Goal: Task Accomplishment & Management: Use online tool/utility

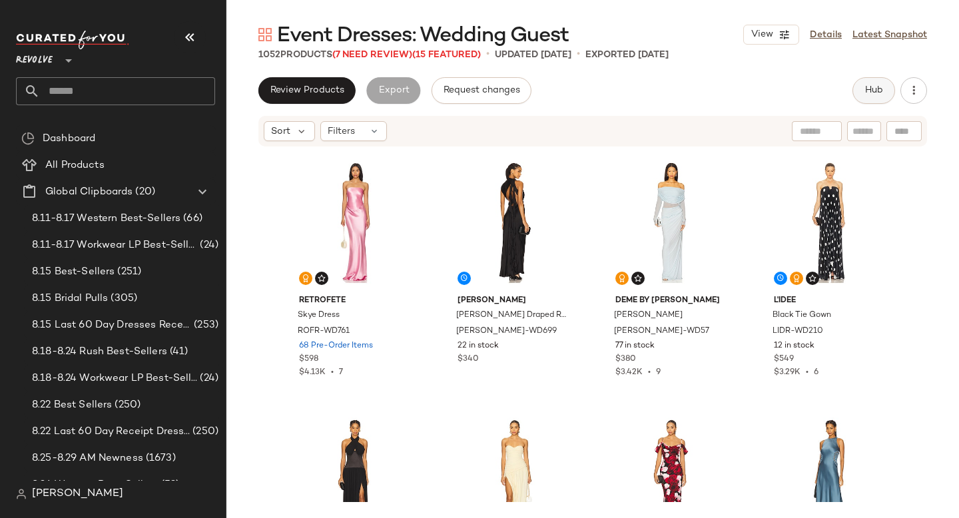
click at [863, 79] on button "Hub" at bounding box center [874, 90] width 43 height 27
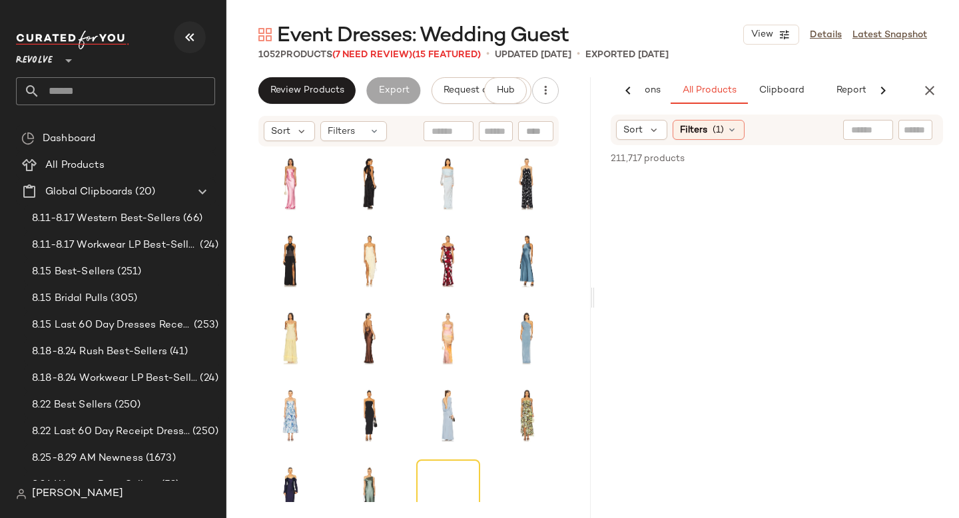
click at [187, 39] on icon "button" at bounding box center [190, 37] width 16 height 16
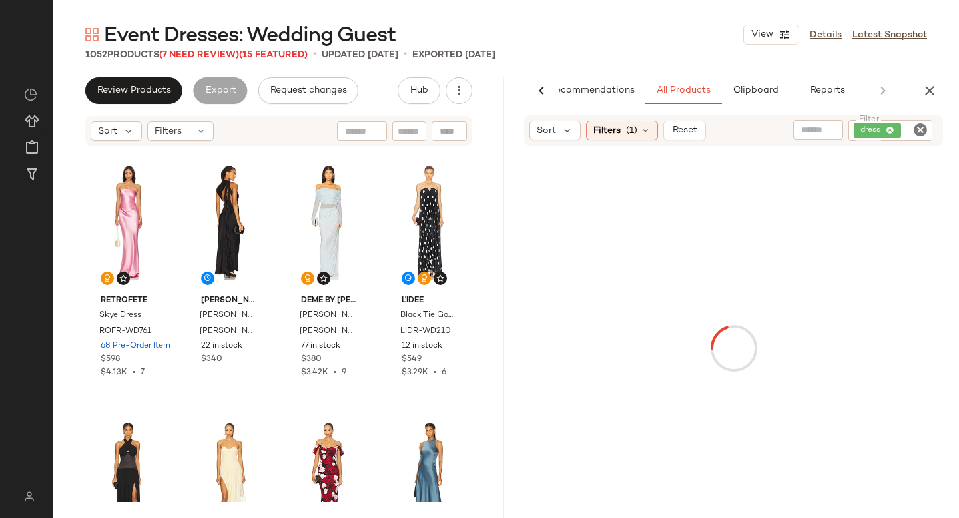
scroll to position [0, 31]
click at [919, 136] on icon "Clear Filter" at bounding box center [921, 130] width 16 height 16
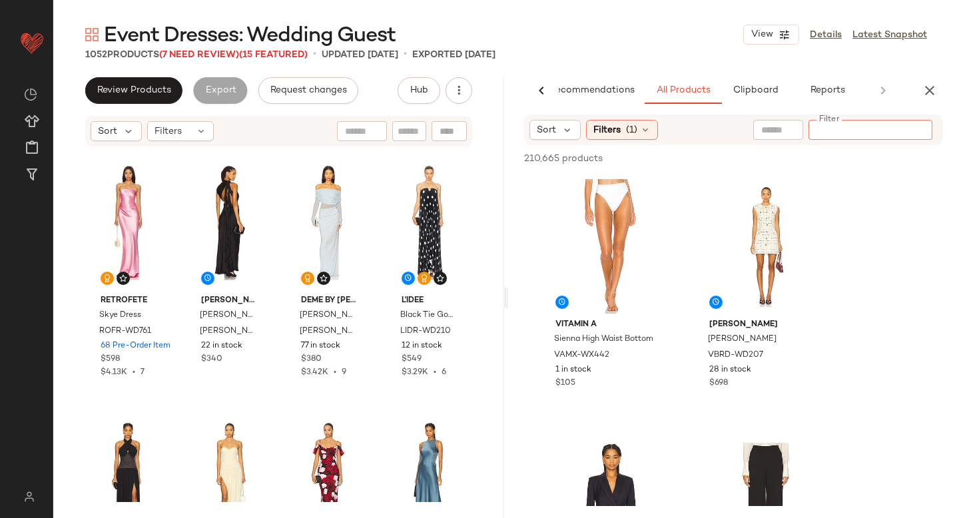
paste input "**********"
type input "**********"
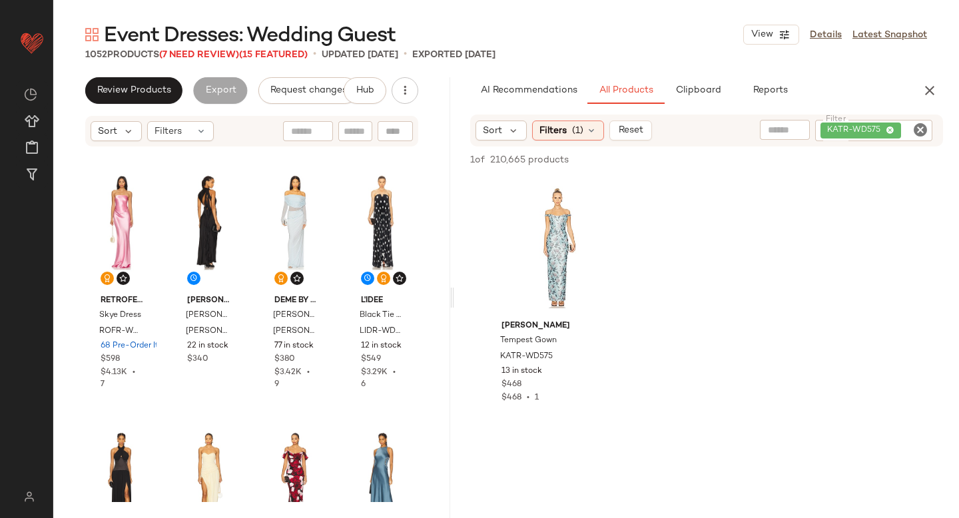
scroll to position [0, 0]
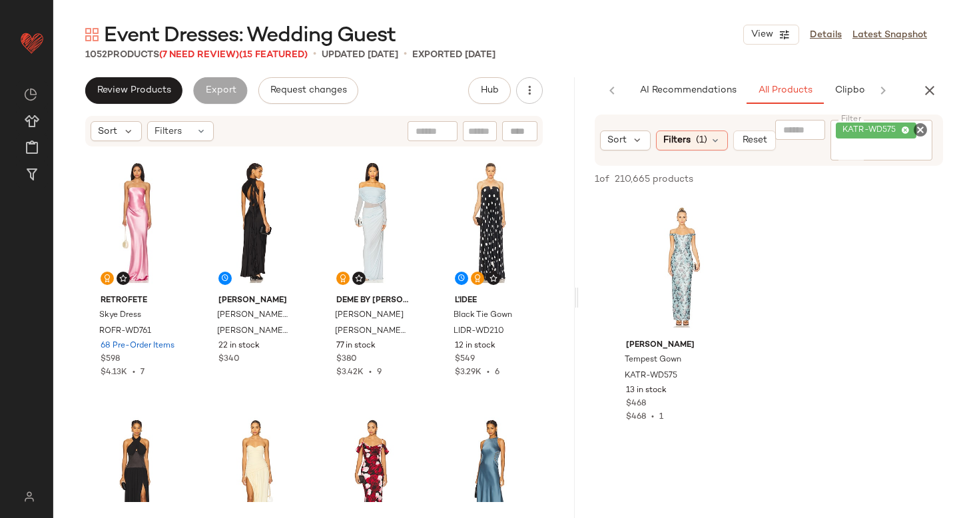
drag, startPoint x: 504, startPoint y: 301, endPoint x: 578, endPoint y: 328, distance: 78.2
click at [578, 328] on div "Event Dresses: Wedding Guest View Details Latest Snapshot 1052 Products (7 Need…" at bounding box center [506, 269] width 906 height 497
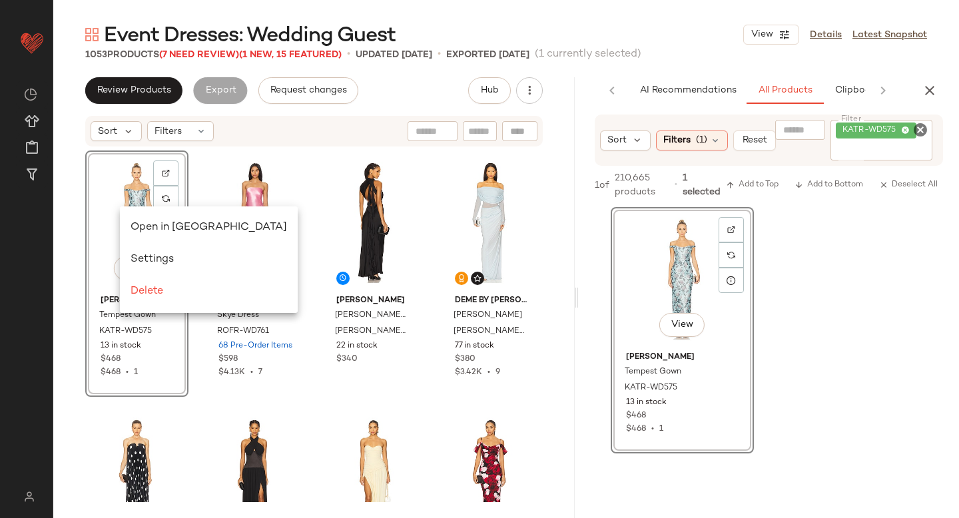
click at [600, 19] on main "Event Dresses: Wedding Guest View Details Latest Snapshot 1053 Products (7 Need…" at bounding box center [479, 259] width 959 height 518
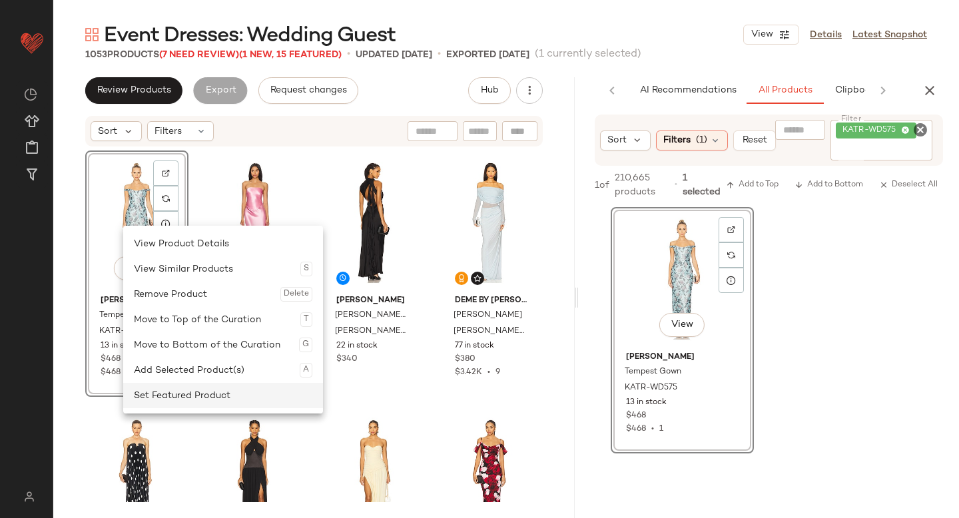
click at [171, 392] on div "Set Featured Product" at bounding box center [223, 395] width 179 height 25
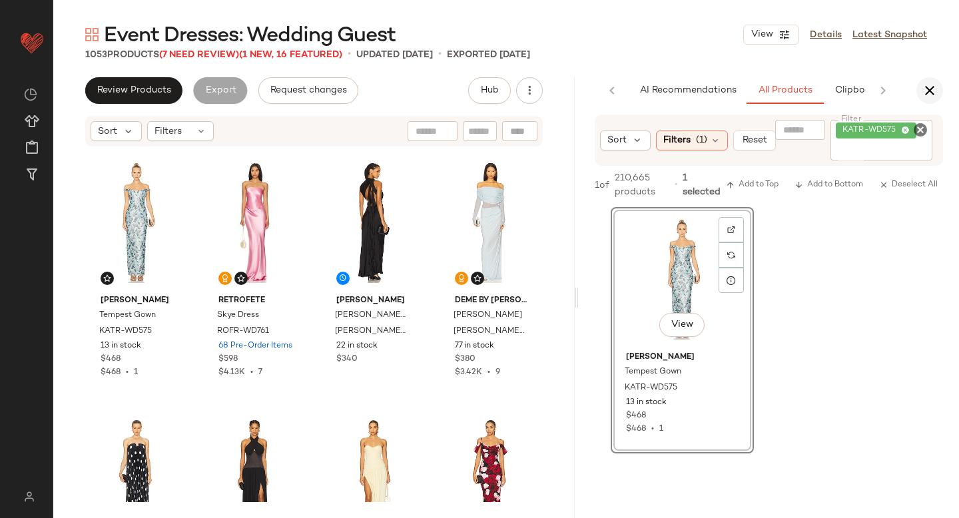
click at [932, 95] on icon "button" at bounding box center [930, 91] width 16 height 16
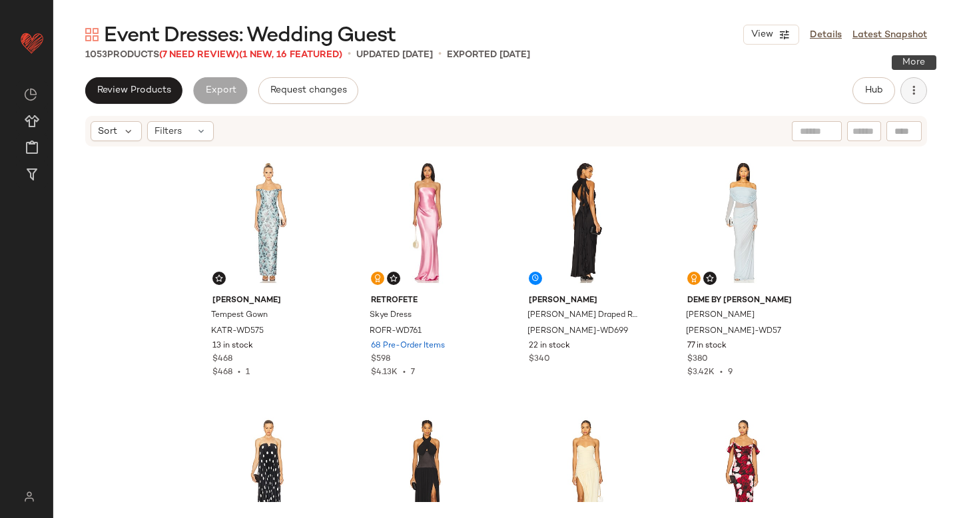
click at [912, 97] on icon "button" at bounding box center [913, 90] width 13 height 13
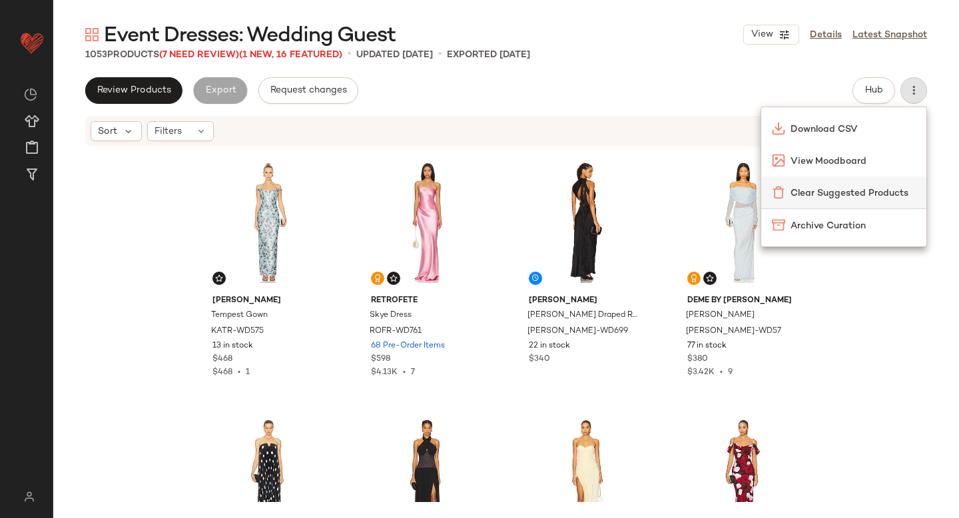
click at [831, 198] on span "Clear Suggested Products" at bounding box center [853, 194] width 125 height 14
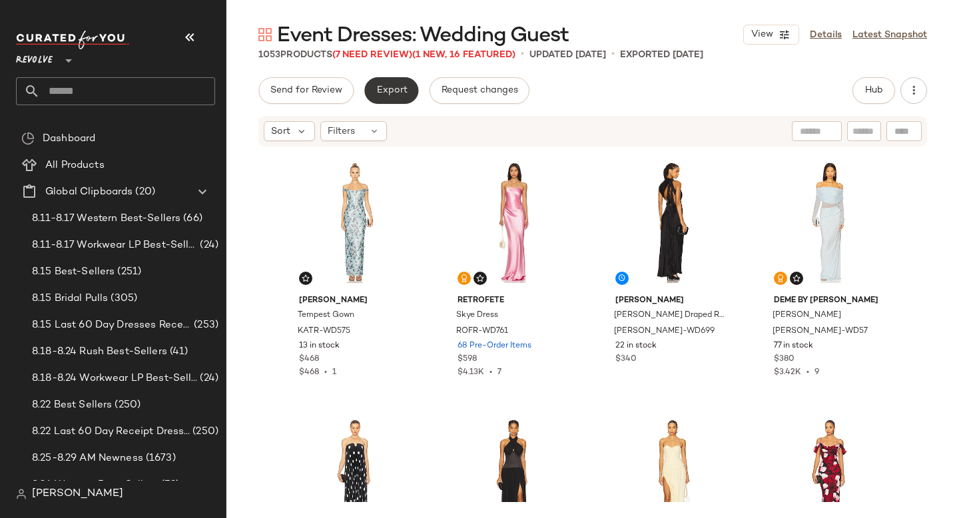
click at [394, 89] on span "Export" at bounding box center [391, 90] width 31 height 11
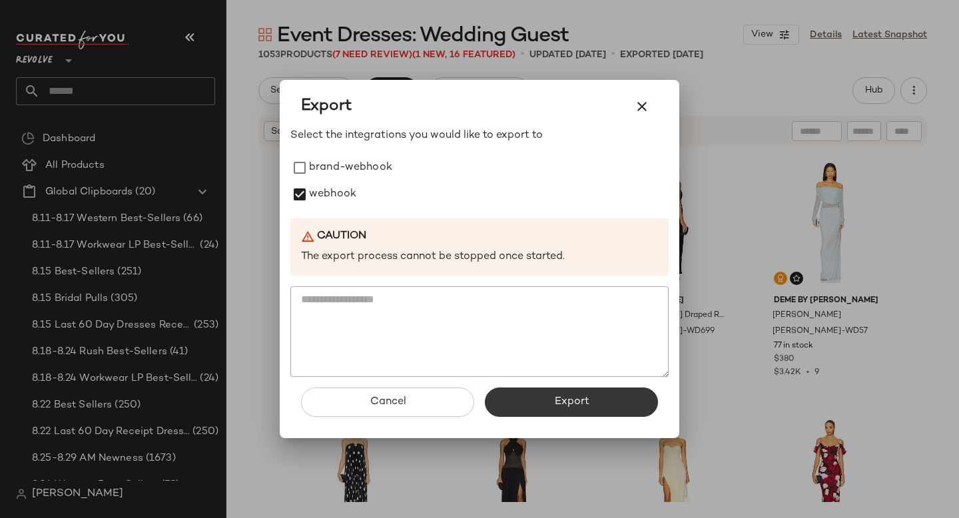
click at [564, 390] on button "Export" at bounding box center [571, 402] width 173 height 29
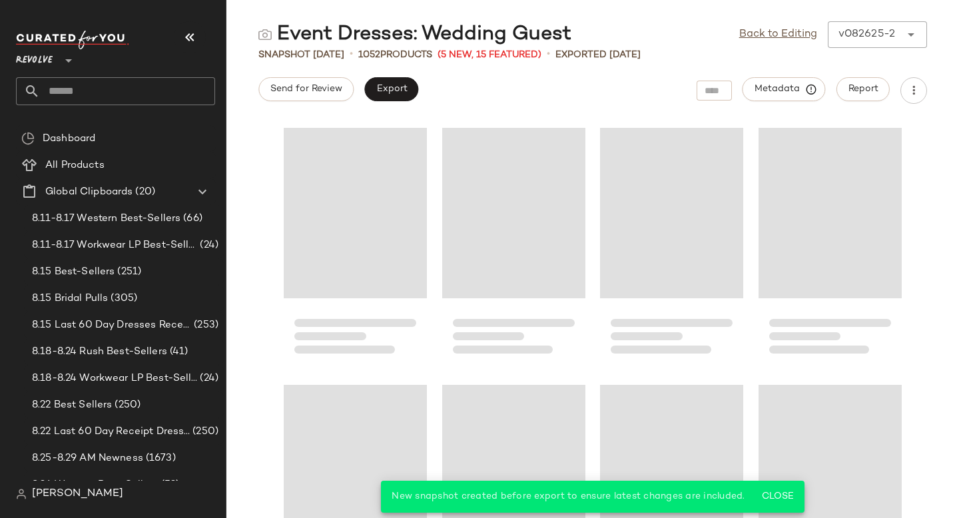
click at [49, 81] on input "text" at bounding box center [127, 91] width 175 height 28
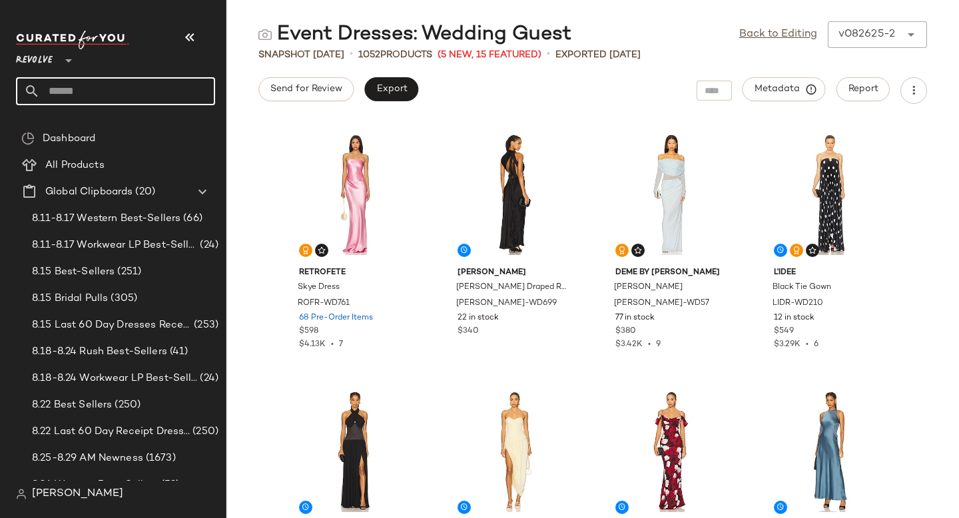
click at [107, 96] on input "text" at bounding box center [127, 91] width 175 height 28
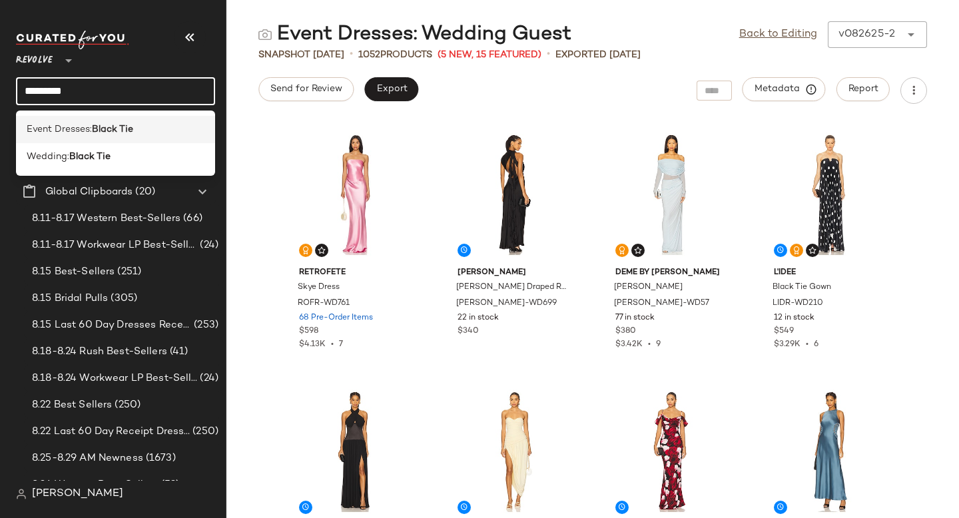
type input "*********"
click at [130, 137] on div "Event Dresses: Black Tie" at bounding box center [115, 129] width 199 height 27
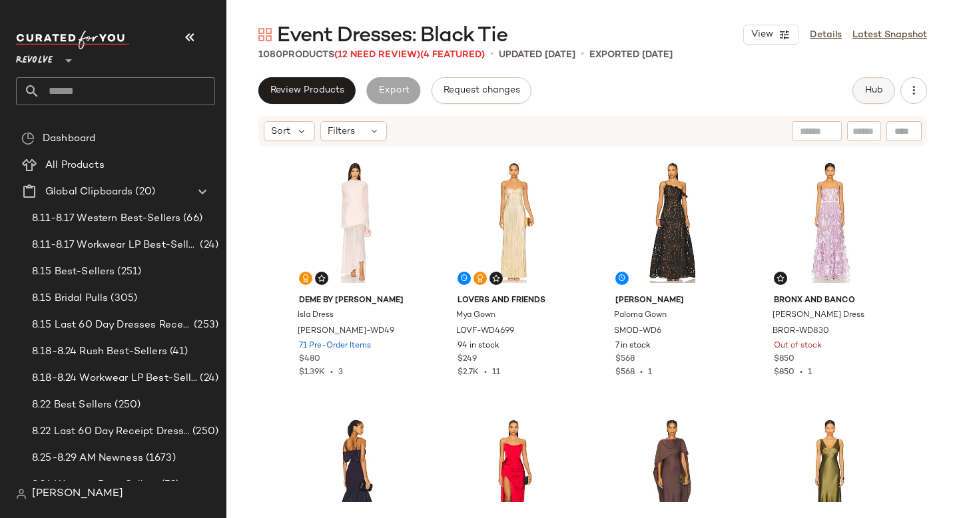
click at [877, 90] on span "Hub" at bounding box center [874, 90] width 19 height 11
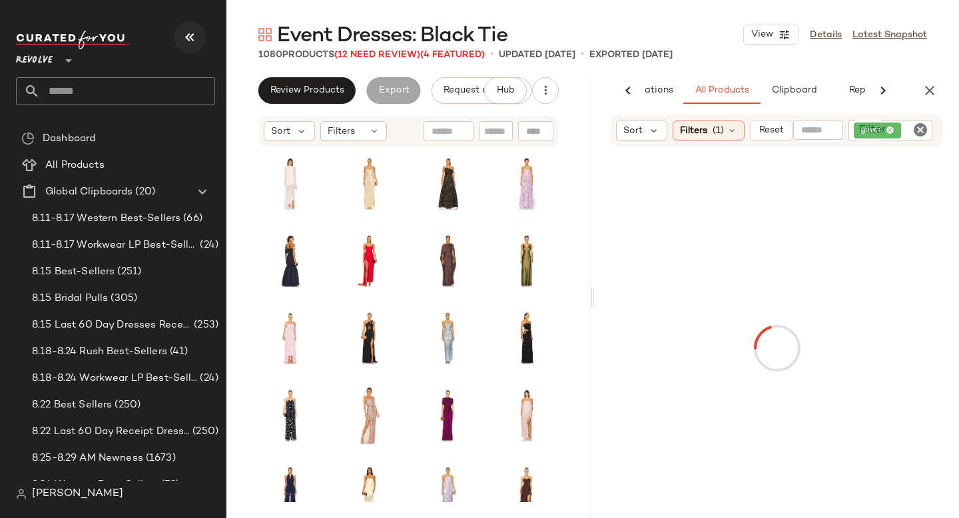
click at [190, 36] on icon "button" at bounding box center [190, 37] width 16 height 16
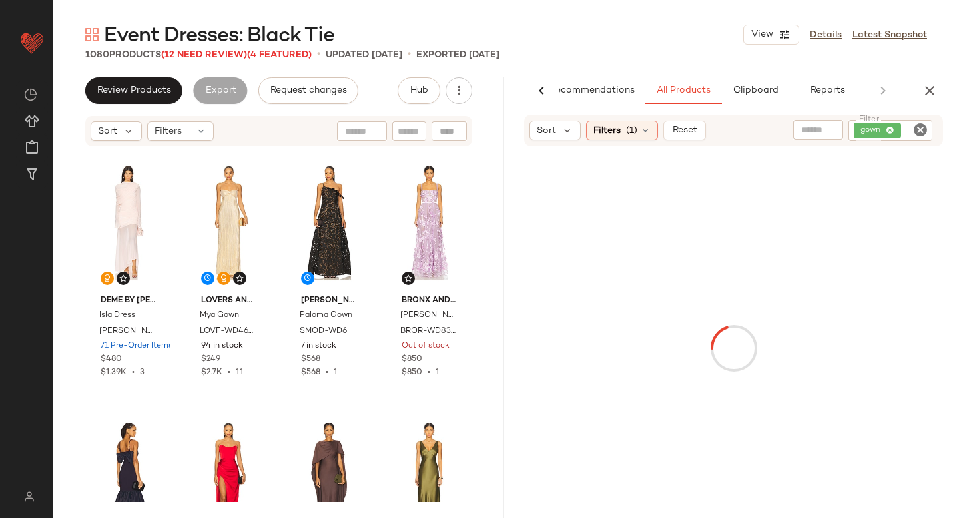
click at [916, 132] on icon "Clear Filter" at bounding box center [921, 130] width 16 height 16
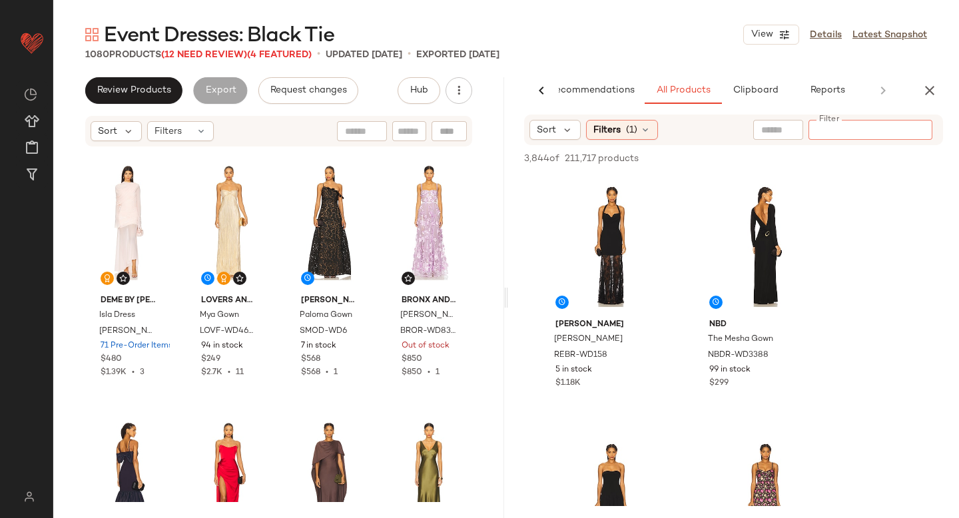
paste input "**********"
type input "**********"
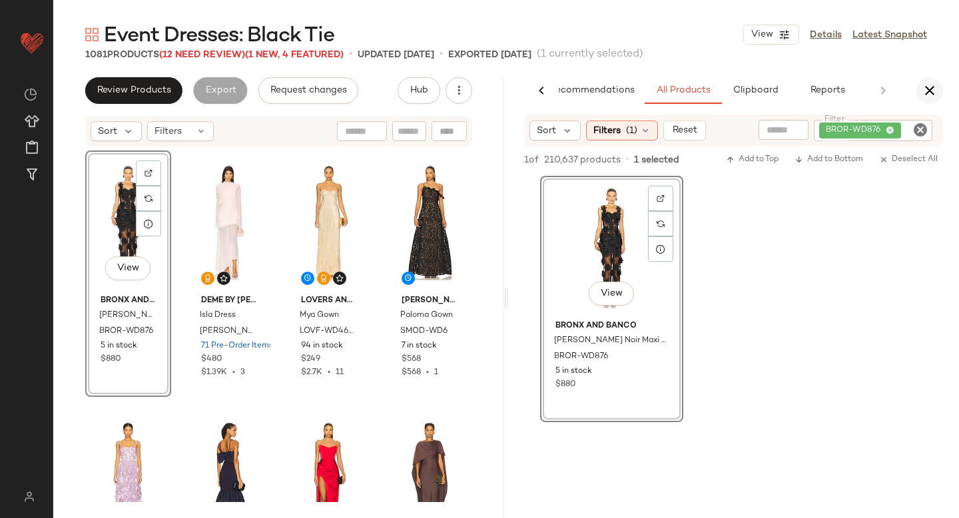
click at [931, 87] on icon "button" at bounding box center [930, 91] width 16 height 16
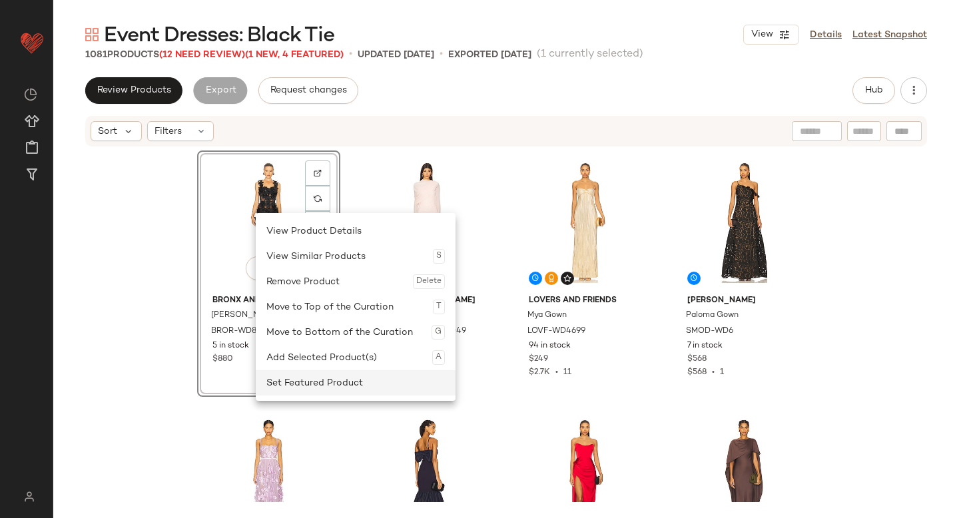
click at [300, 378] on div "Set Featured Product" at bounding box center [355, 382] width 179 height 25
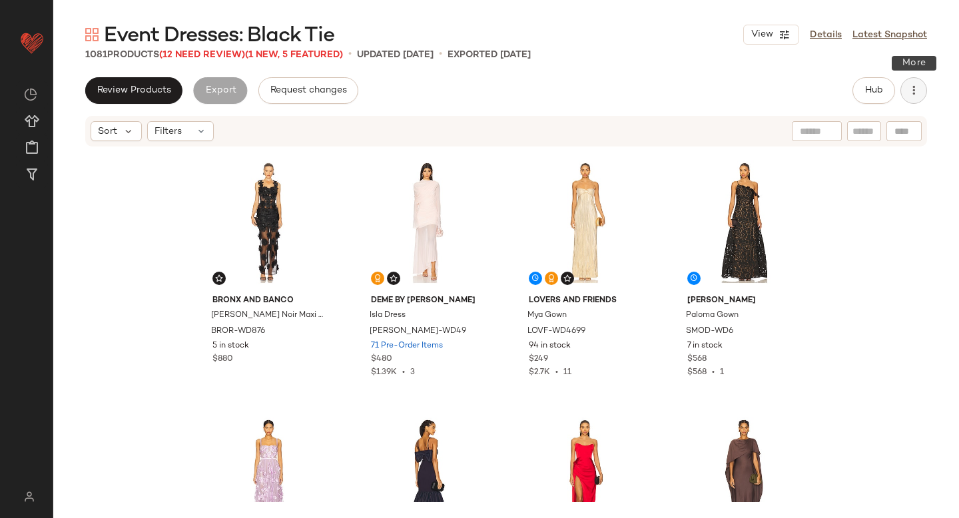
click at [913, 94] on icon "button" at bounding box center [913, 90] width 13 height 13
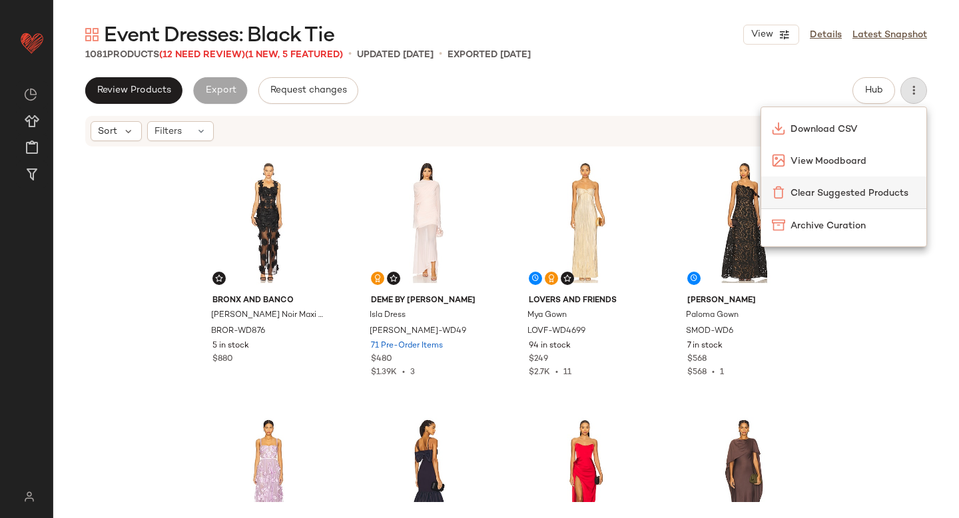
click at [860, 197] on span "Clear Suggested Products" at bounding box center [853, 194] width 125 height 14
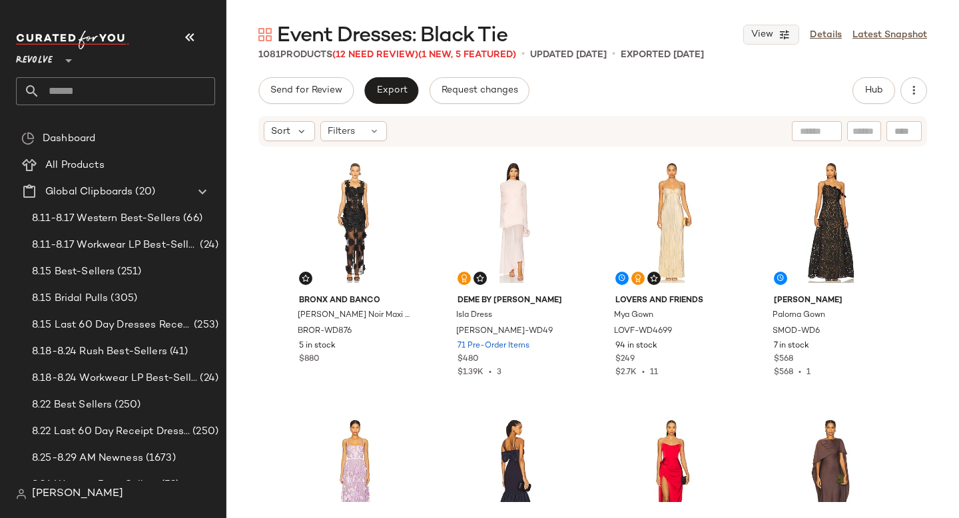
click at [773, 34] on span "View" at bounding box center [762, 34] width 23 height 11
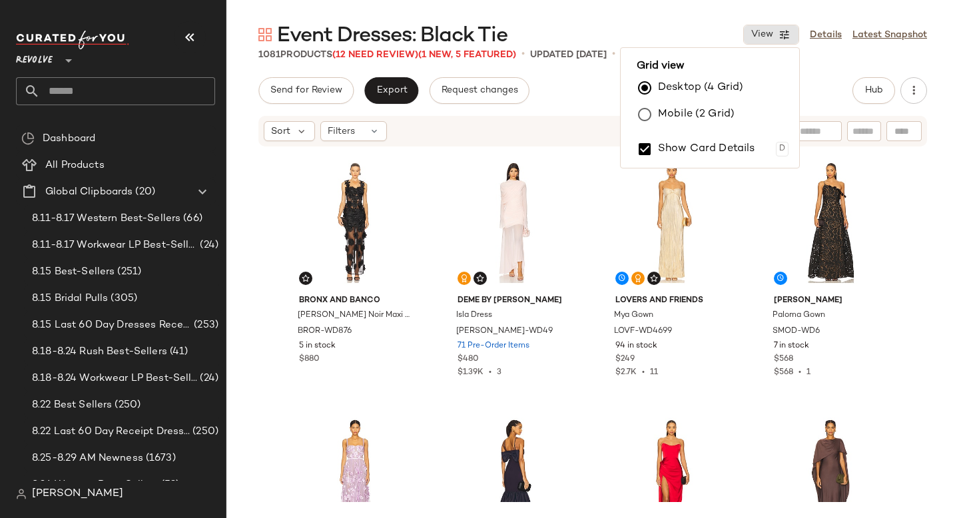
click at [800, 91] on div "Send for Review Export Request changes Hub" at bounding box center [593, 90] width 669 height 27
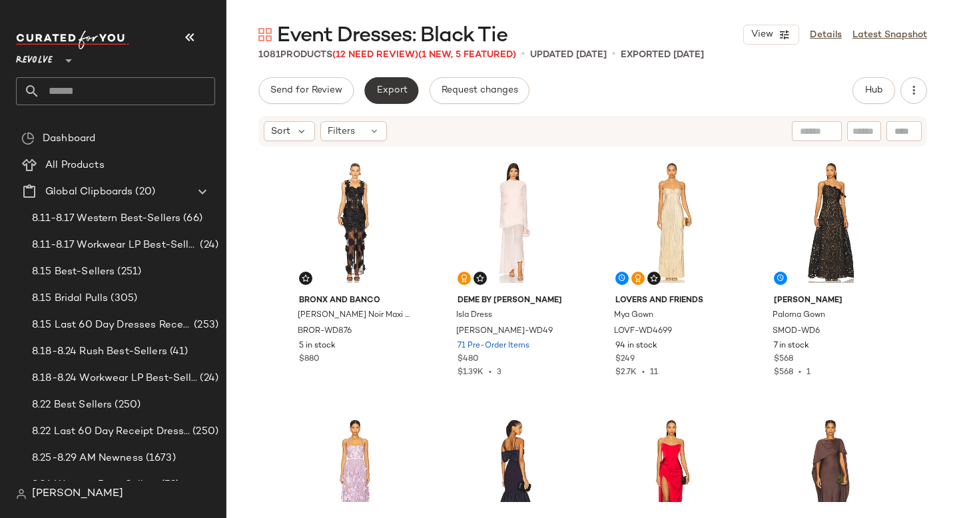
click at [386, 95] on span "Export" at bounding box center [391, 90] width 31 height 11
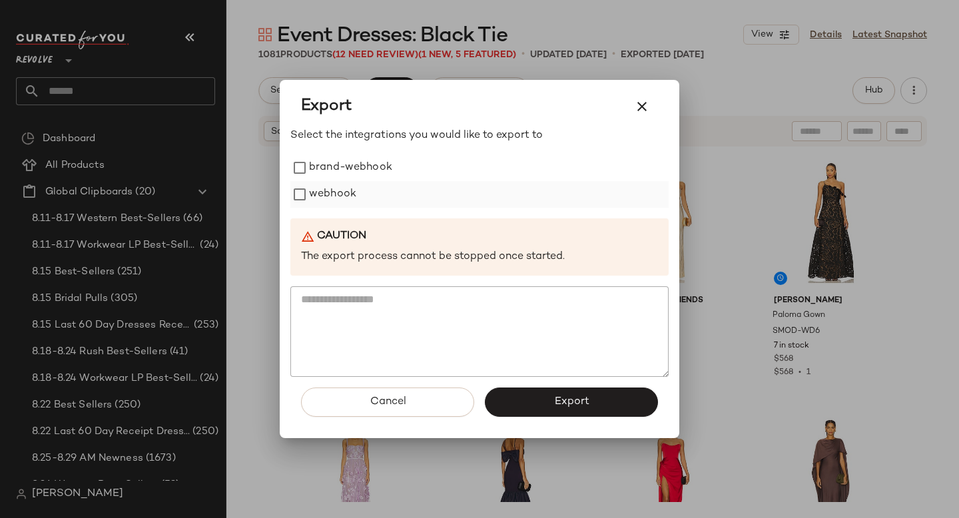
click at [346, 196] on label "webhook" at bounding box center [332, 194] width 47 height 27
click at [512, 396] on button "Export" at bounding box center [571, 402] width 173 height 29
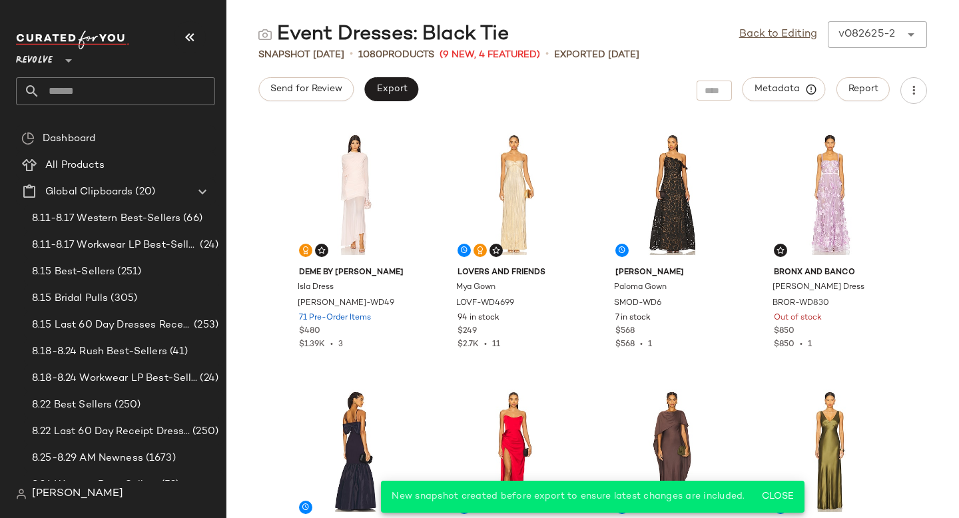
click at [102, 97] on input "text" at bounding box center [127, 91] width 175 height 28
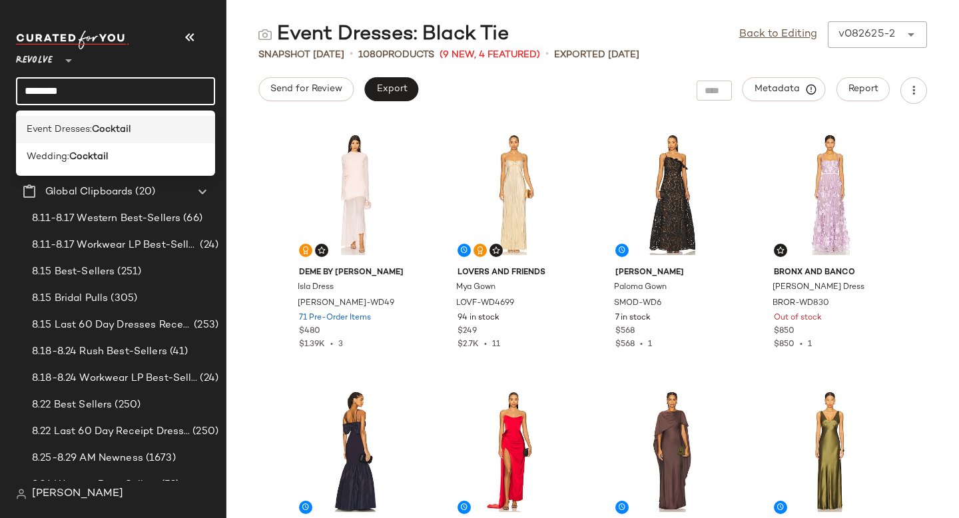
type input "********"
click at [104, 127] on b "Cocktail" at bounding box center [111, 130] width 39 height 14
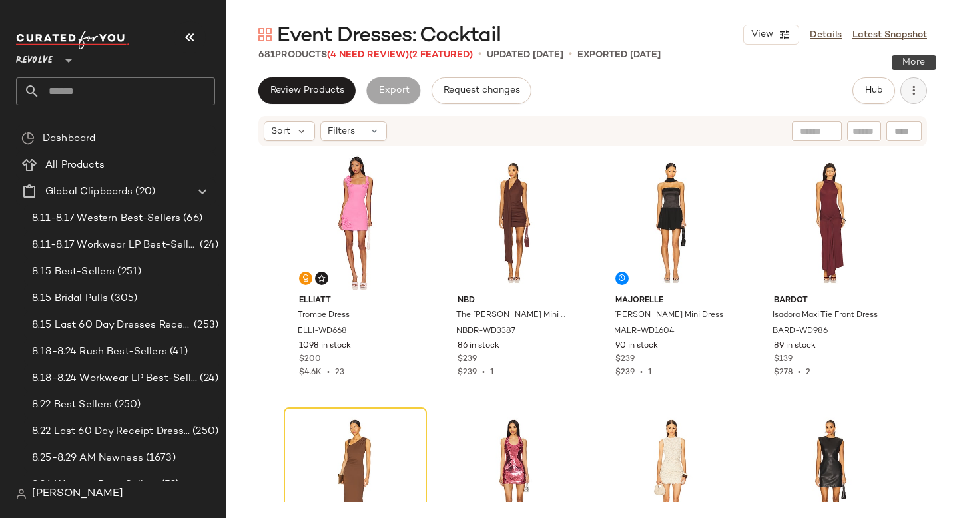
click at [907, 91] on button "button" at bounding box center [914, 90] width 27 height 27
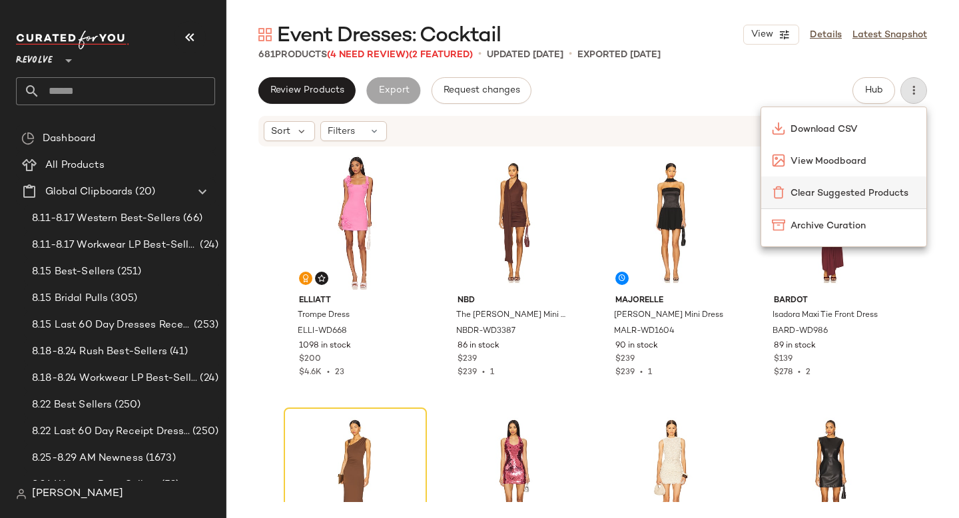
click at [841, 191] on span "Clear Suggested Products" at bounding box center [853, 194] width 125 height 14
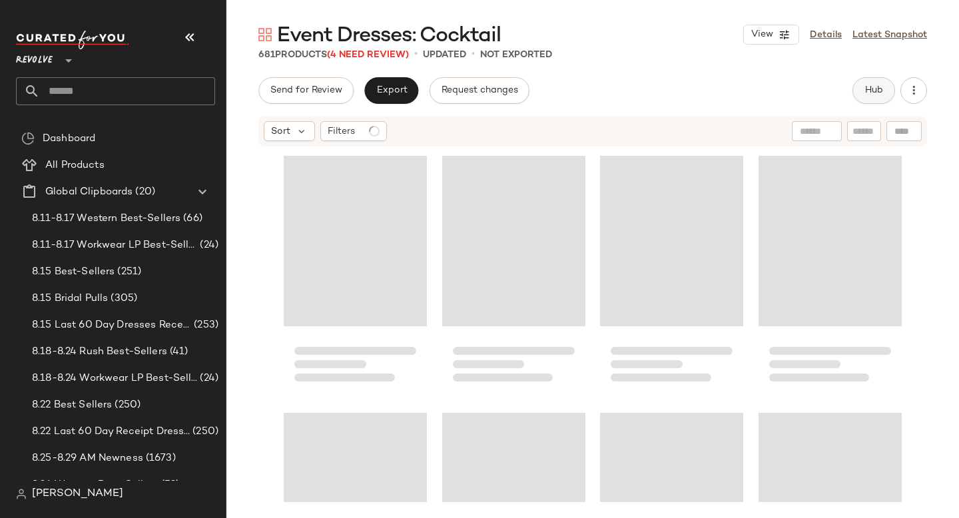
click at [870, 93] on span "Hub" at bounding box center [874, 90] width 19 height 11
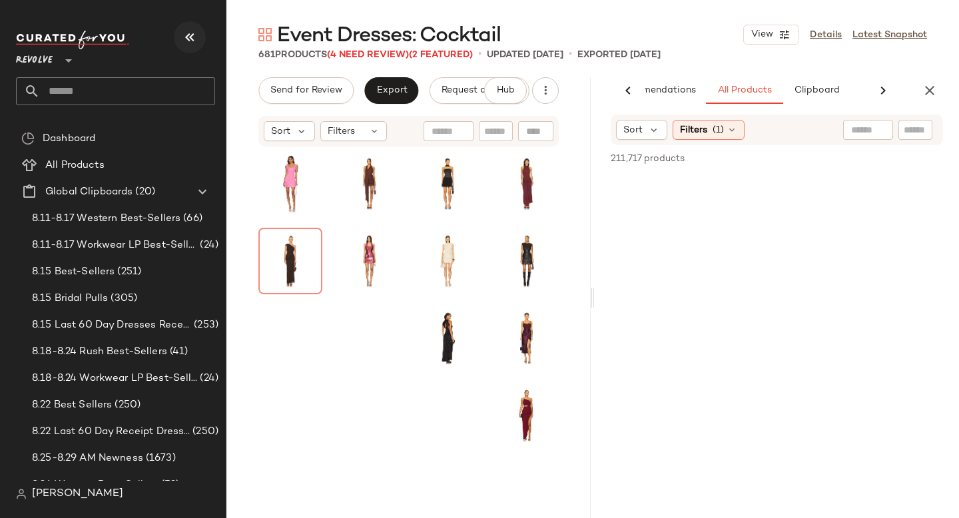
click at [194, 33] on icon "button" at bounding box center [190, 37] width 16 height 16
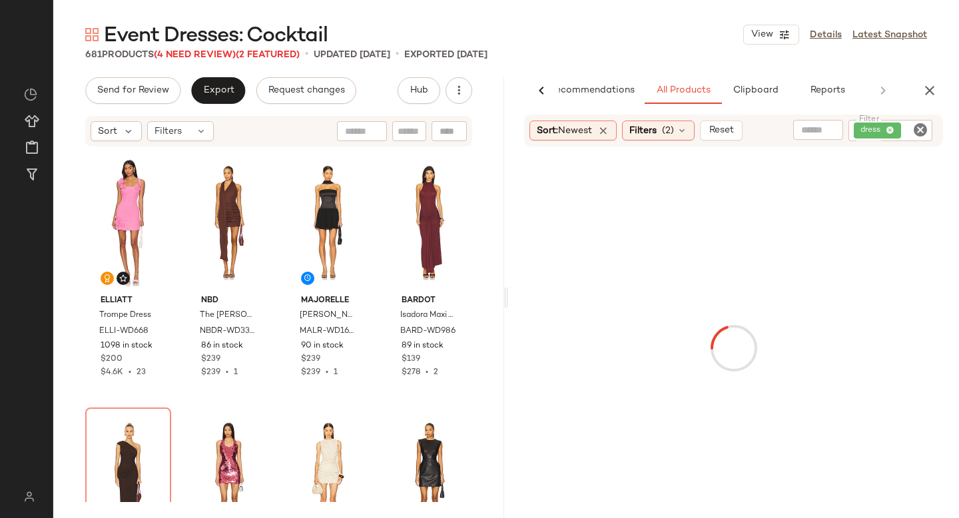
scroll to position [0, 31]
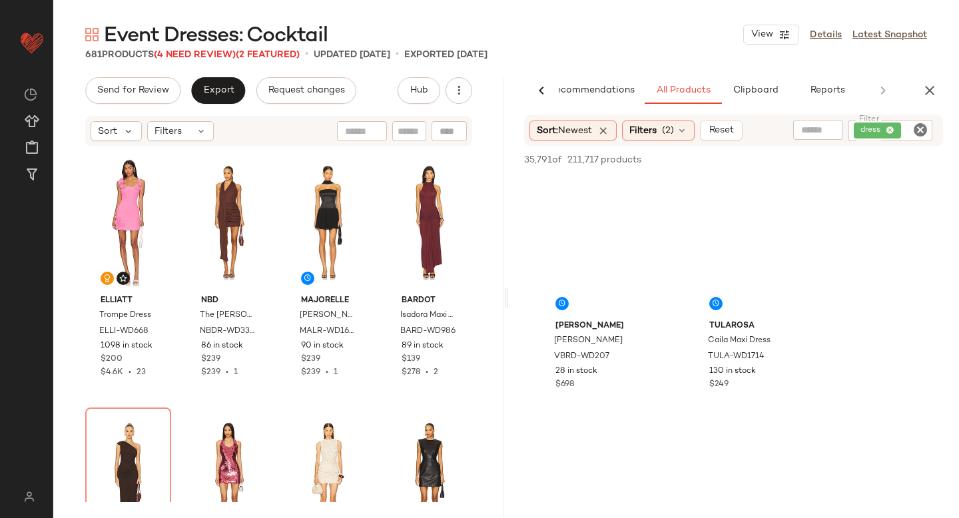
click at [915, 133] on icon "Clear Filter" at bounding box center [921, 130] width 16 height 16
paste input "**********"
type input "**********"
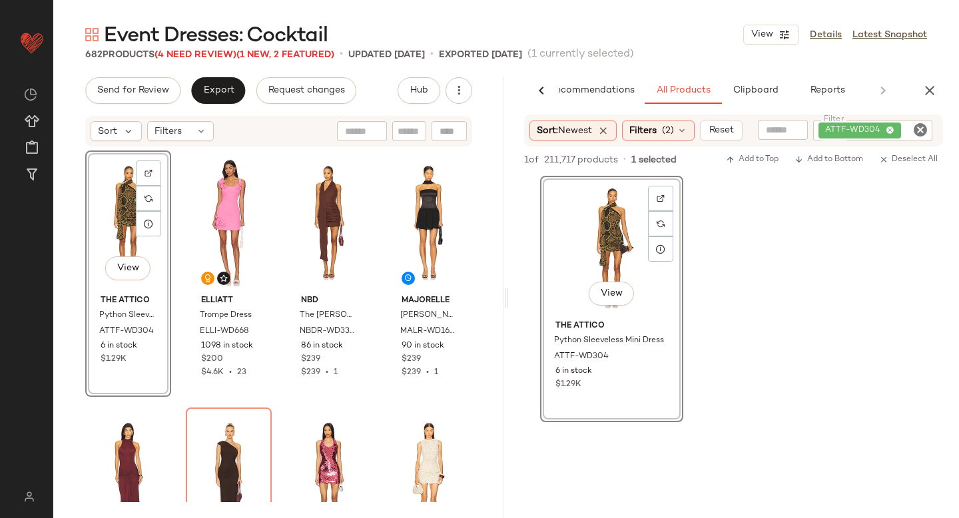
drag, startPoint x: 568, startPoint y: 261, endPoint x: 117, endPoint y: 0, distance: 520.9
click at [916, 131] on icon "Clear Filter" at bounding box center [921, 130] width 16 height 16
paste input "**********"
type input "**********"
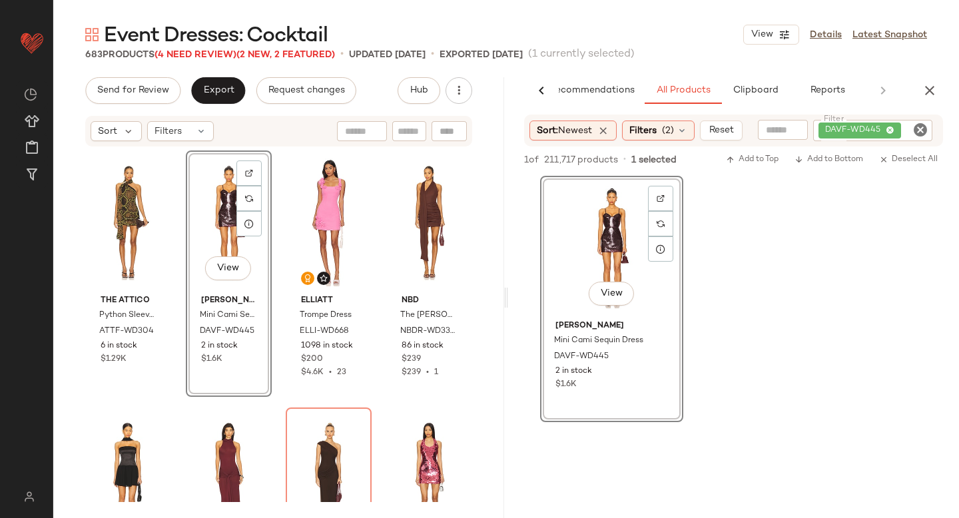
drag, startPoint x: 588, startPoint y: 254, endPoint x: 167, endPoint y: 4, distance: 489.6
click at [920, 133] on icon "Clear Filter" at bounding box center [921, 130] width 16 height 16
paste input "**********"
type input "**********"
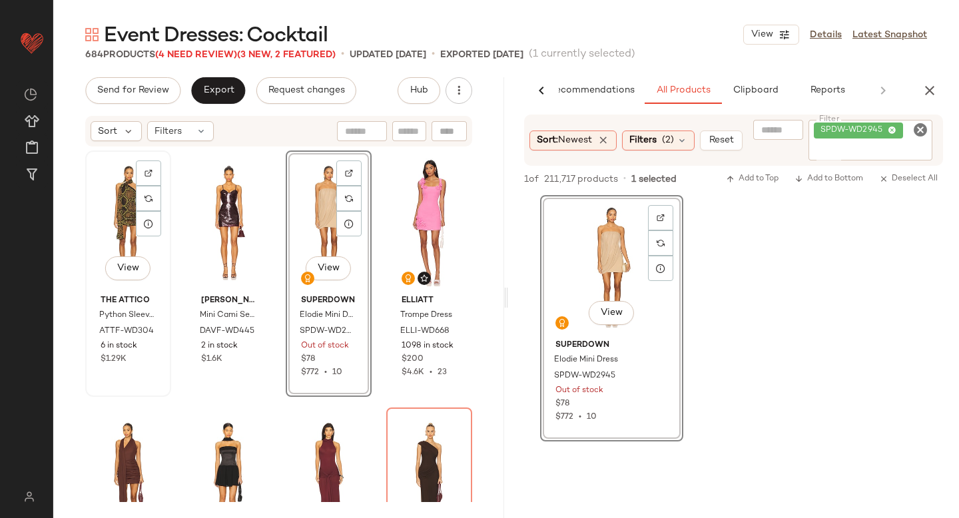
click at [130, 211] on div "View" at bounding box center [128, 222] width 77 height 135
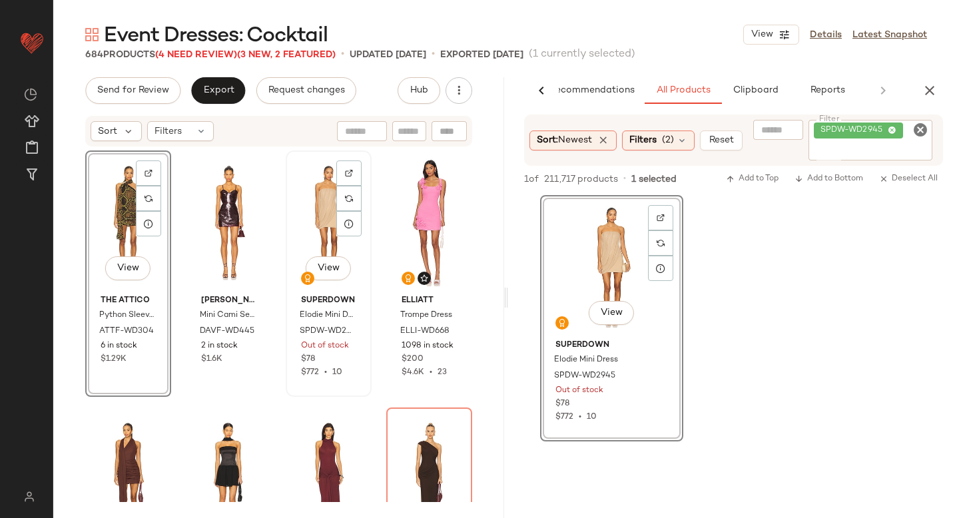
click at [300, 193] on div "View" at bounding box center [328, 222] width 77 height 135
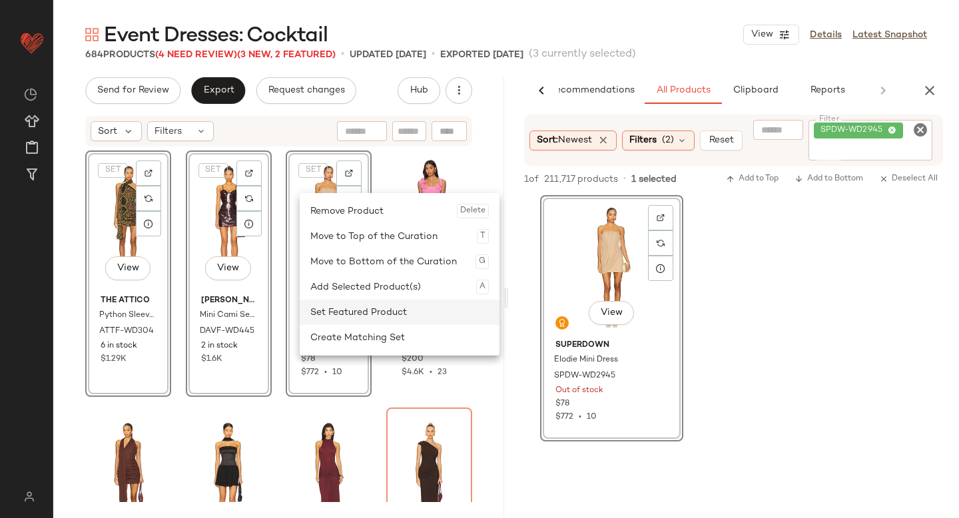
click at [330, 308] on div "Set Featured Product" at bounding box center [399, 312] width 179 height 25
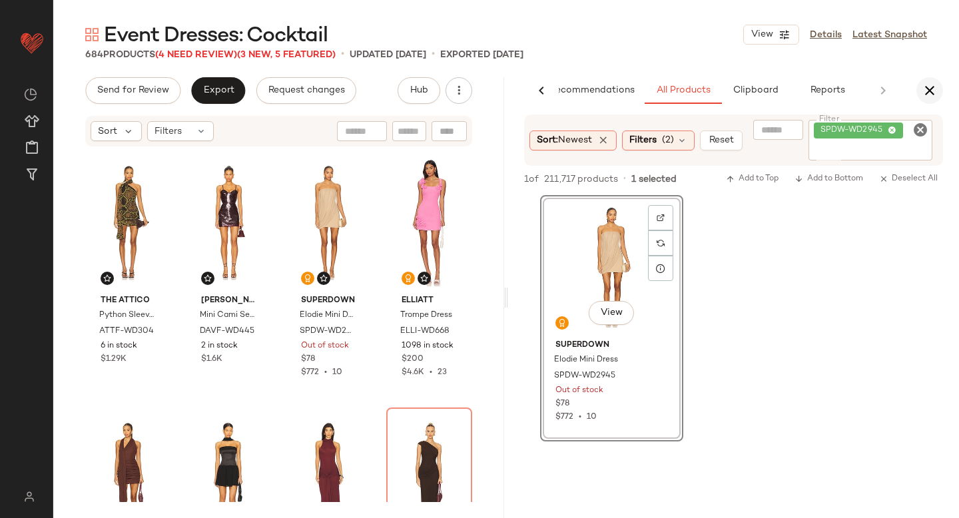
click at [931, 91] on icon "button" at bounding box center [930, 91] width 16 height 16
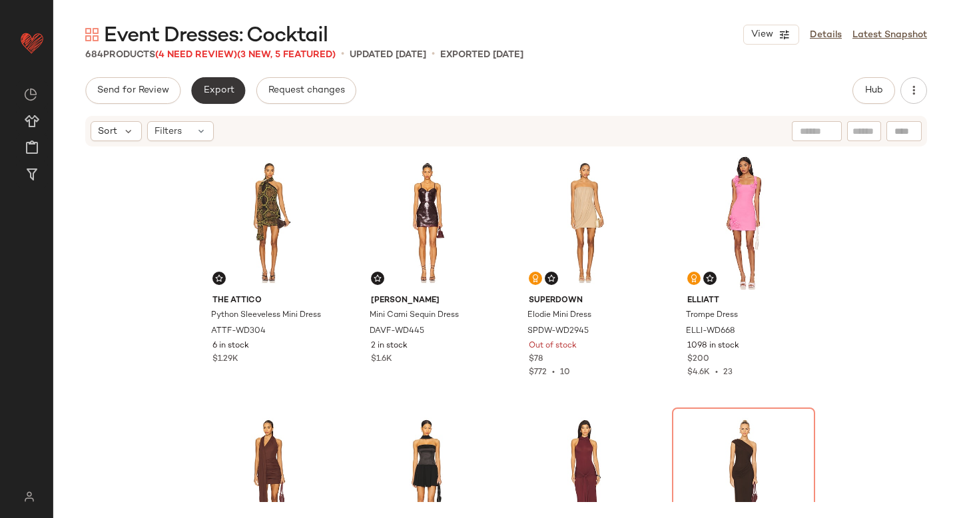
click at [220, 93] on span "Export" at bounding box center [218, 90] width 31 height 11
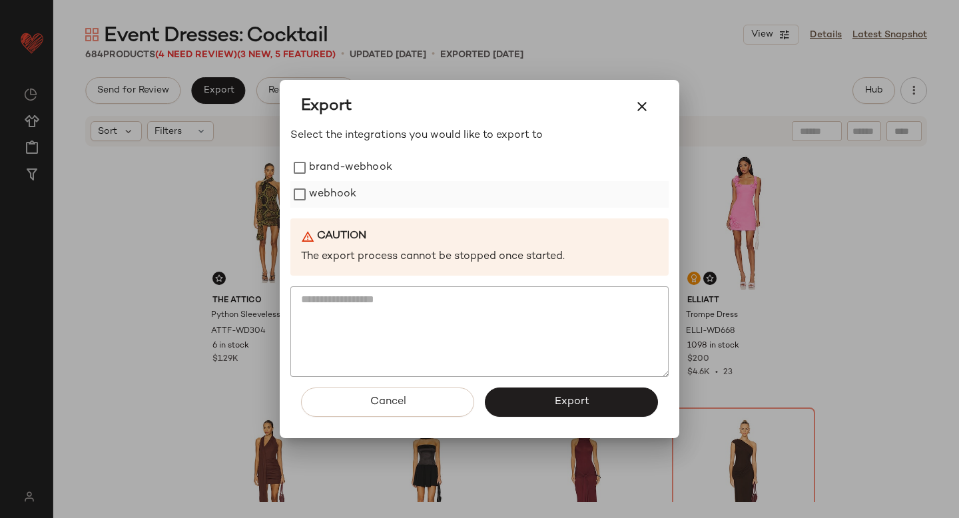
click at [316, 203] on label "webhook" at bounding box center [332, 194] width 47 height 27
click at [536, 400] on button "Export" at bounding box center [571, 402] width 173 height 29
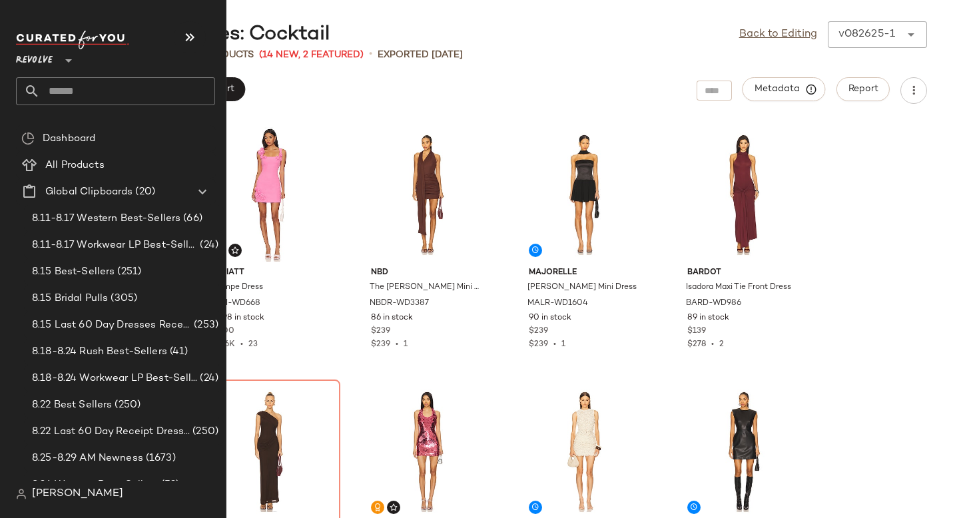
click at [71, 81] on input "text" at bounding box center [127, 91] width 175 height 28
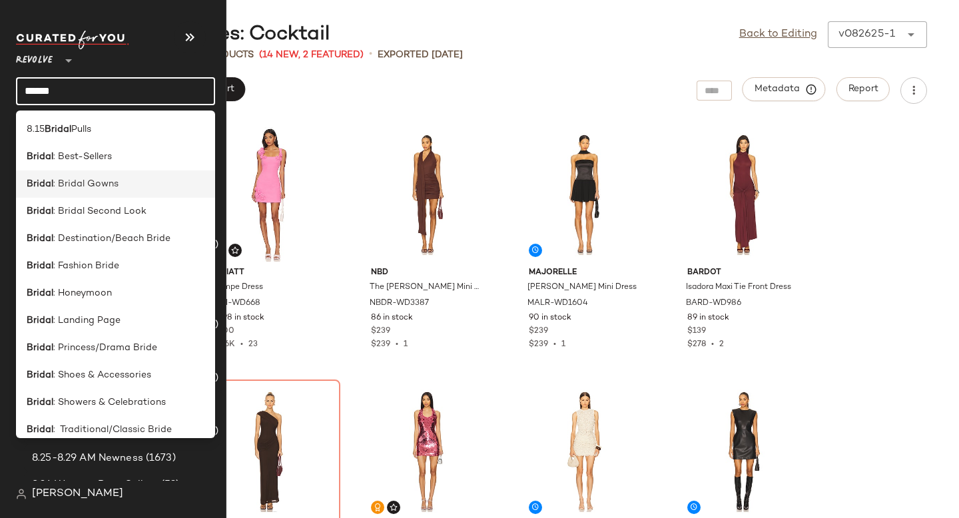
type input "******"
click at [95, 187] on span ": Bridal Gowns" at bounding box center [85, 184] width 65 height 14
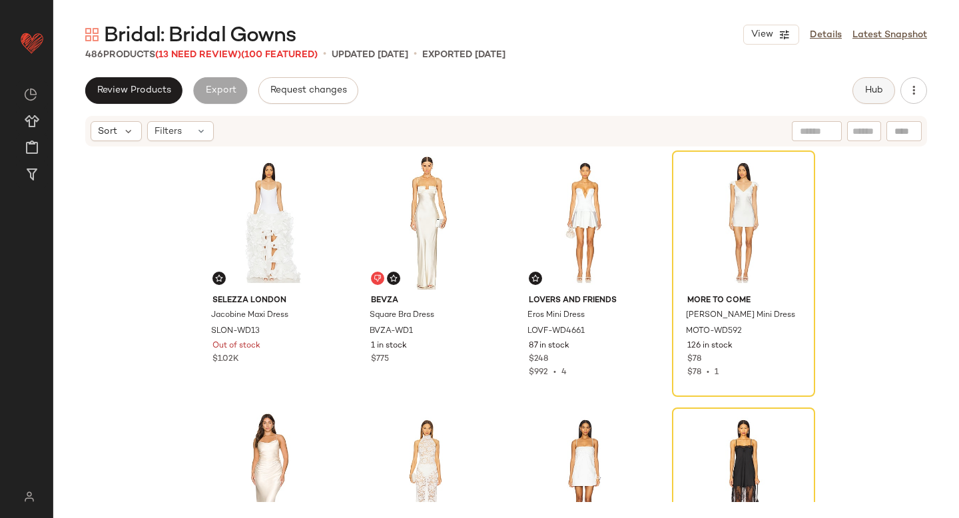
click at [876, 80] on button "Hub" at bounding box center [874, 90] width 43 height 27
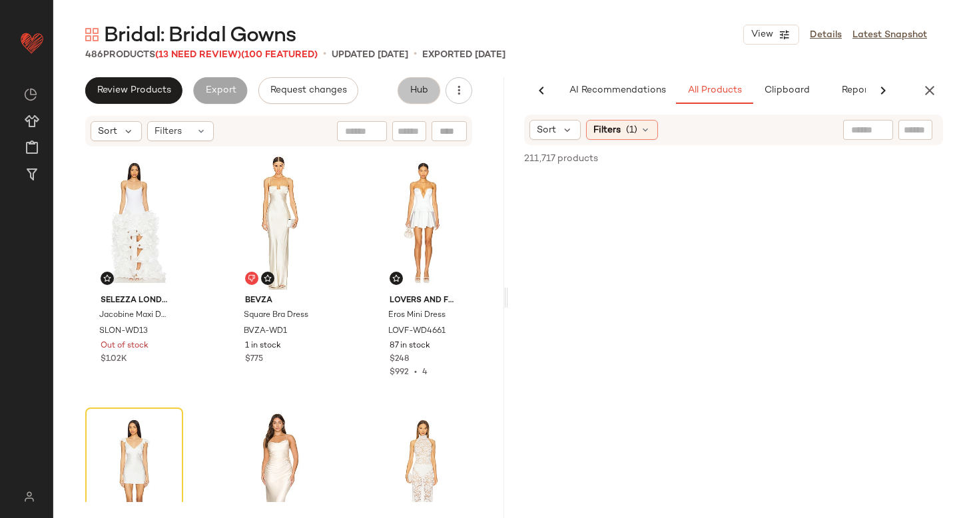
scroll to position [0, 31]
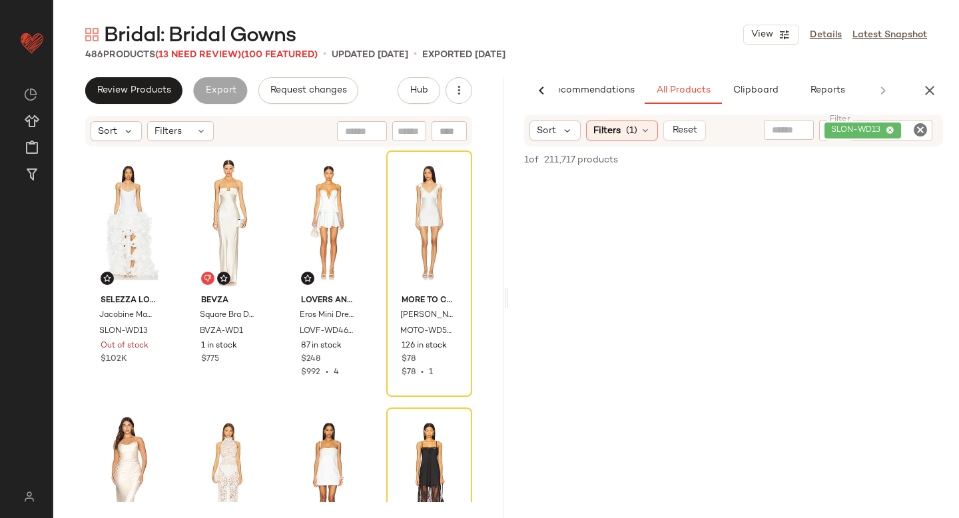
click at [923, 125] on icon "Clear Filter" at bounding box center [921, 130] width 16 height 16
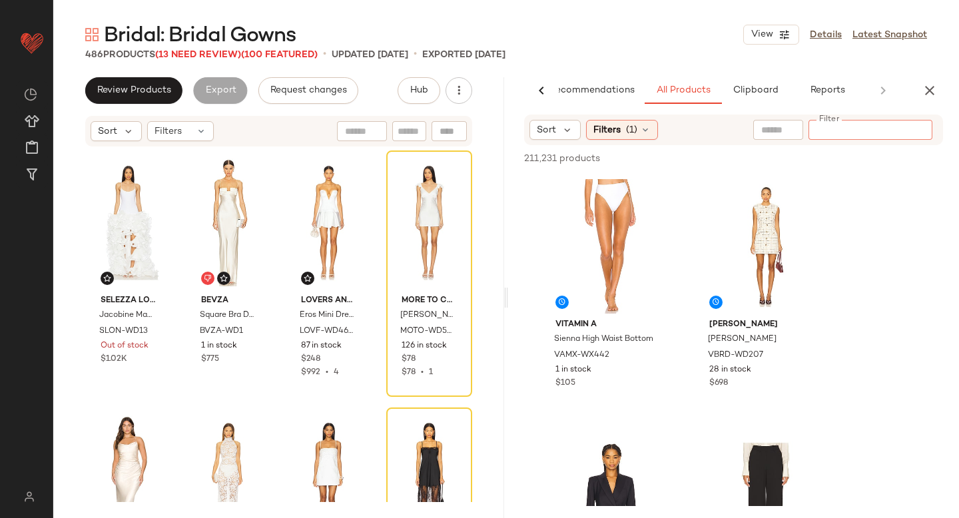
paste input "**********"
type input "**********"
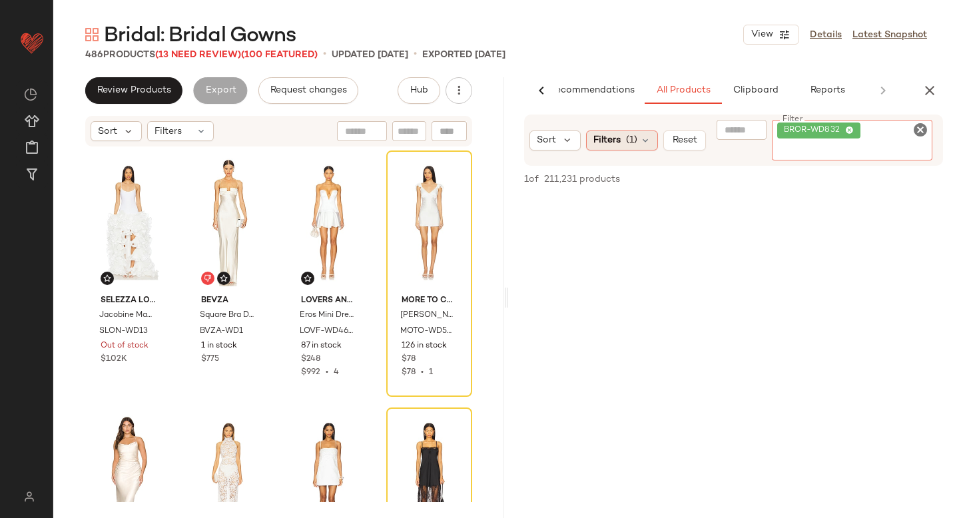
click at [629, 133] on span "(1)" at bounding box center [631, 140] width 11 height 14
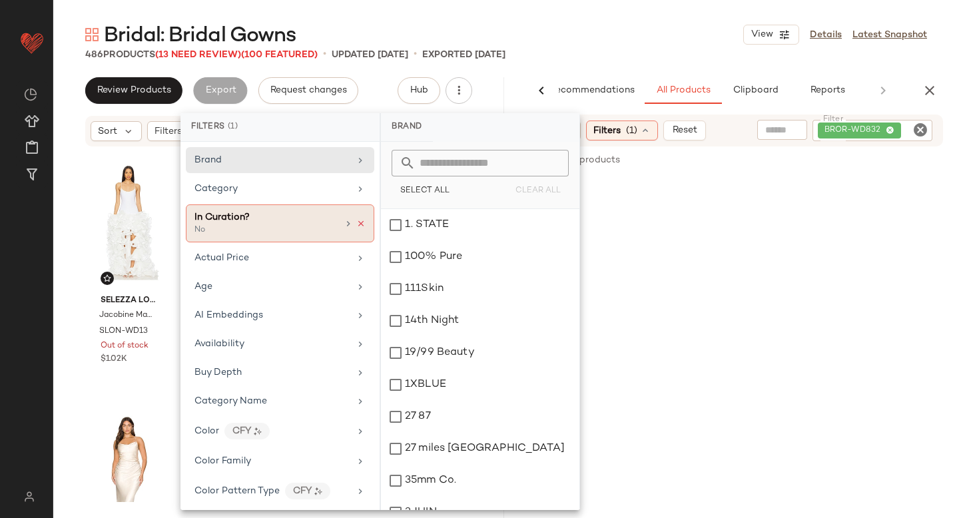
click at [356, 225] on icon at bounding box center [360, 223] width 9 height 9
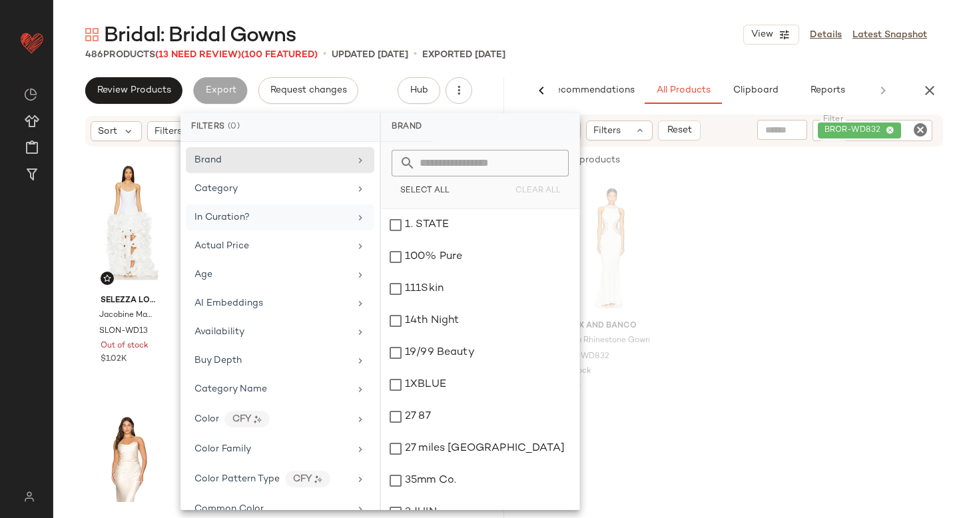
click at [829, 259] on div "Bronx and Banco Camila Rhinestone Gown BROR-WD832 1 in stock $1.25K" at bounding box center [733, 299] width 451 height 247
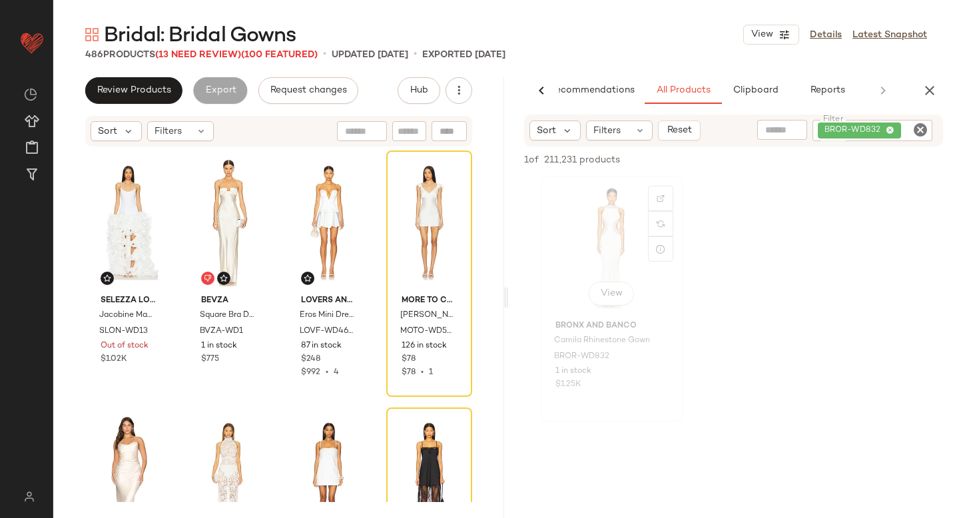
click at [622, 251] on div "View" at bounding box center [612, 248] width 134 height 135
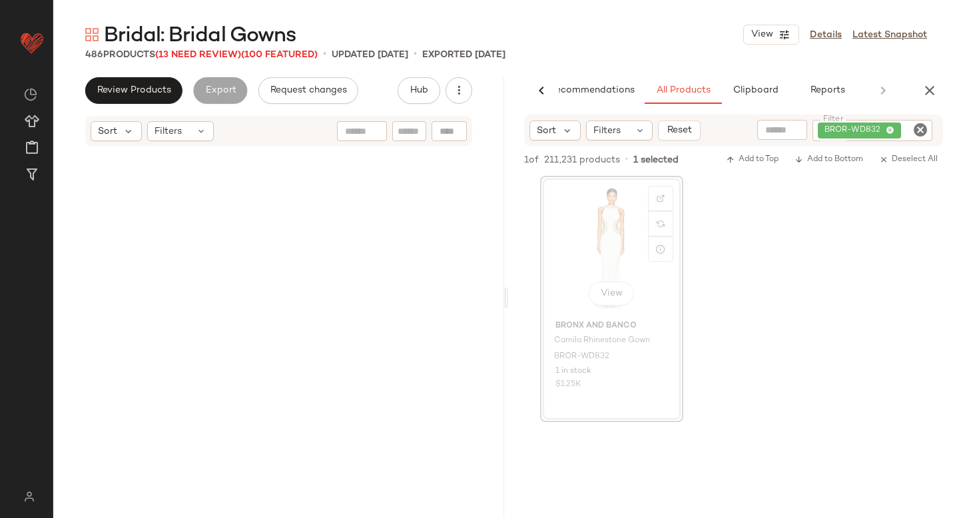
scroll to position [2572, 0]
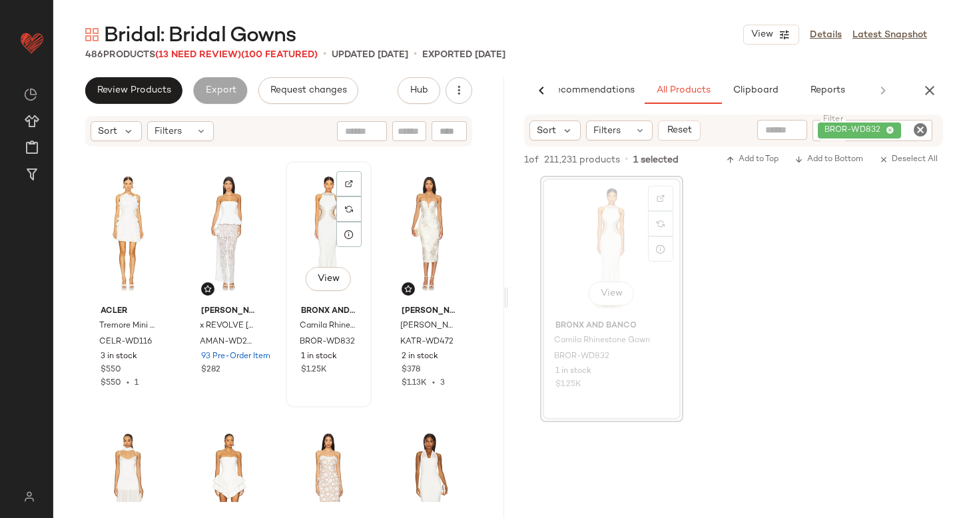
click at [304, 223] on div "View" at bounding box center [328, 233] width 77 height 135
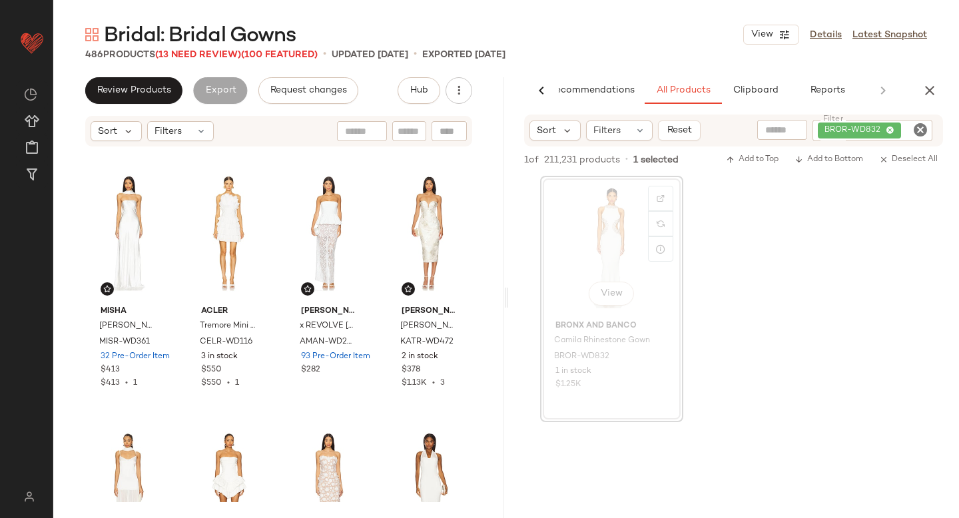
click at [921, 128] on icon "Clear Filter" at bounding box center [921, 130] width 16 height 16
paste input "*********"
type input "*********"
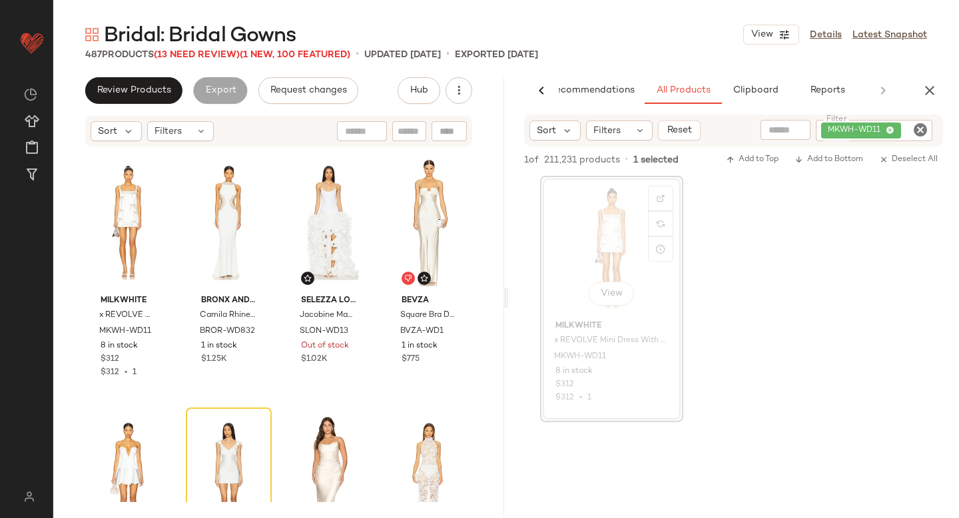
click at [919, 136] on icon "Clear Filter" at bounding box center [921, 130] width 16 height 16
paste input "**********"
type input "**********"
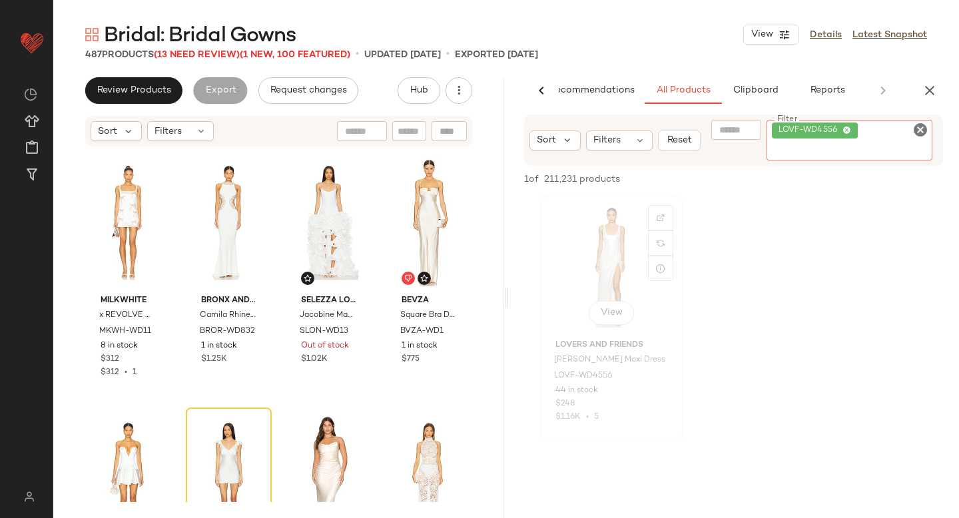
click at [589, 274] on div "View" at bounding box center [612, 267] width 134 height 135
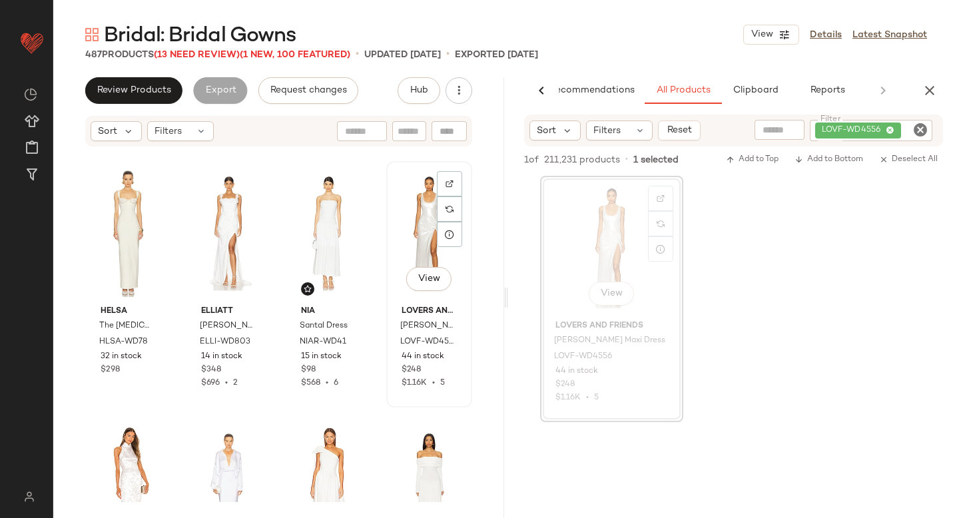
click at [398, 241] on div "View" at bounding box center [429, 233] width 77 height 135
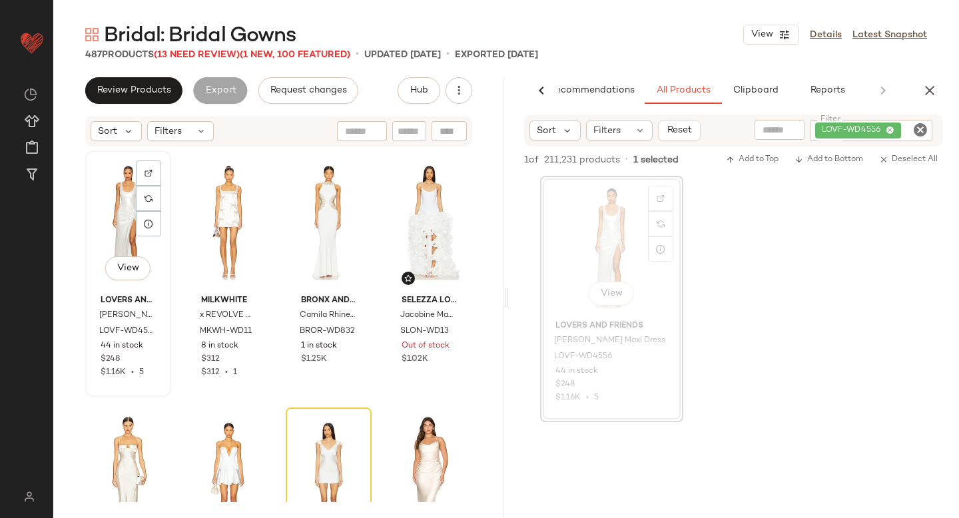
click at [111, 197] on div "View" at bounding box center [128, 222] width 77 height 135
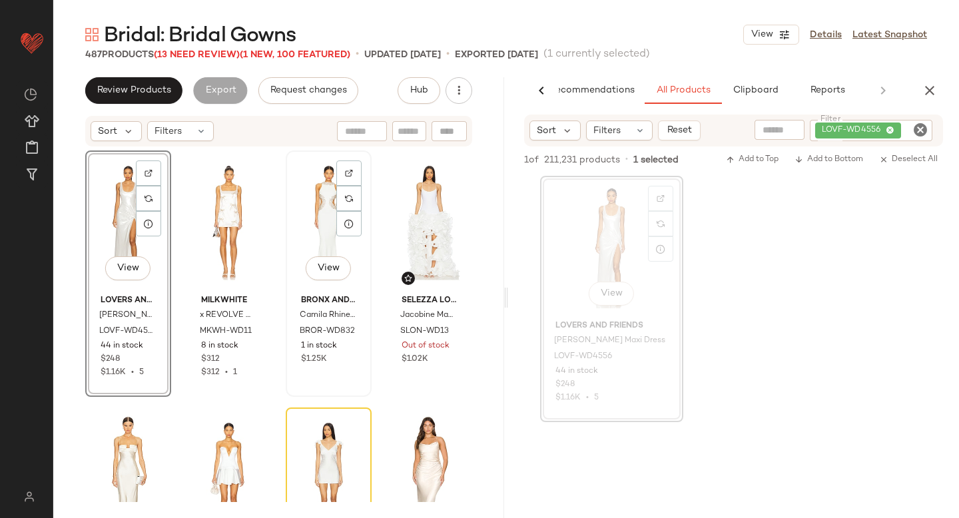
click at [298, 206] on div "View" at bounding box center [328, 222] width 77 height 135
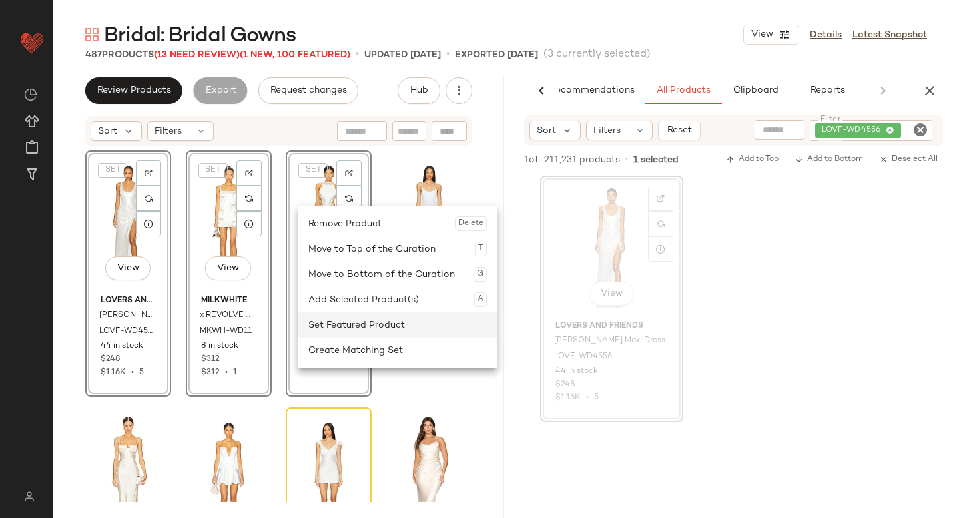
click at [330, 321] on div "Set Featured Product" at bounding box center [397, 324] width 179 height 25
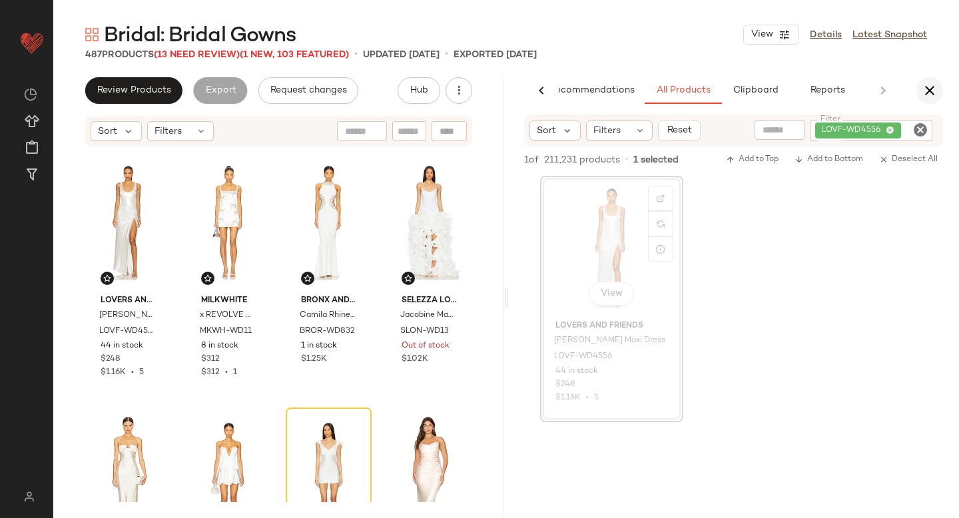
click at [933, 89] on icon "button" at bounding box center [930, 91] width 16 height 16
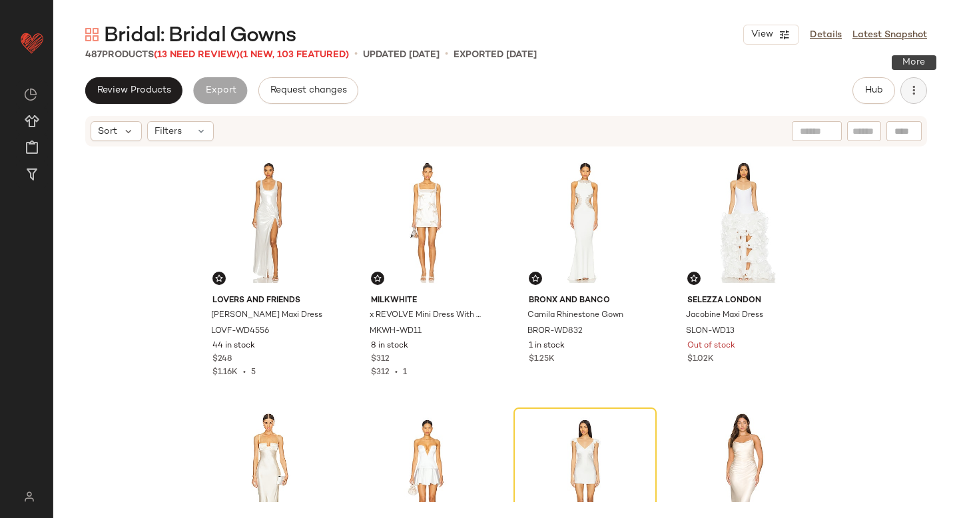
click at [912, 85] on icon "button" at bounding box center [913, 90] width 13 height 13
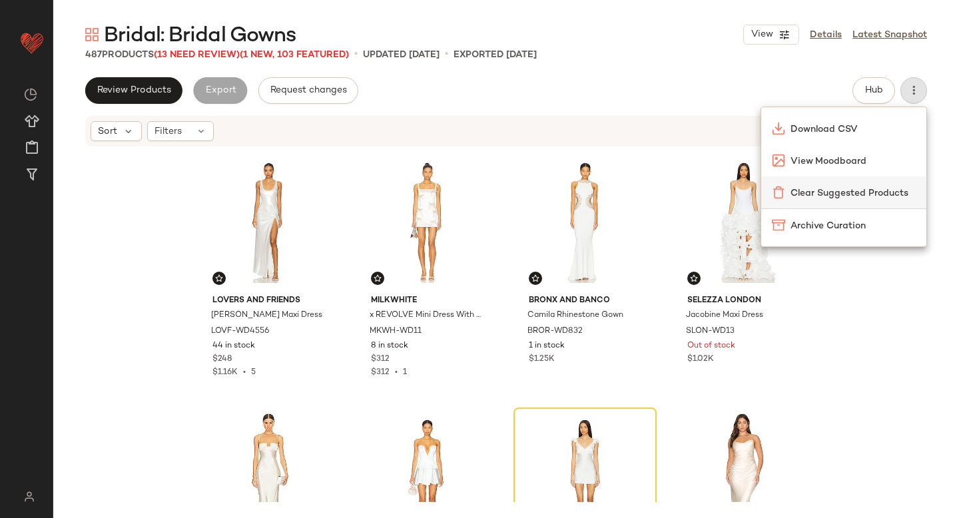
click at [874, 187] on span "Clear Suggested Products" at bounding box center [853, 194] width 125 height 14
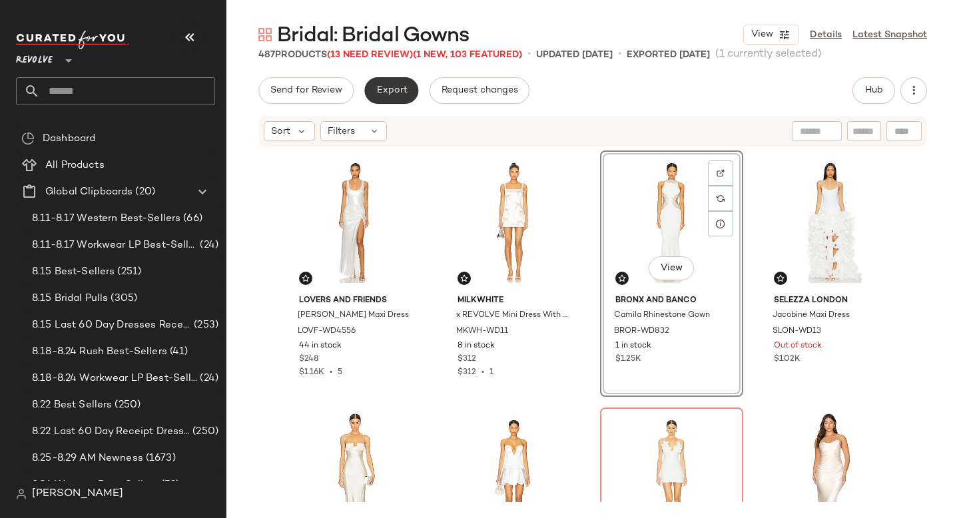
click at [405, 95] on span "Export" at bounding box center [391, 90] width 31 height 11
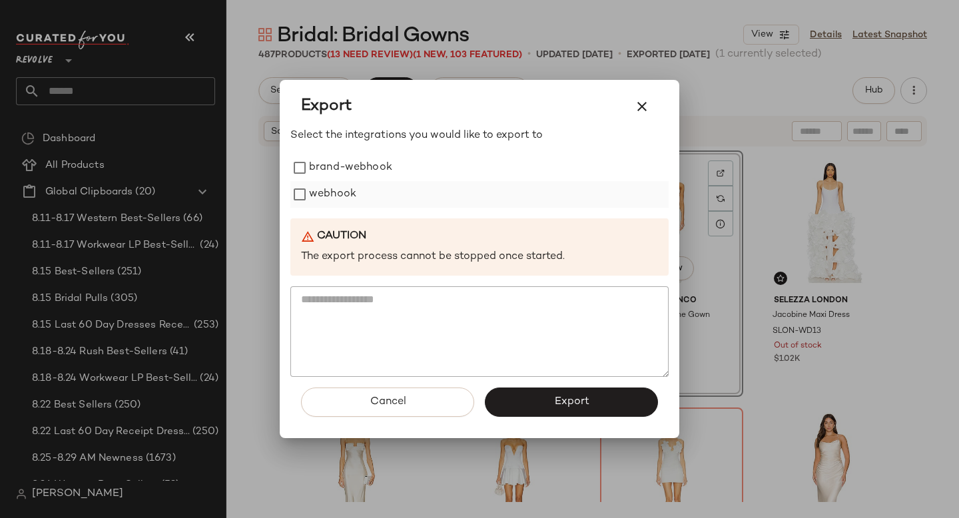
click at [342, 201] on label "webhook" at bounding box center [332, 194] width 47 height 27
click at [538, 398] on button "Export" at bounding box center [571, 402] width 173 height 29
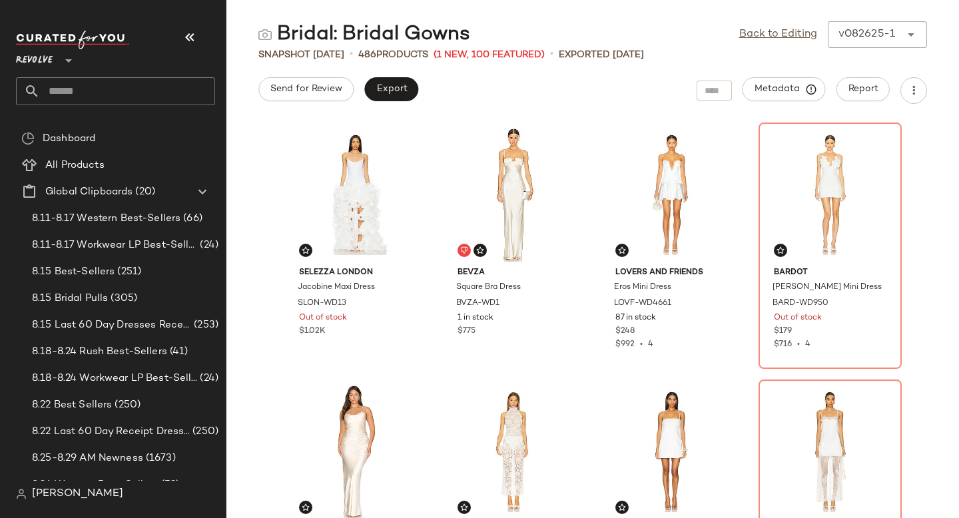
click at [78, 95] on input "text" at bounding box center [127, 91] width 175 height 28
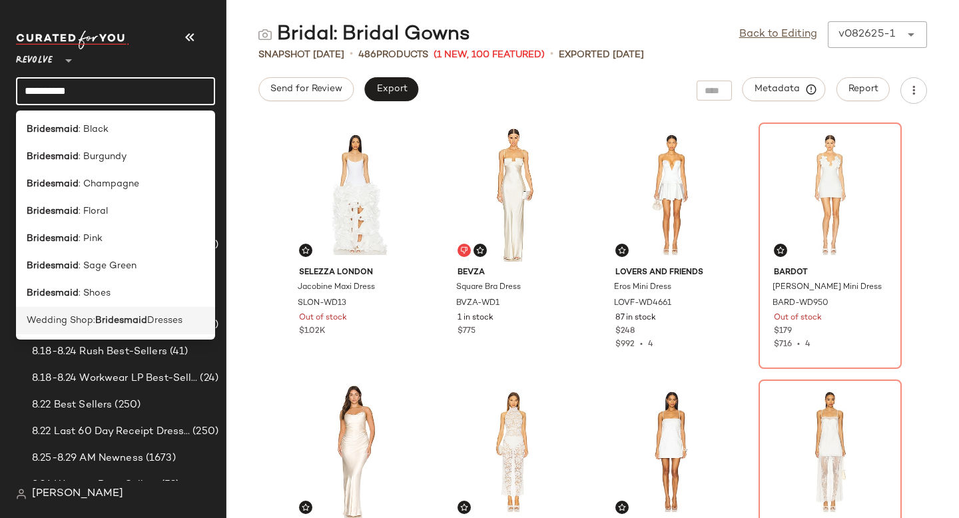
type input "**********"
click at [86, 320] on span "Wedding Shop:" at bounding box center [61, 321] width 69 height 14
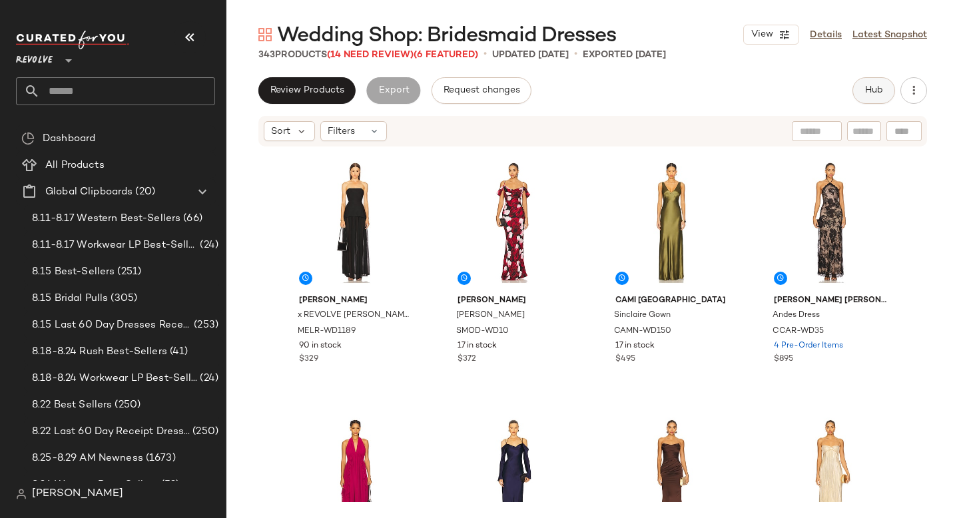
click at [874, 97] on button "Hub" at bounding box center [874, 90] width 43 height 27
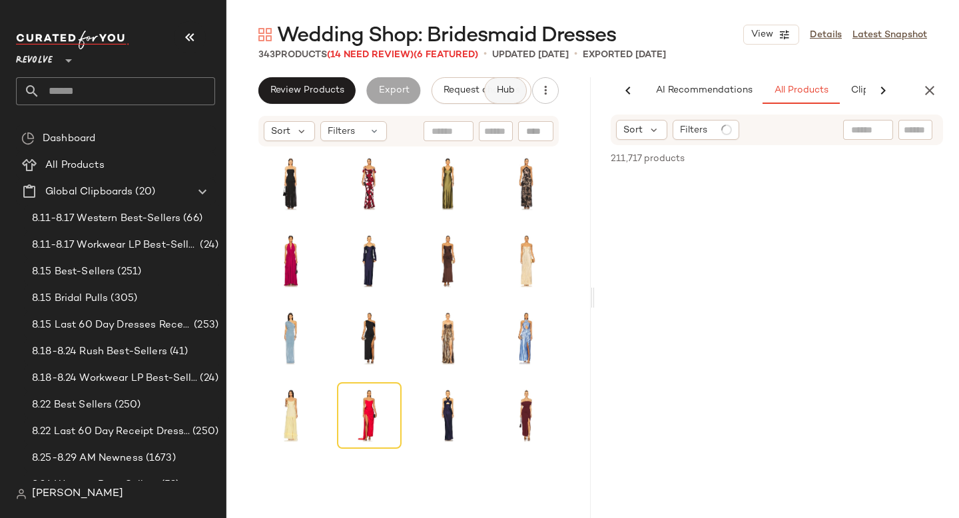
scroll to position [0, 91]
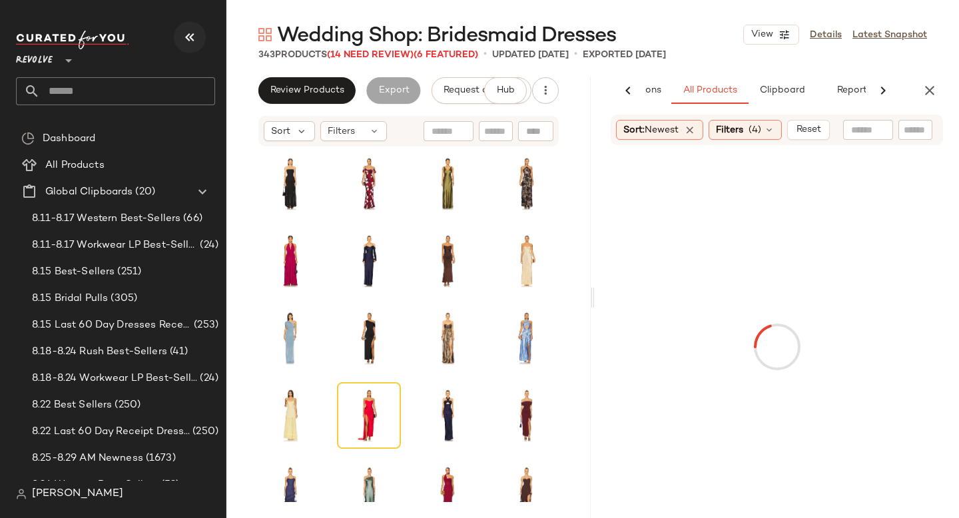
click at [184, 40] on icon "button" at bounding box center [190, 37] width 16 height 16
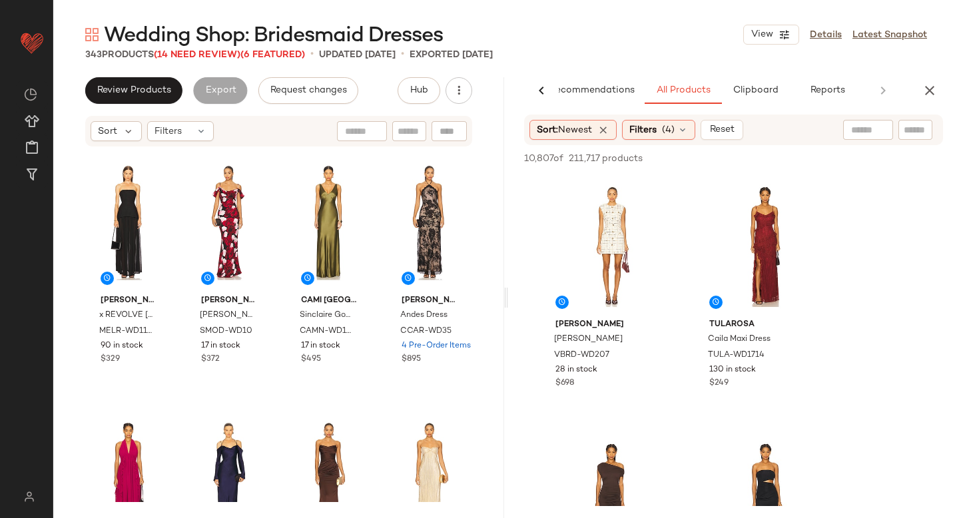
scroll to position [0, 31]
click at [912, 133] on input "text" at bounding box center [915, 130] width 23 height 14
paste input "*********"
type input "*********"
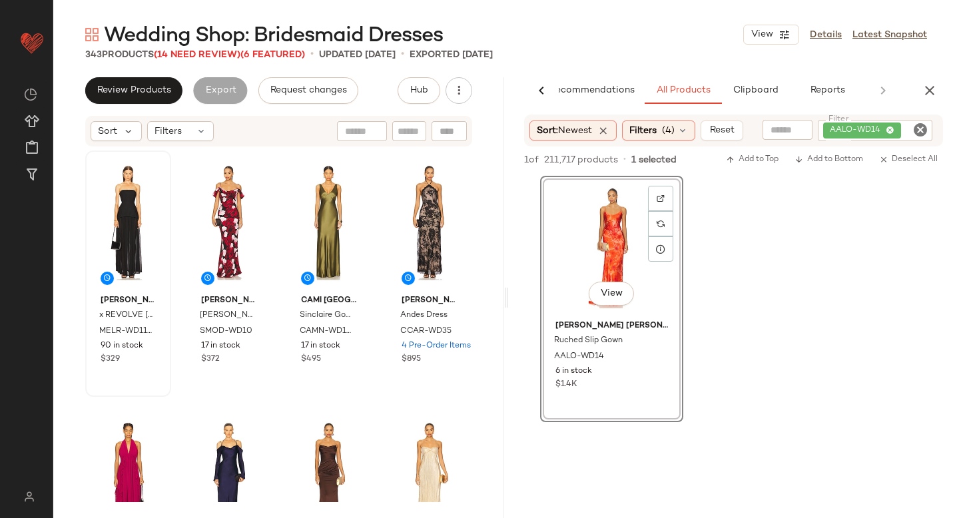
drag, startPoint x: 629, startPoint y: 266, endPoint x: 87, endPoint y: 274, distance: 542.4
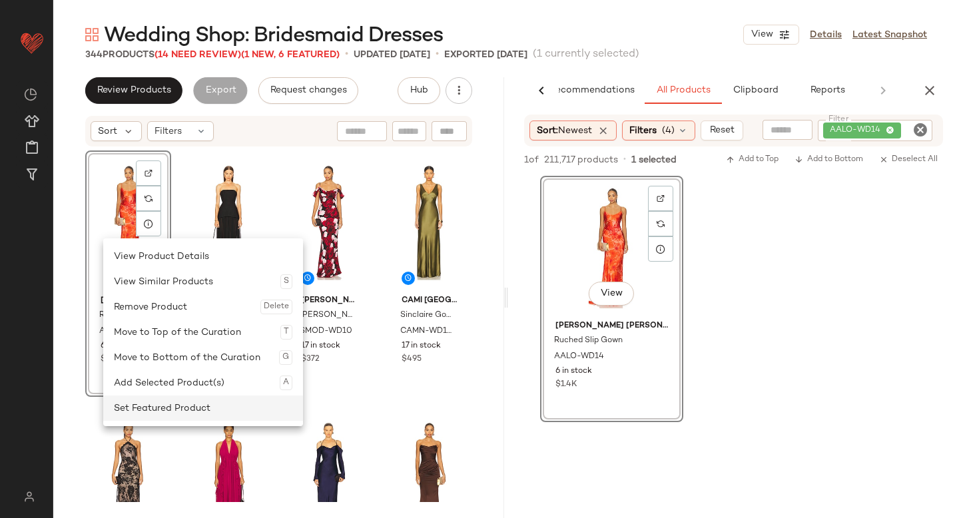
click at [155, 410] on div "Set Featured Product" at bounding box center [203, 408] width 179 height 25
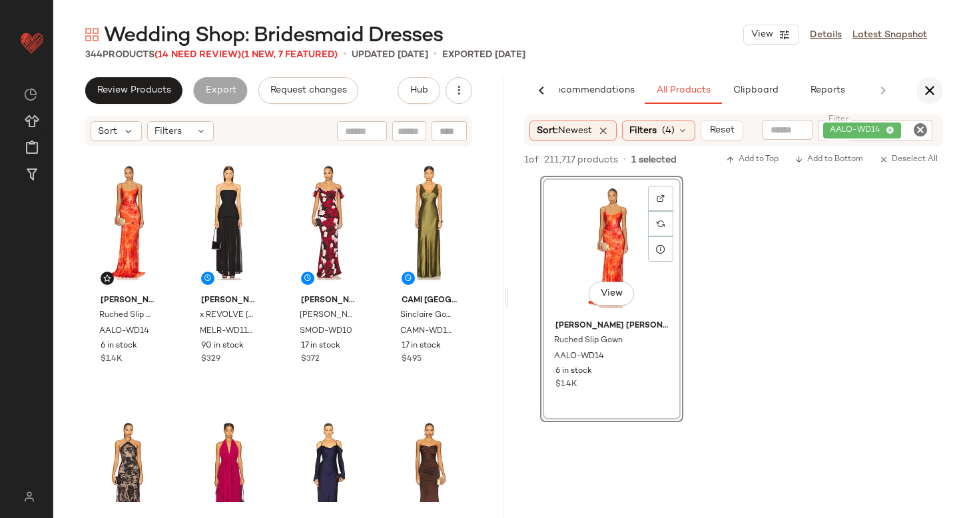
click at [930, 91] on icon "button" at bounding box center [930, 91] width 16 height 16
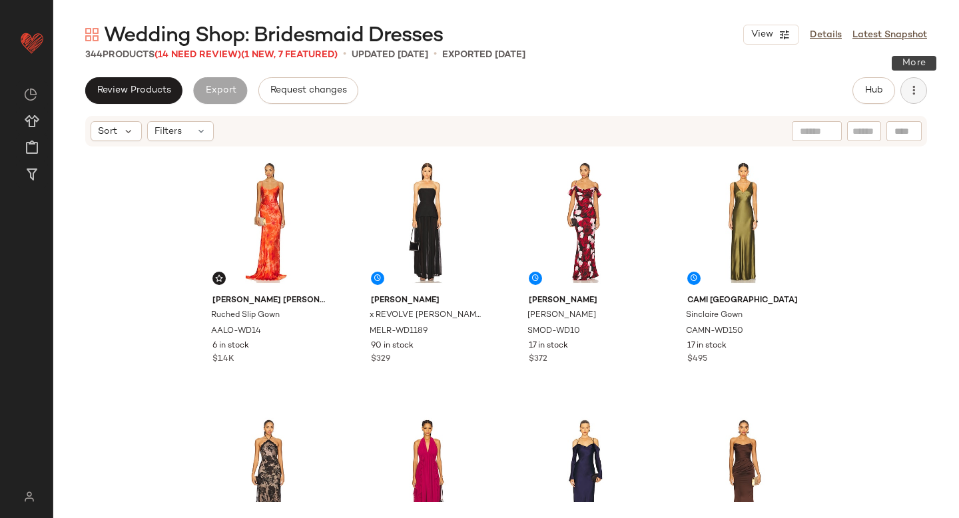
click at [921, 93] on button "button" at bounding box center [914, 90] width 27 height 27
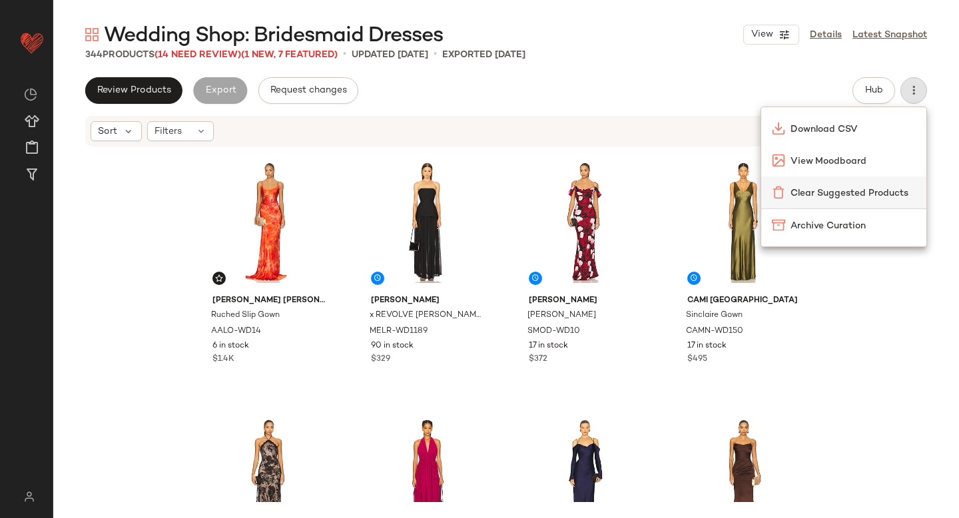
click at [851, 197] on span "Clear Suggested Products" at bounding box center [853, 194] width 125 height 14
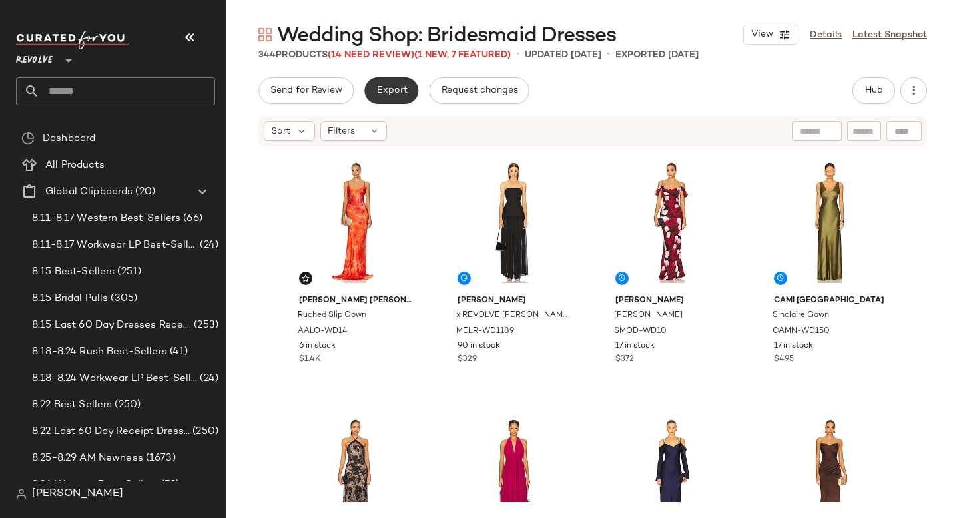
click at [390, 91] on span "Export" at bounding box center [391, 90] width 31 height 11
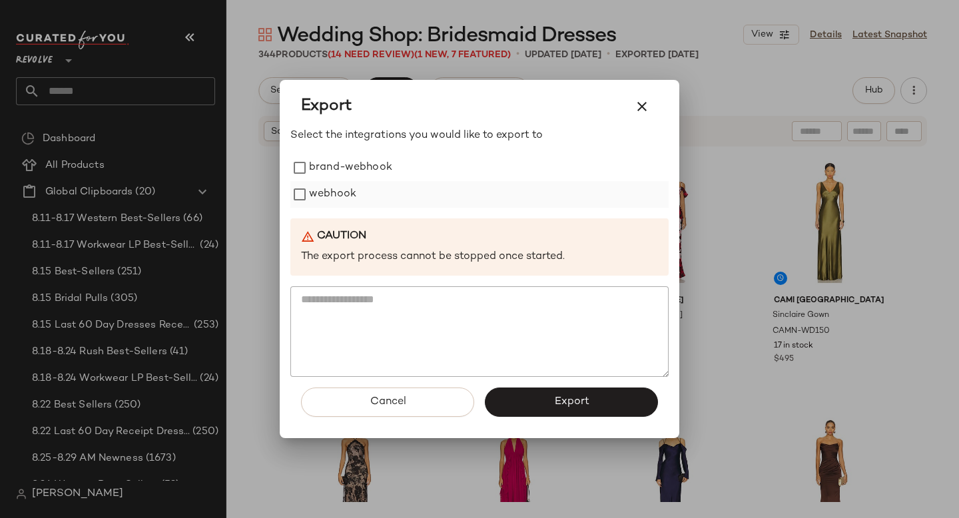
click at [354, 194] on label "webhook" at bounding box center [332, 194] width 47 height 27
click at [506, 408] on button "Export" at bounding box center [571, 402] width 173 height 29
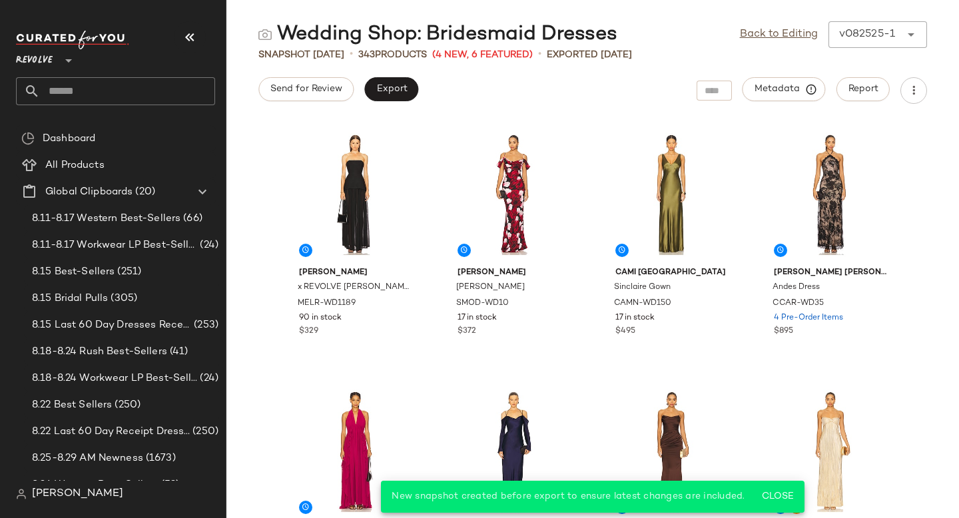
click at [80, 95] on input "text" at bounding box center [127, 91] width 175 height 28
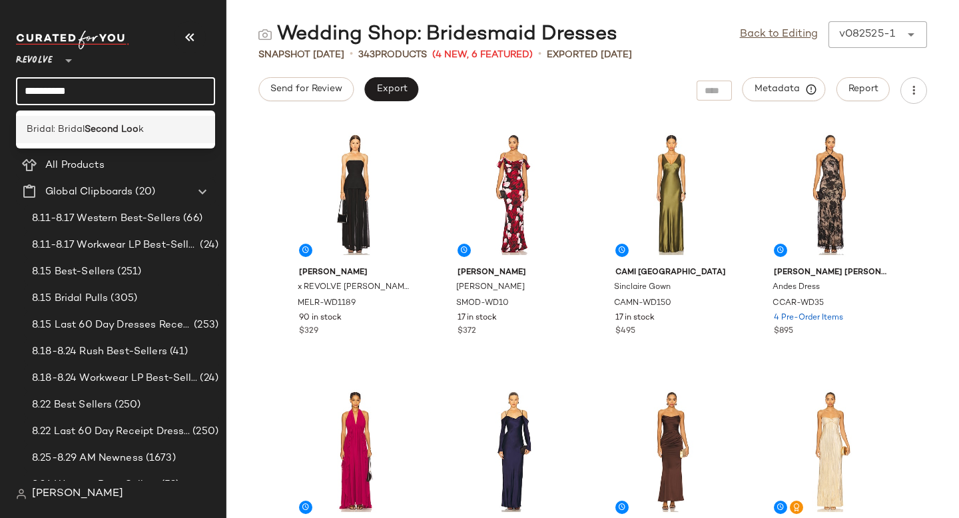
type input "**********"
click at [94, 127] on b "Second Loo" at bounding box center [112, 130] width 54 height 14
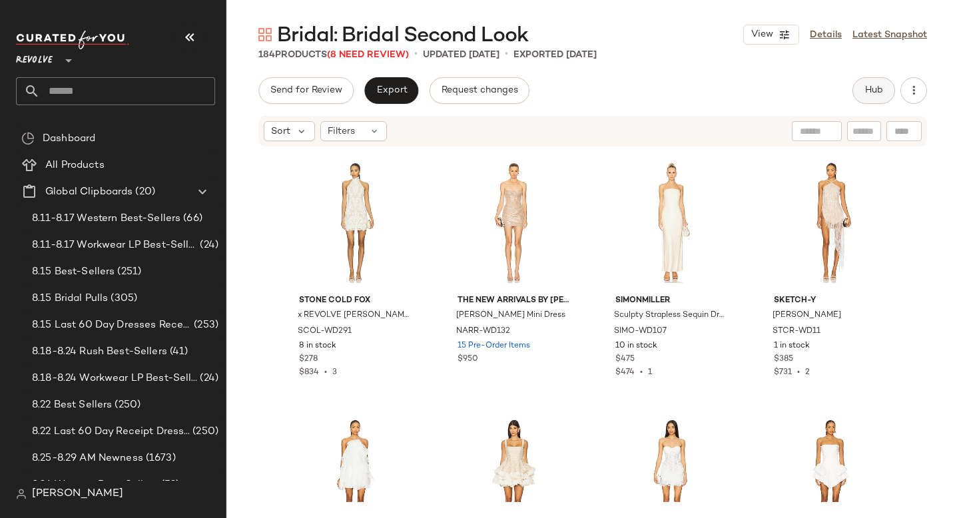
click at [865, 87] on span "Hub" at bounding box center [874, 90] width 19 height 11
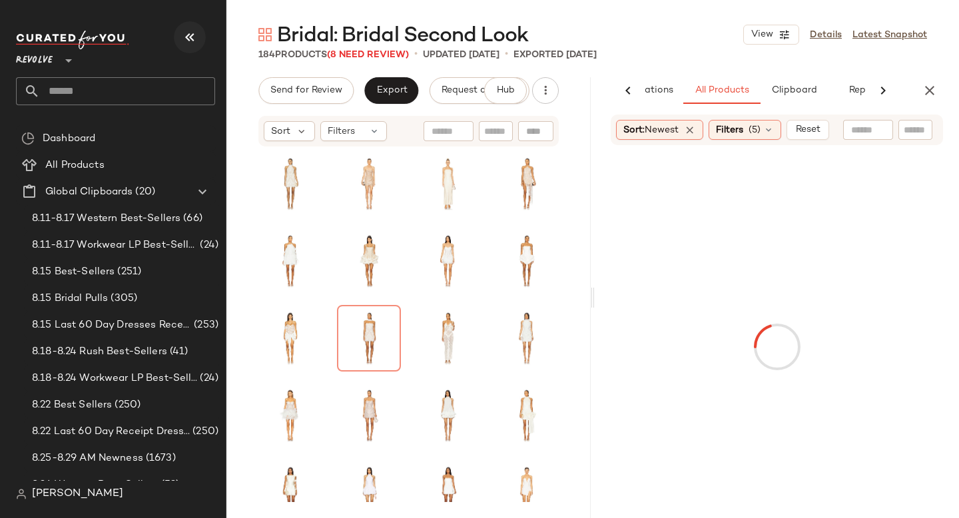
click at [185, 41] on icon "button" at bounding box center [190, 37] width 16 height 16
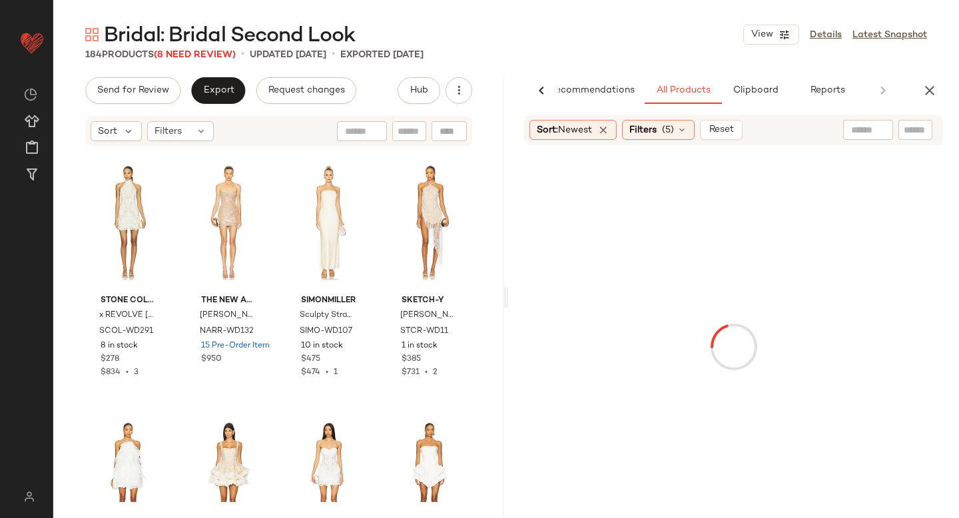
scroll to position [0, 31]
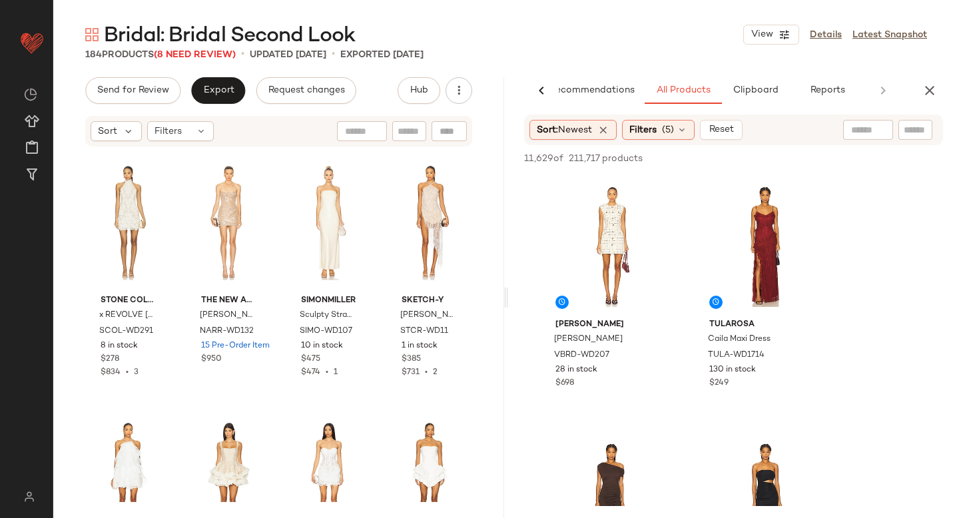
click at [905, 125] on input "text" at bounding box center [915, 130] width 23 height 14
paste input "**********"
type input "**********"
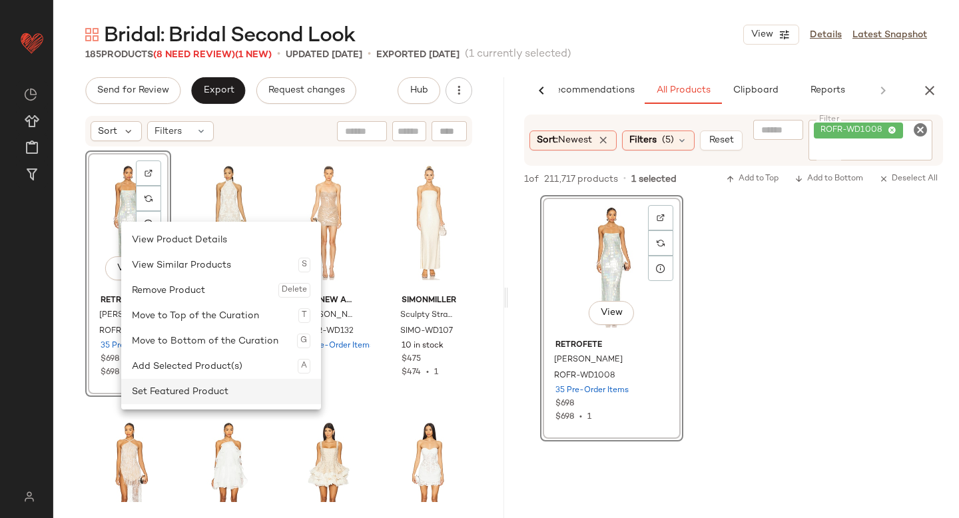
click at [158, 391] on div "Set Featured Product" at bounding box center [221, 391] width 179 height 25
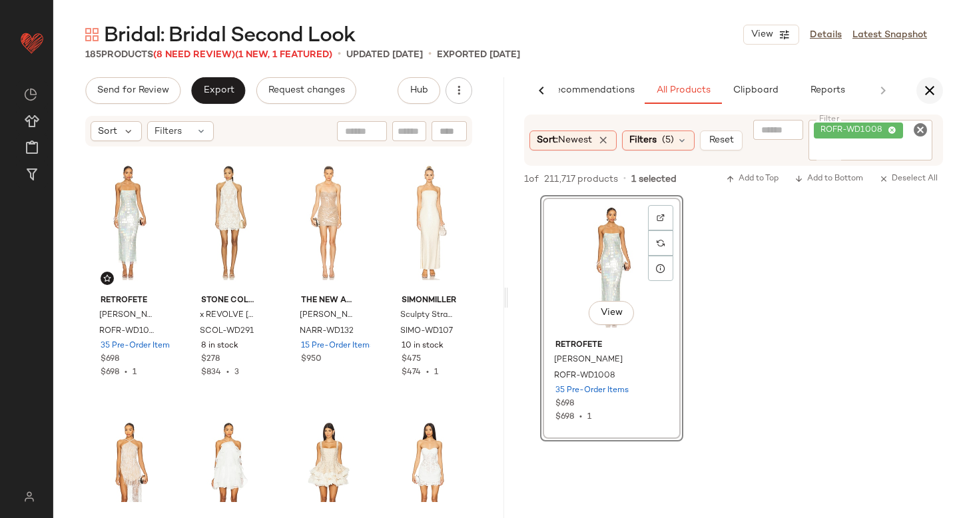
click at [929, 85] on icon "button" at bounding box center [930, 91] width 16 height 16
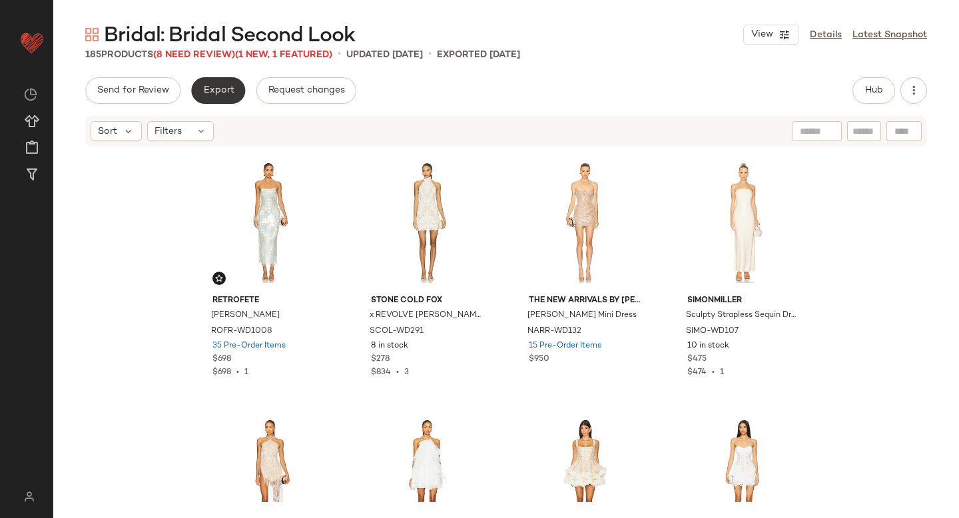
click at [220, 97] on button "Export" at bounding box center [218, 90] width 54 height 27
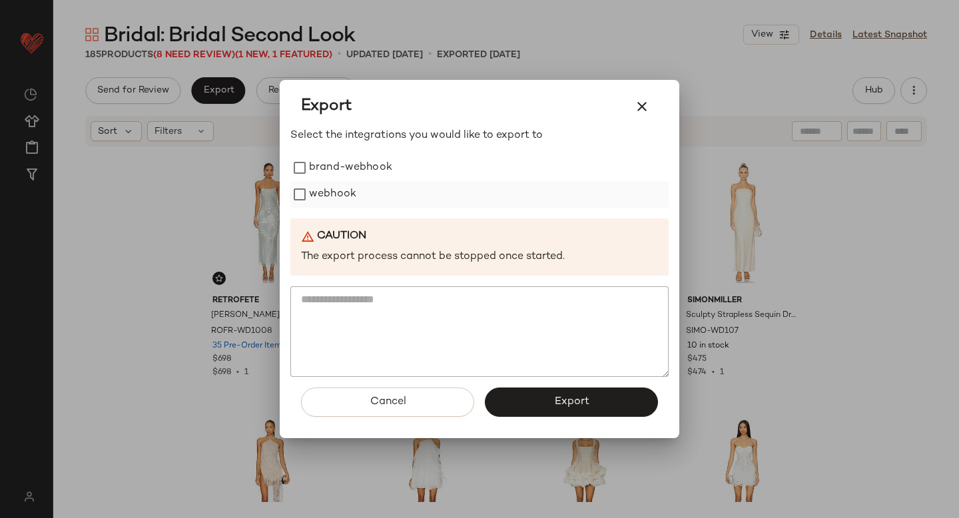
click at [310, 199] on label "webhook" at bounding box center [332, 194] width 47 height 27
click at [566, 396] on span "Export" at bounding box center [571, 402] width 35 height 13
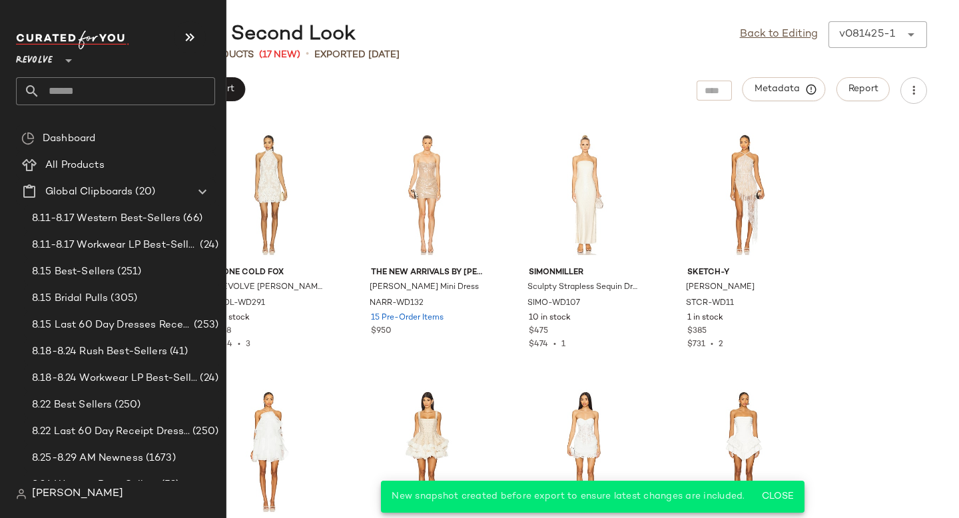
click at [76, 89] on input "text" at bounding box center [127, 91] width 175 height 28
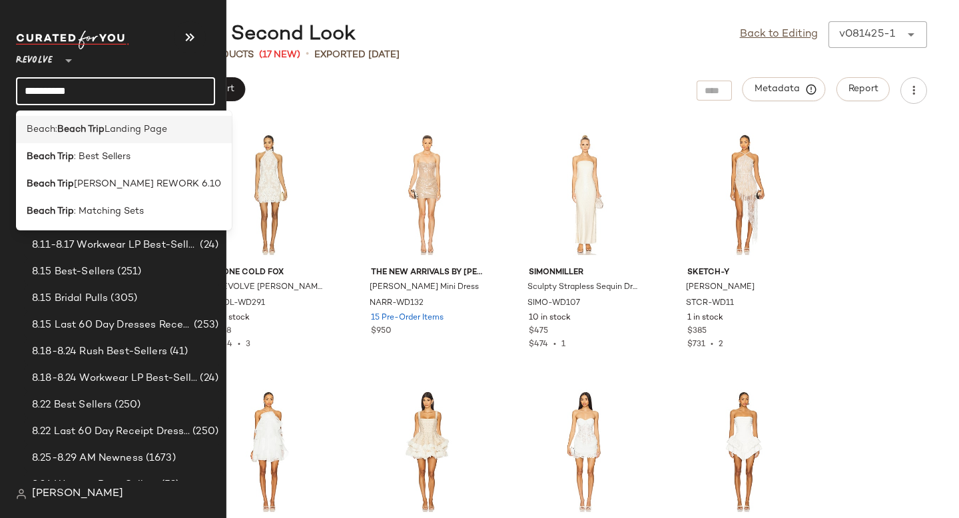
type input "**********"
click at [113, 128] on span "Landing Page" at bounding box center [136, 130] width 63 height 14
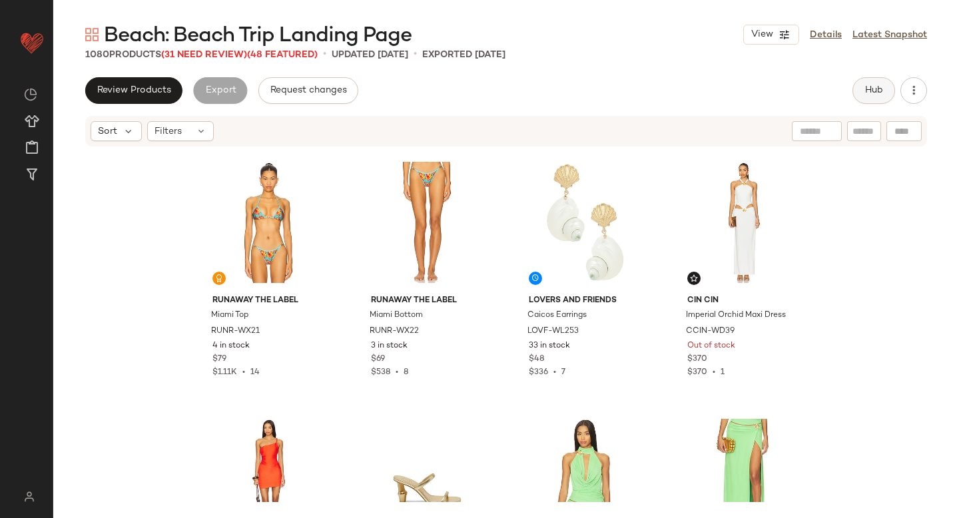
click at [881, 89] on span "Hub" at bounding box center [874, 90] width 19 height 11
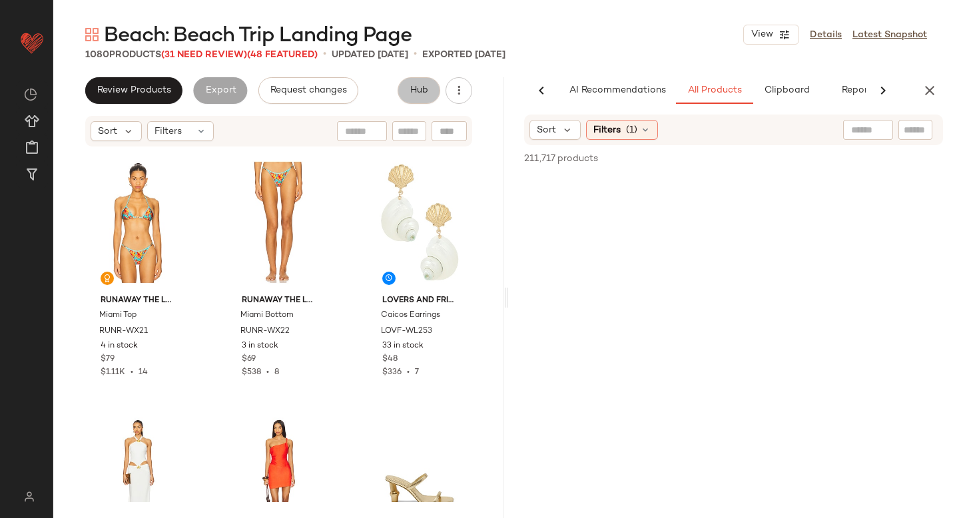
scroll to position [0, 31]
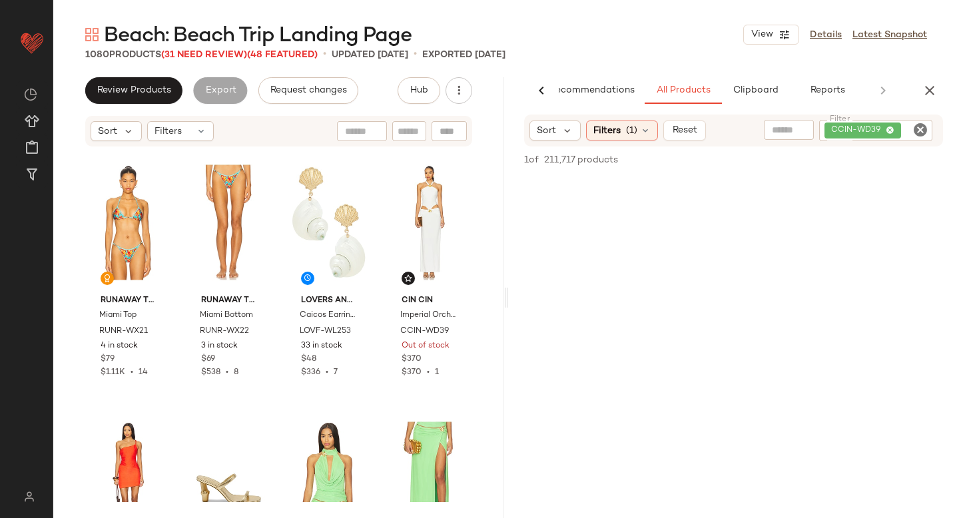
click at [921, 131] on icon "Clear Filter" at bounding box center [921, 130] width 16 height 16
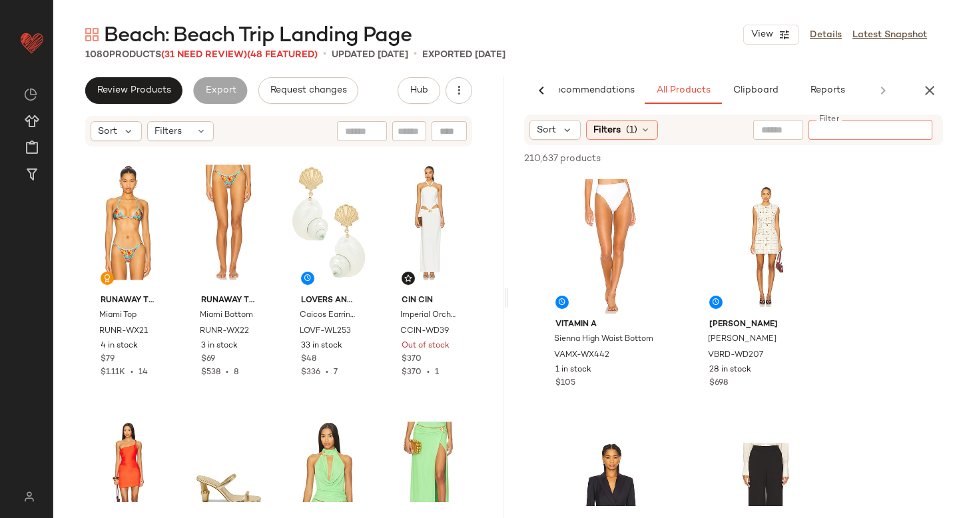
paste input "**********"
type input "**********"
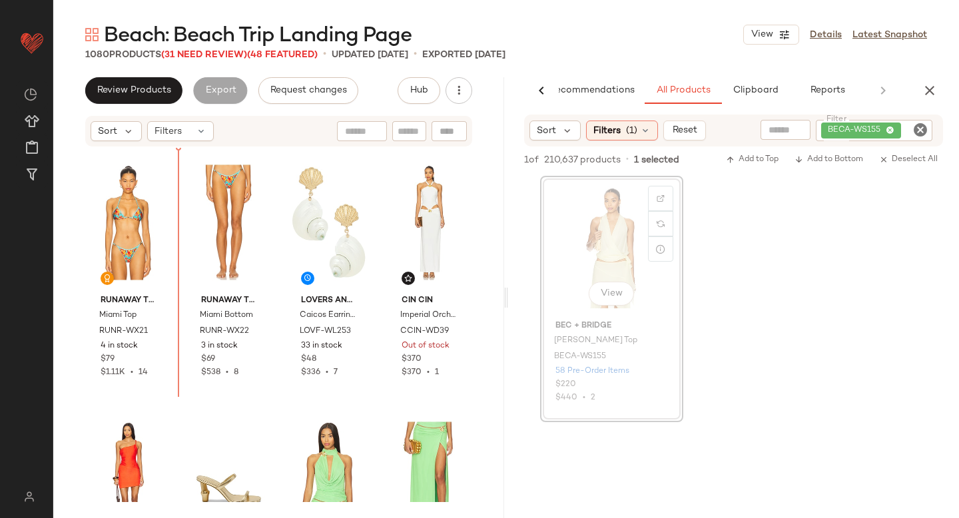
drag, startPoint x: 600, startPoint y: 249, endPoint x: 590, endPoint y: 249, distance: 9.3
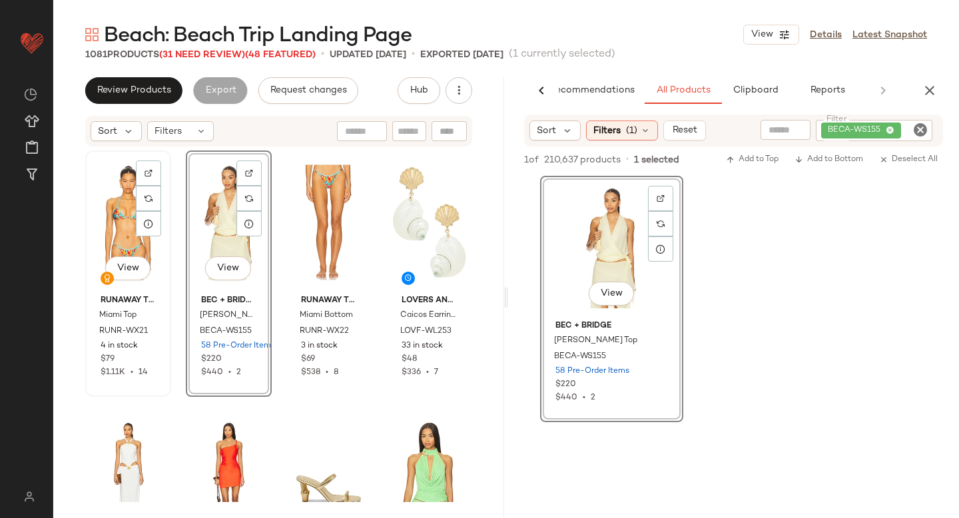
click at [117, 221] on div "View" at bounding box center [128, 222] width 77 height 135
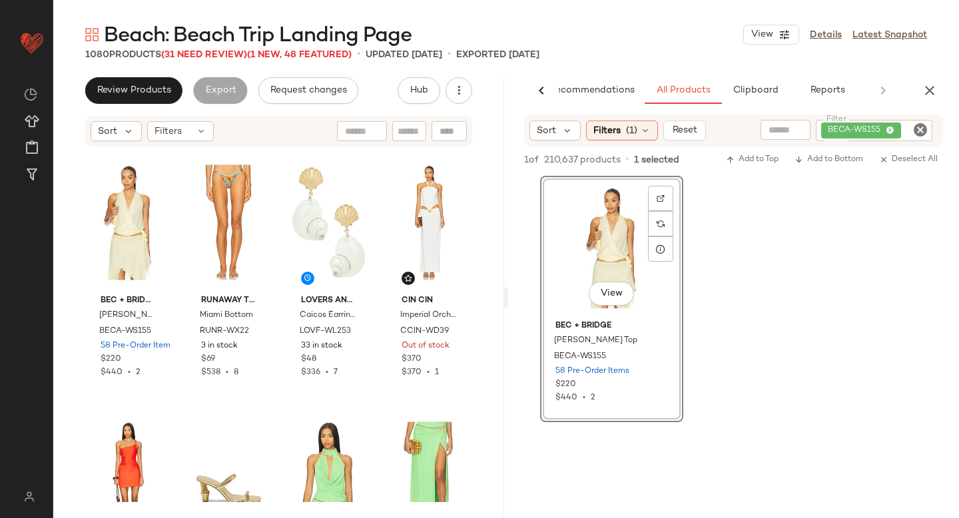
click at [925, 128] on icon "Clear Filter" at bounding box center [921, 130] width 16 height 16
paste input "*********"
type input "*********"
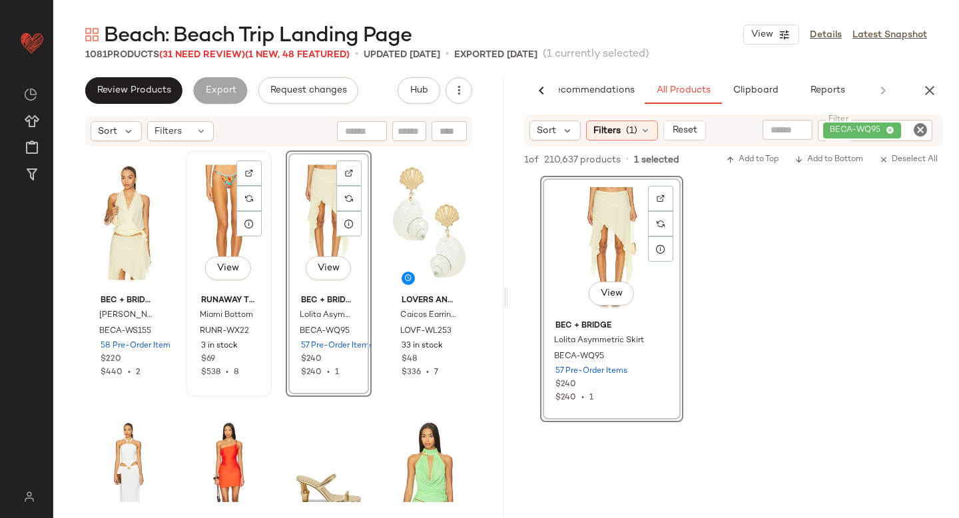
click at [192, 209] on div "View" at bounding box center [229, 222] width 77 height 135
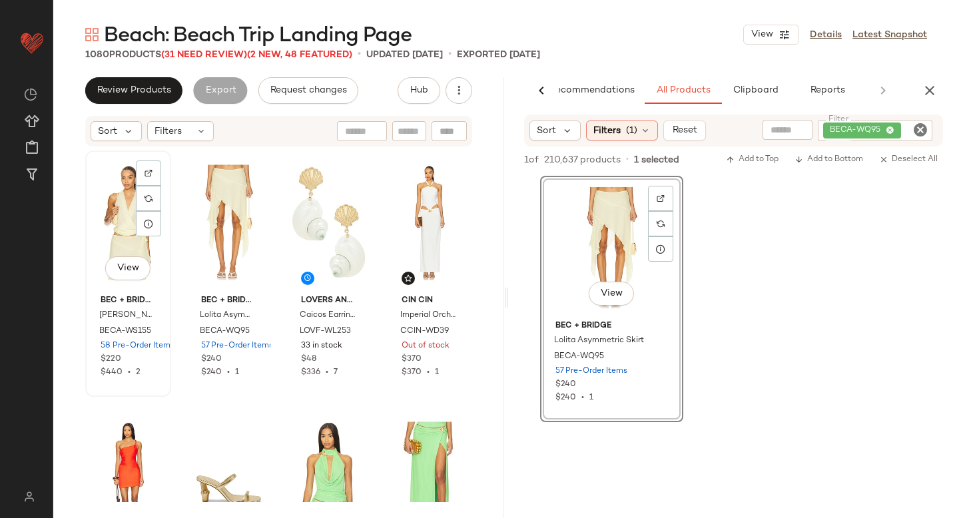
click at [125, 211] on div "View" at bounding box center [128, 222] width 77 height 135
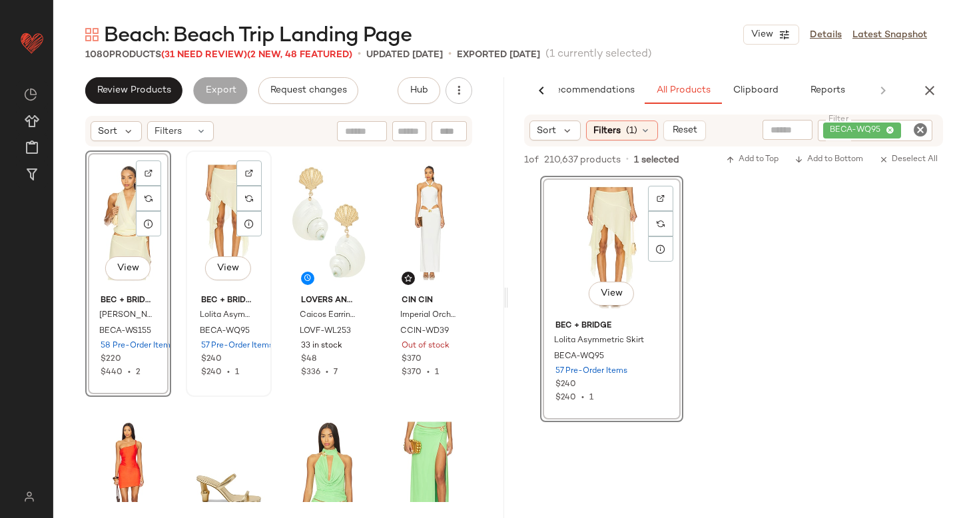
click at [193, 215] on div "View" at bounding box center [229, 222] width 77 height 135
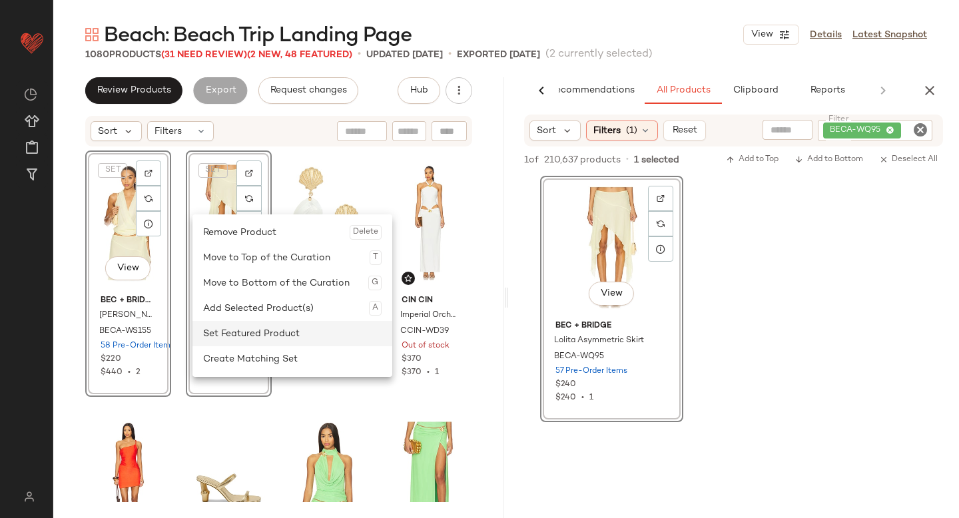
click at [237, 332] on div "Set Featured Product" at bounding box center [292, 333] width 179 height 25
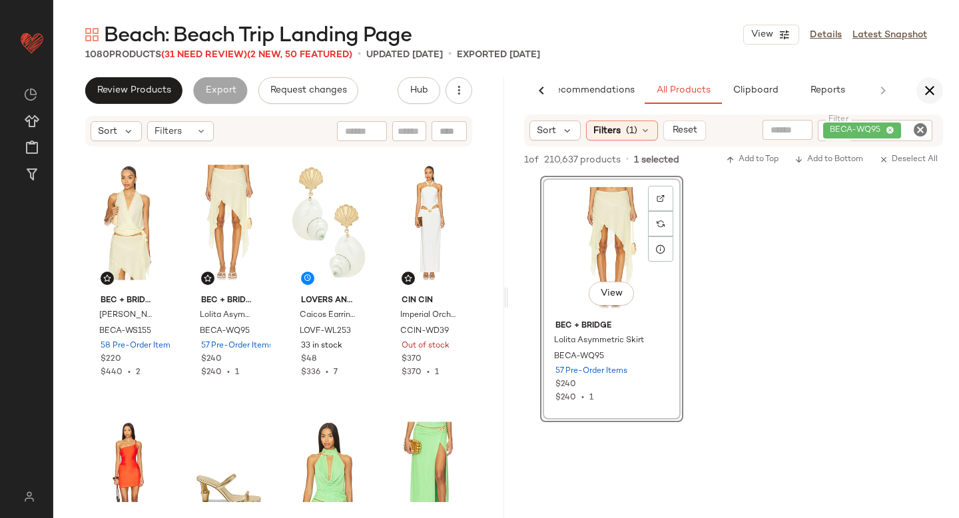
click at [929, 95] on icon "button" at bounding box center [930, 91] width 16 height 16
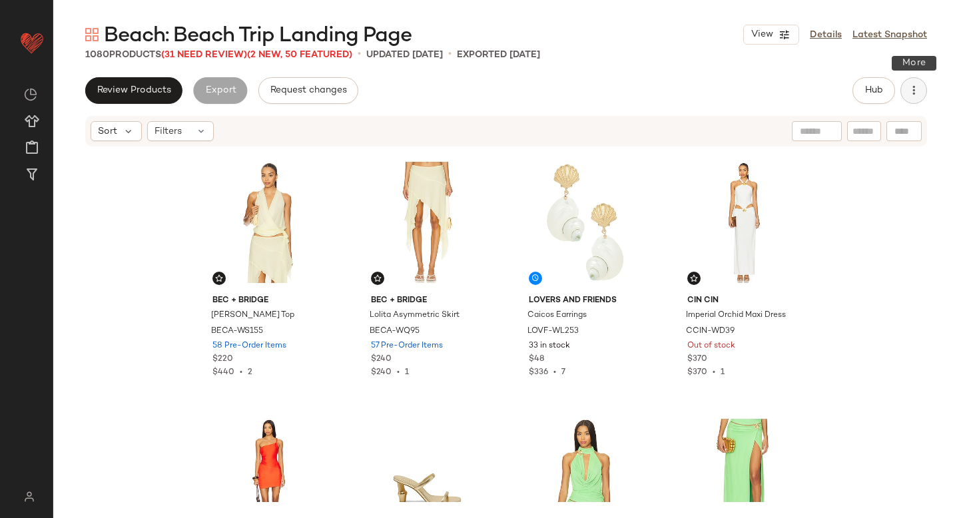
click at [921, 92] on button "button" at bounding box center [914, 90] width 27 height 27
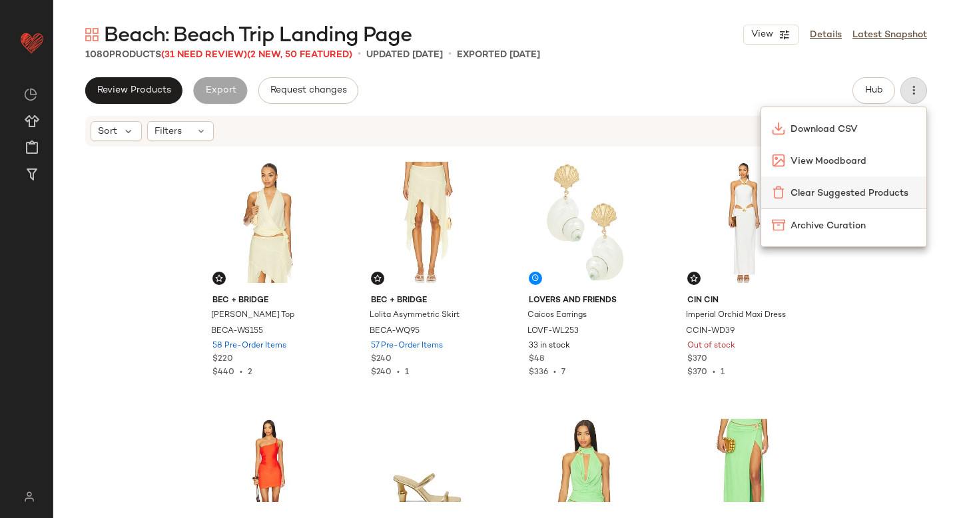
click at [832, 205] on div "Clear Suggested Products" at bounding box center [844, 193] width 165 height 32
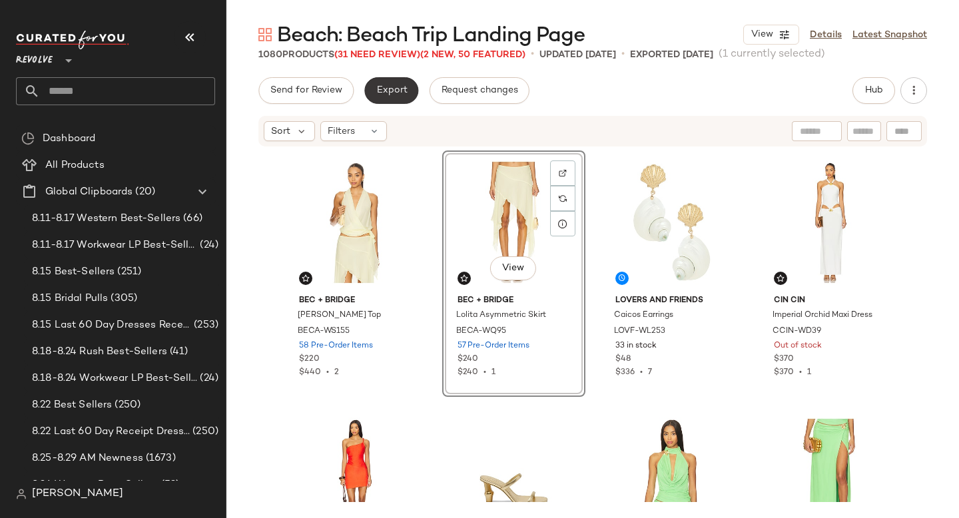
click at [390, 89] on span "Export" at bounding box center [391, 90] width 31 height 11
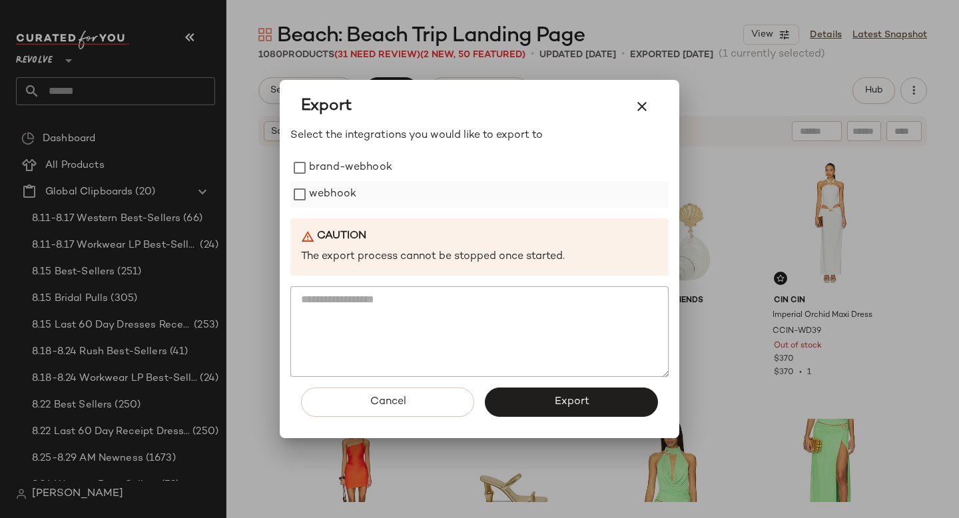
click at [316, 201] on label "webhook" at bounding box center [332, 194] width 47 height 27
click at [554, 407] on span "Export" at bounding box center [571, 402] width 35 height 13
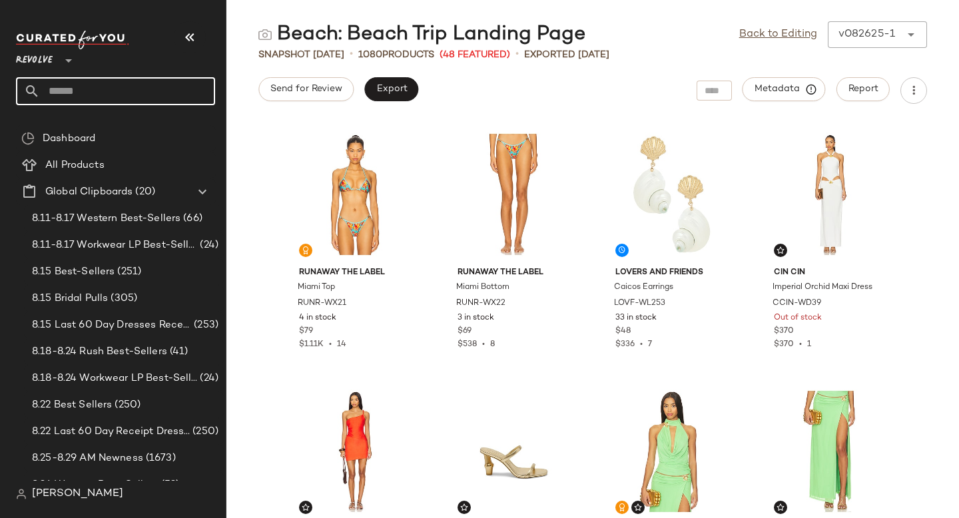
click at [89, 85] on input "text" at bounding box center [127, 91] width 175 height 28
type input "*****"
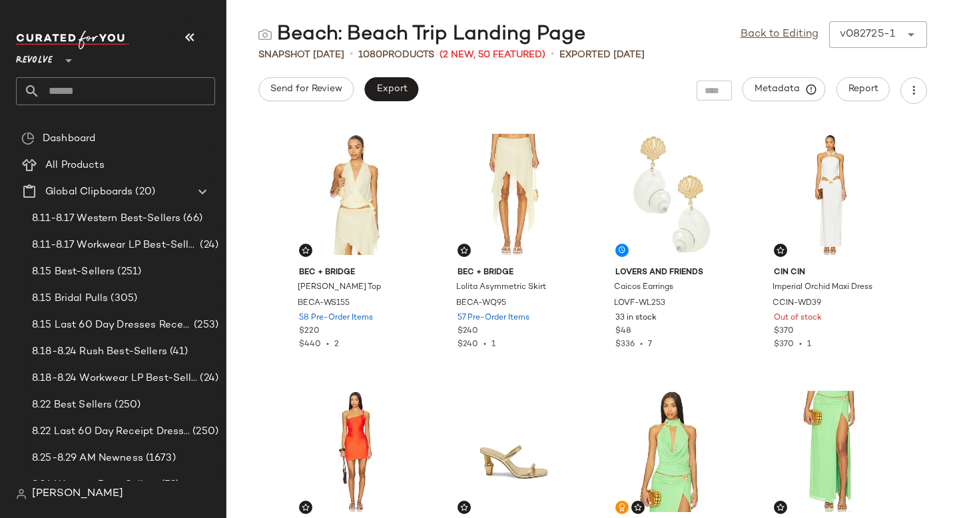
click at [188, 93] on input "text" at bounding box center [127, 91] width 175 height 28
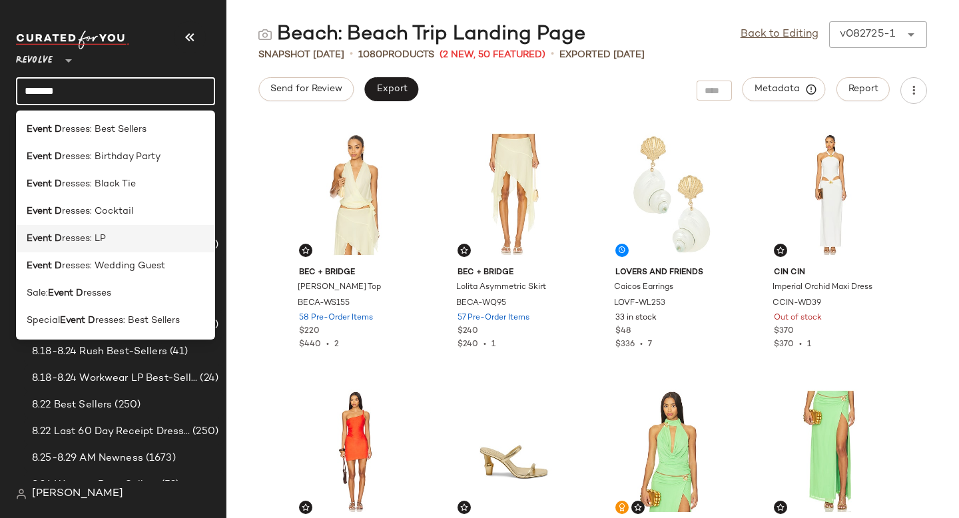
type input "*******"
click at [139, 233] on div "Event D resses: LP" at bounding box center [116, 239] width 178 height 14
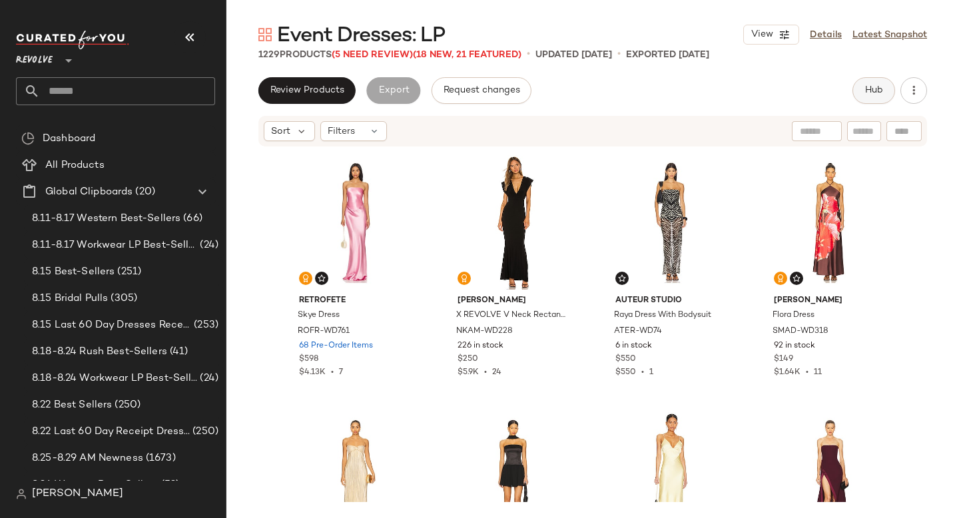
click at [875, 94] on span "Hub" at bounding box center [874, 90] width 19 height 11
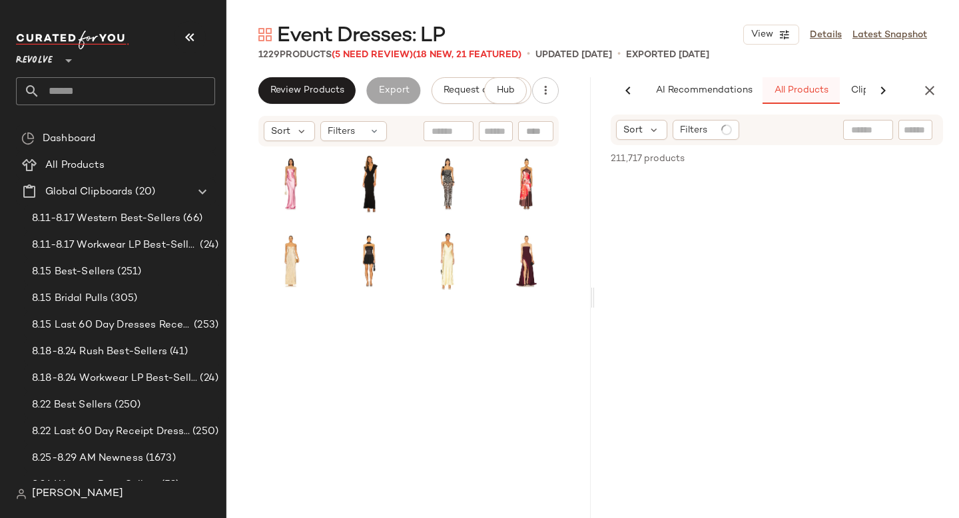
scroll to position [0, 92]
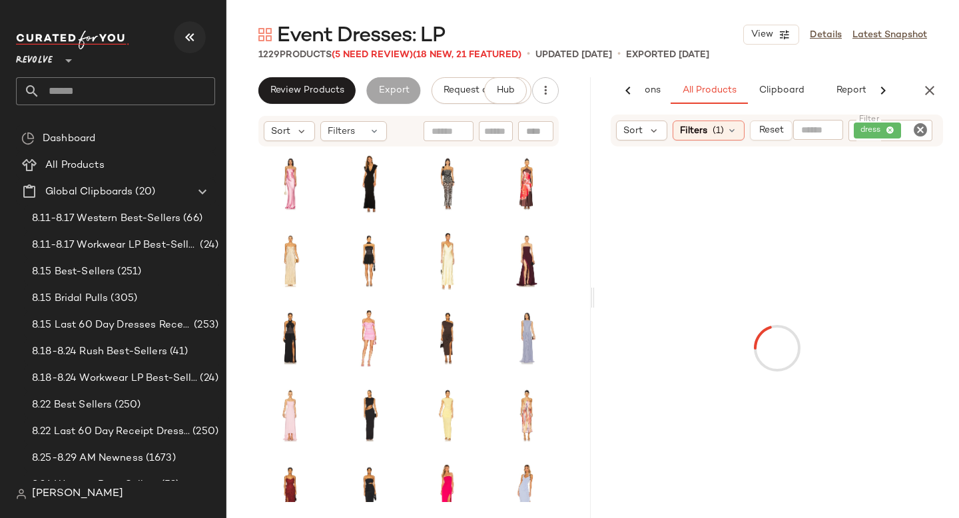
click at [195, 38] on icon "button" at bounding box center [190, 37] width 16 height 16
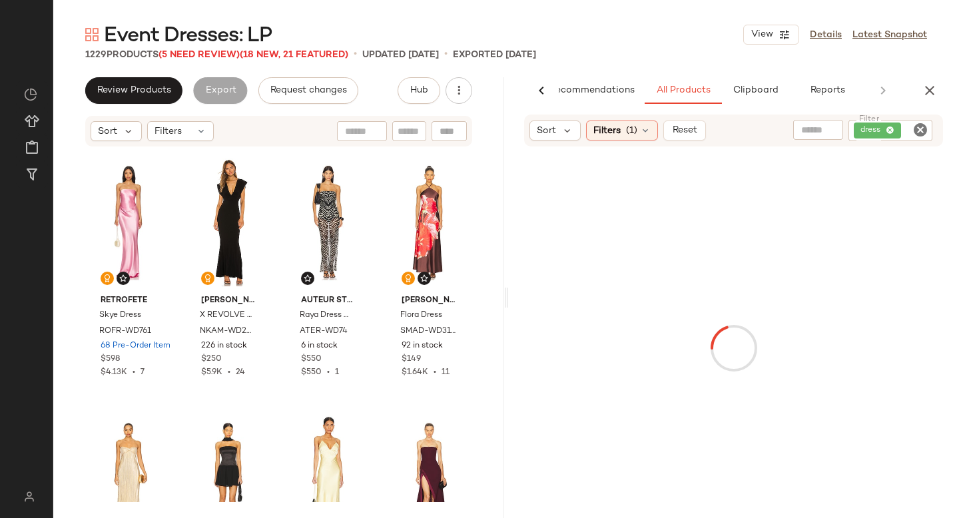
scroll to position [0, 31]
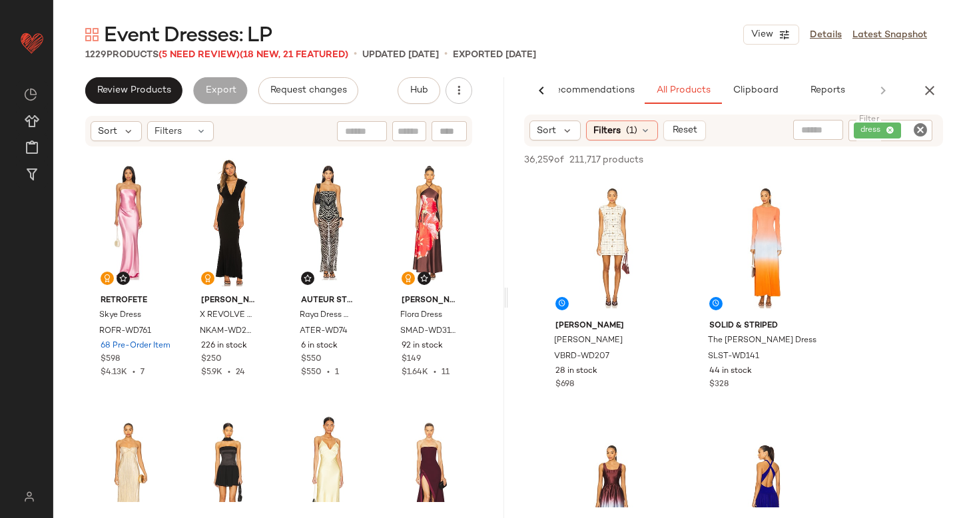
click at [921, 131] on icon "Clear Filter" at bounding box center [921, 130] width 16 height 16
paste input "*********"
type input "*********"
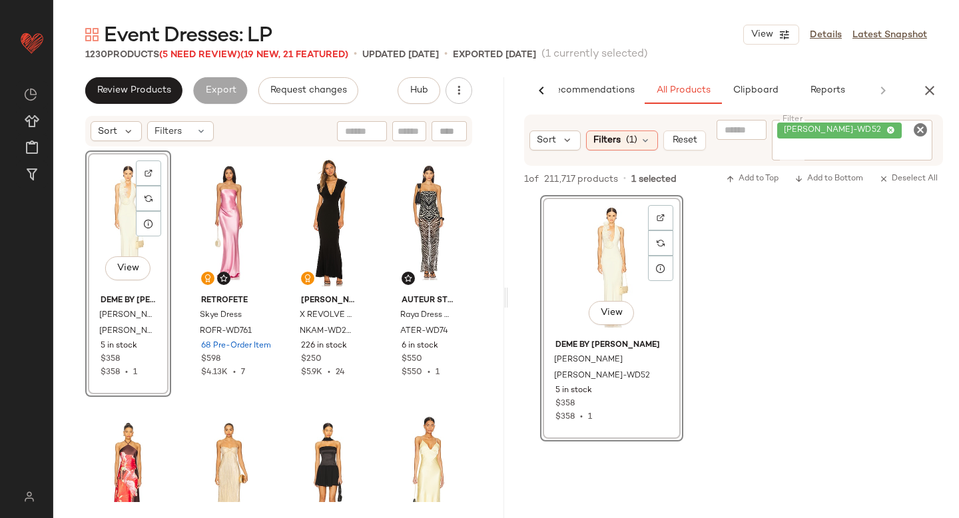
drag, startPoint x: 611, startPoint y: 248, endPoint x: 113, endPoint y: 1, distance: 555.7
click at [922, 131] on icon "Clear Filter" at bounding box center [921, 130] width 16 height 16
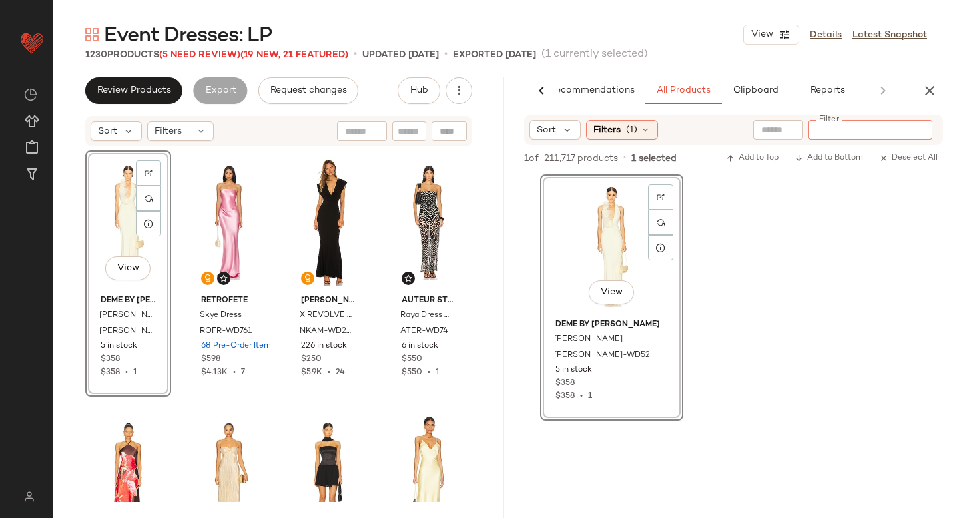
paste input "**********"
type input "**********"
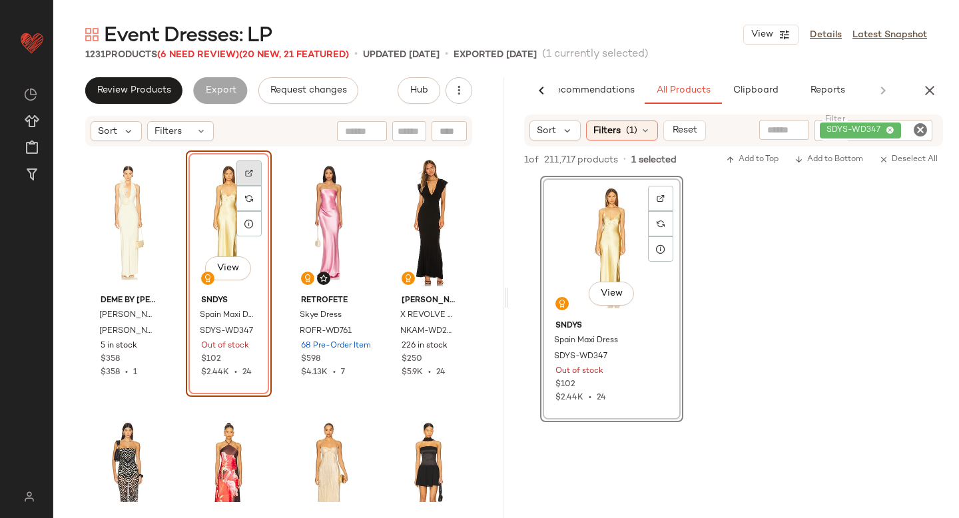
click at [249, 173] on img at bounding box center [249, 173] width 8 height 8
click at [95, 205] on div "View" at bounding box center [128, 222] width 77 height 135
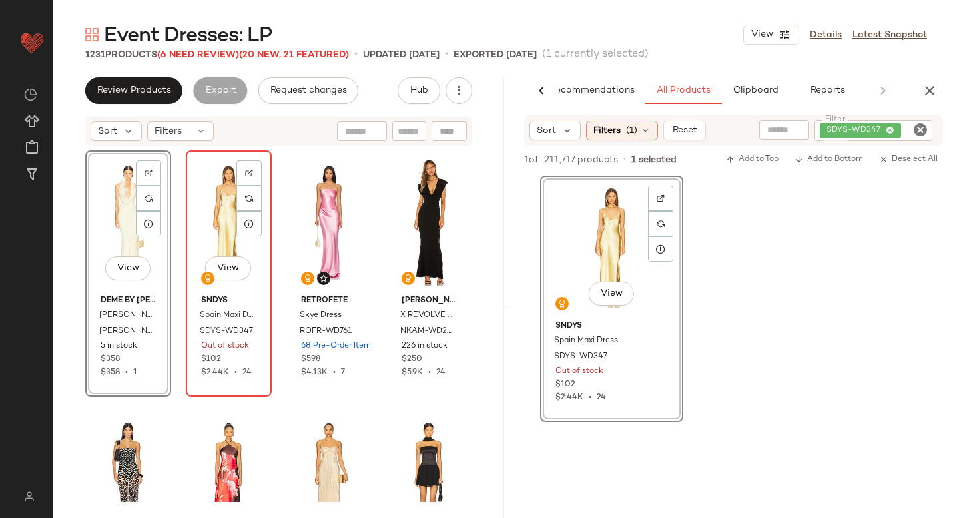
click at [221, 188] on div "View" at bounding box center [229, 222] width 77 height 135
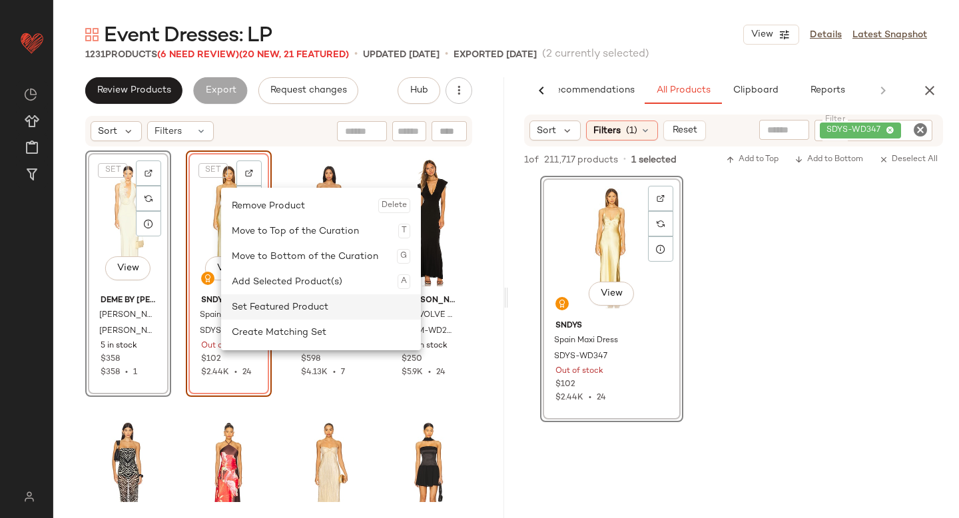
click at [267, 307] on div "Set Featured Product" at bounding box center [321, 306] width 179 height 25
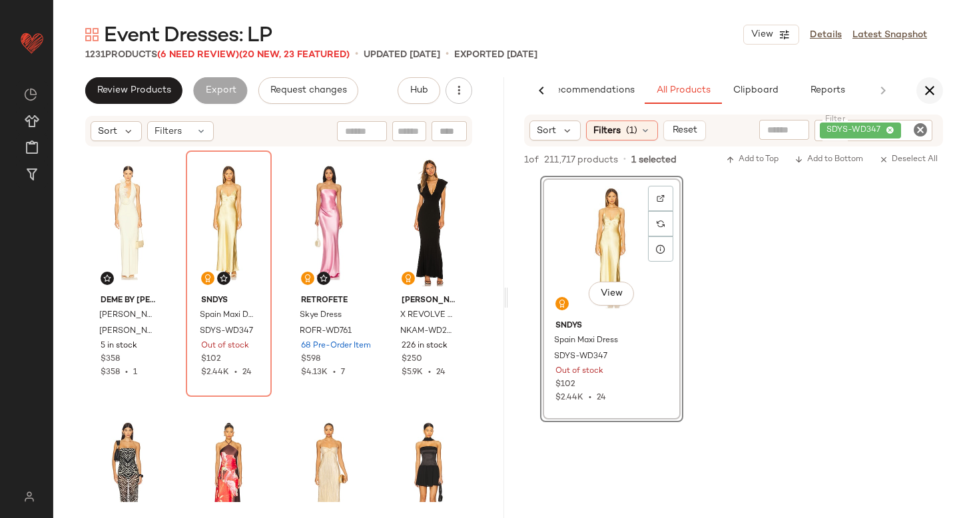
click at [928, 94] on icon "button" at bounding box center [930, 91] width 16 height 16
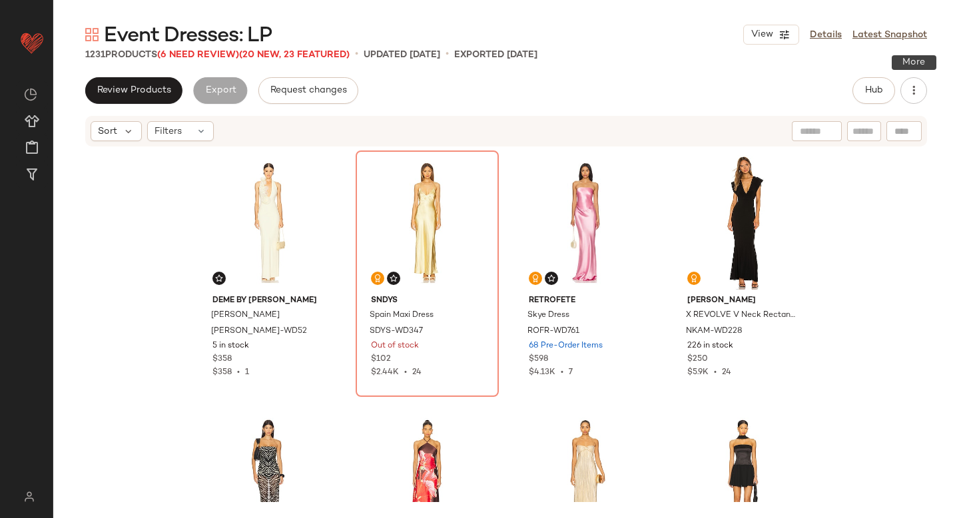
click at [927, 96] on div "Review Products Export Request changes Hub" at bounding box center [506, 90] width 906 height 27
click at [911, 87] on icon "button" at bounding box center [913, 90] width 13 height 13
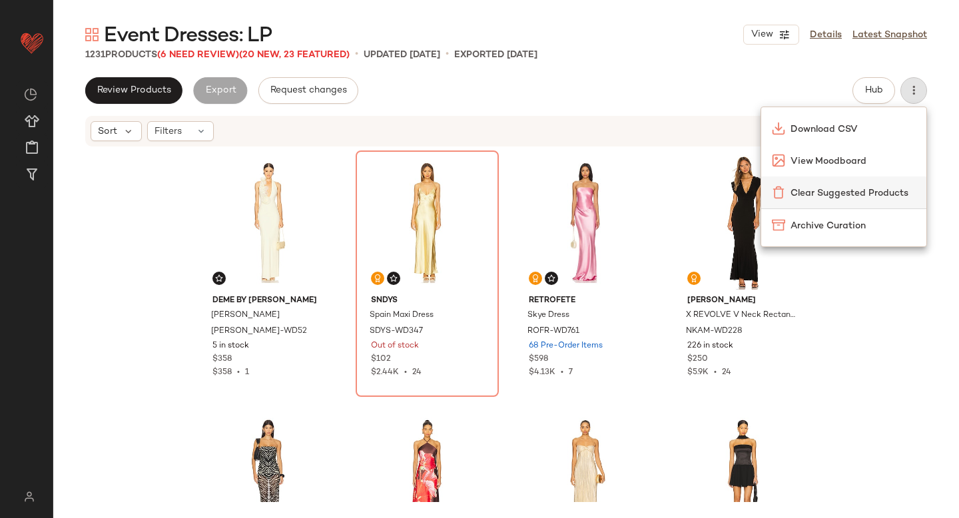
click at [861, 189] on span "Clear Suggested Products" at bounding box center [853, 194] width 125 height 14
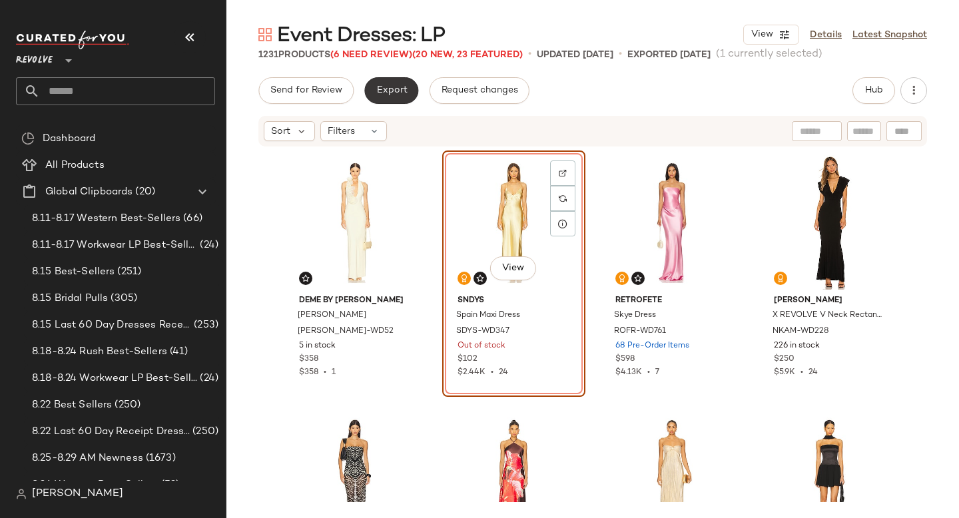
click at [378, 79] on button "Export" at bounding box center [391, 90] width 54 height 27
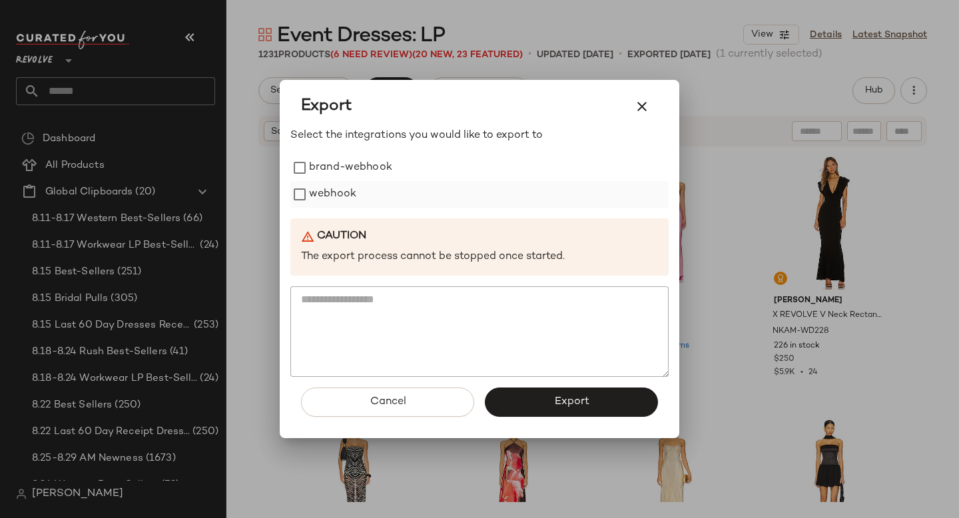
click at [332, 191] on label "webhook" at bounding box center [332, 194] width 47 height 27
click at [548, 396] on button "Export" at bounding box center [571, 402] width 173 height 29
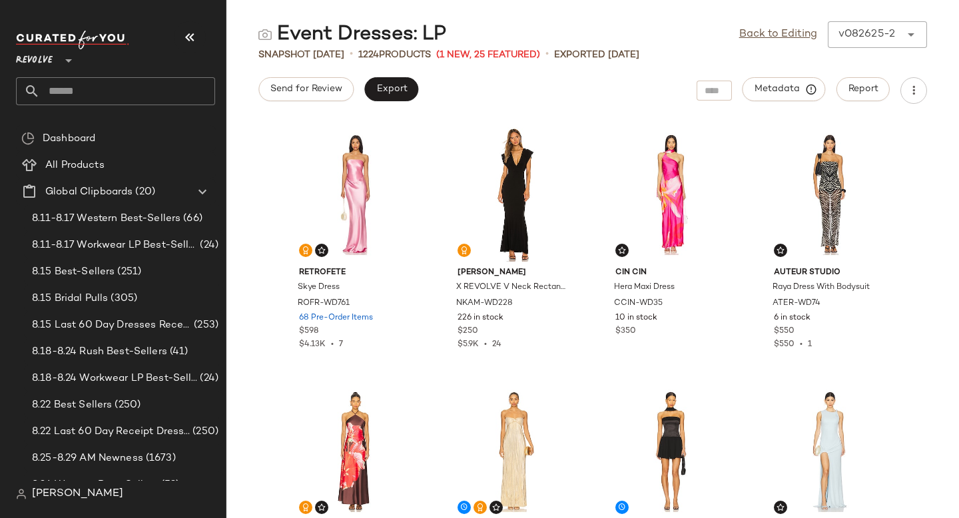
click at [101, 93] on input "text" at bounding box center [127, 91] width 175 height 28
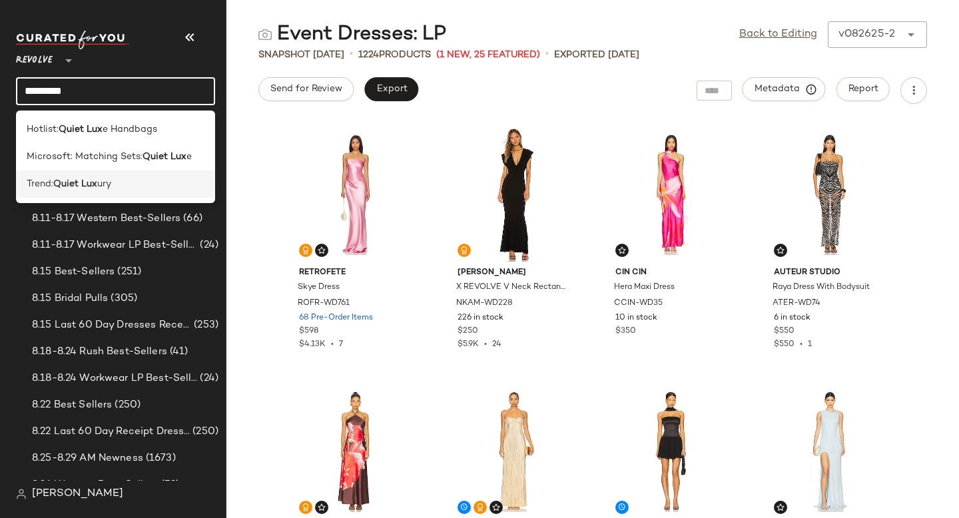
type input "*********"
click at [104, 180] on span "ury" at bounding box center [104, 184] width 14 height 14
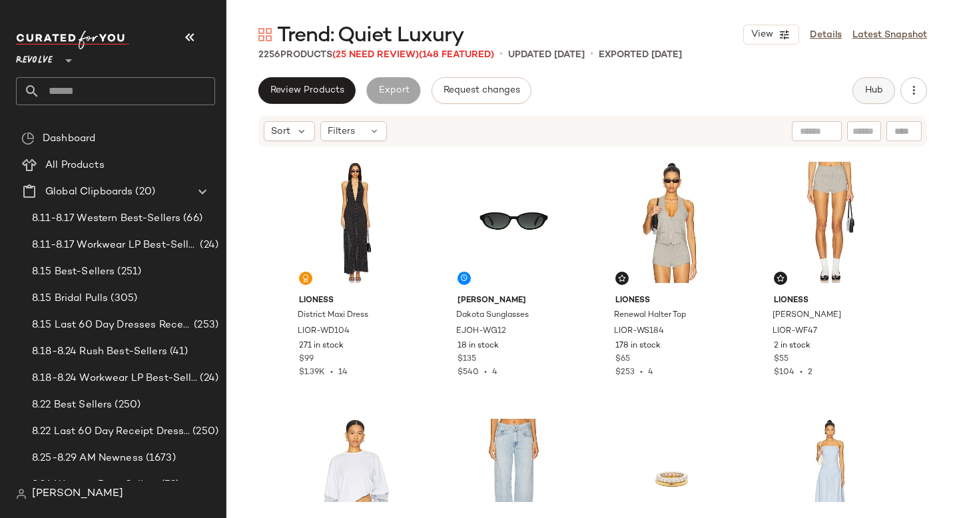
click at [873, 85] on span "Hub" at bounding box center [874, 90] width 19 height 11
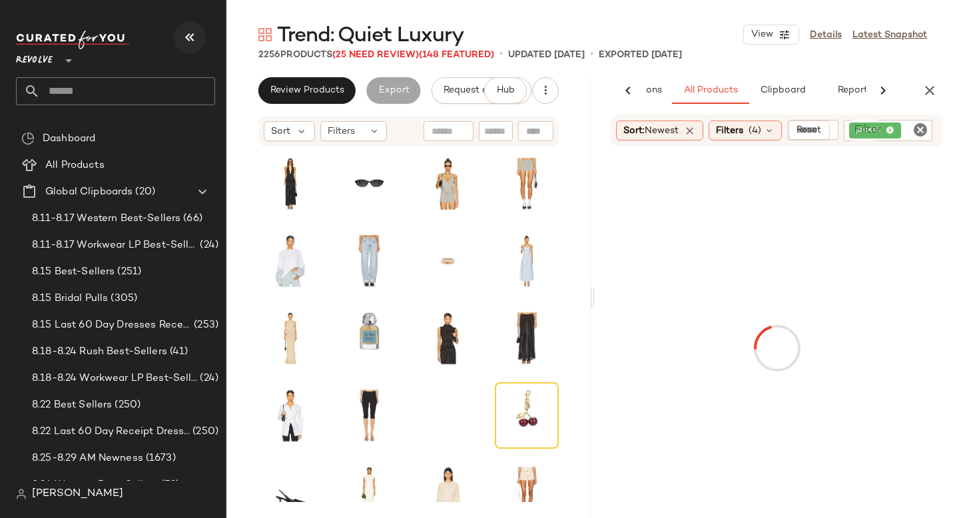
click at [185, 42] on icon "button" at bounding box center [190, 37] width 16 height 16
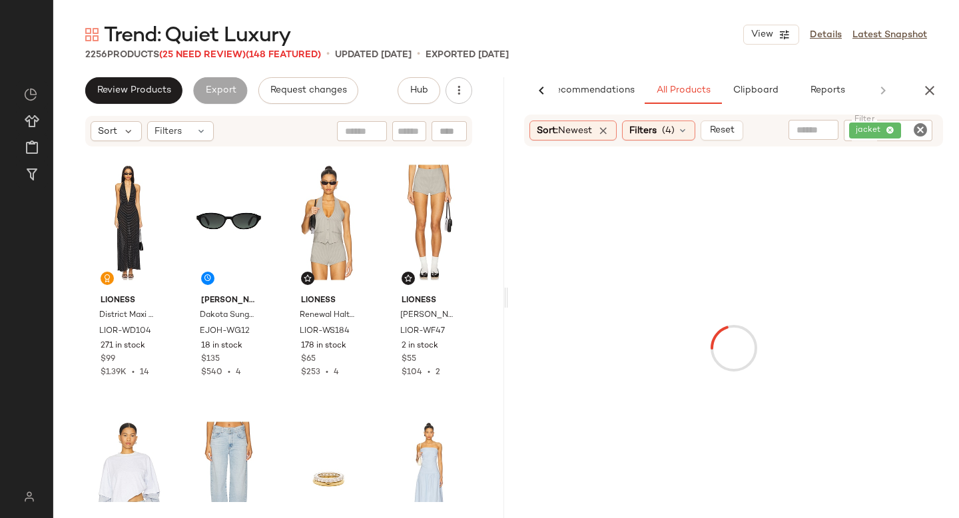
scroll to position [0, 31]
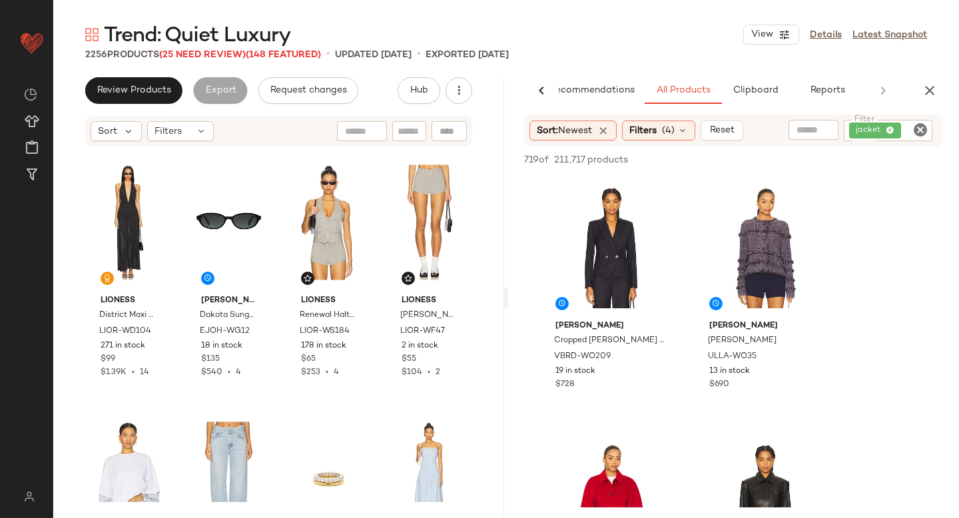
click at [914, 130] on icon "Clear Filter" at bounding box center [921, 130] width 16 height 16
paste input "********"
type input "********"
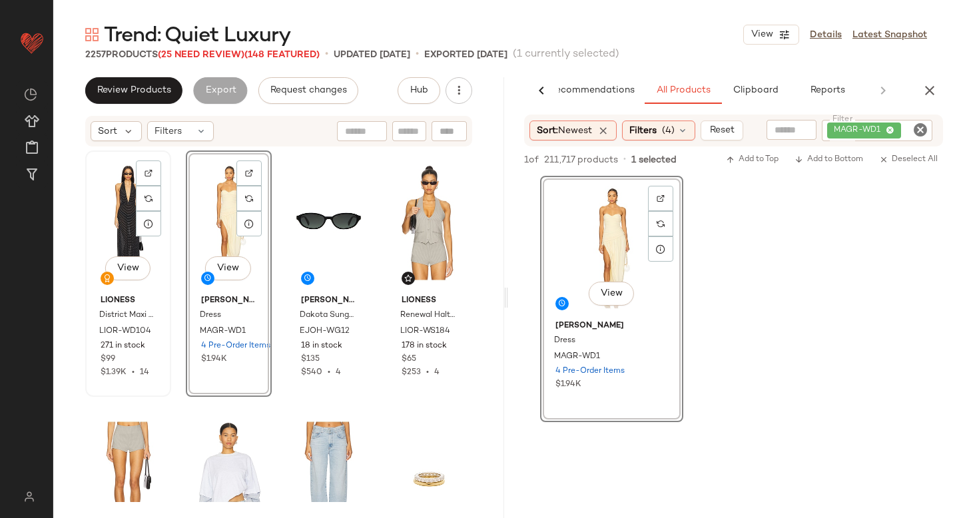
click at [127, 223] on div "View" at bounding box center [128, 222] width 77 height 135
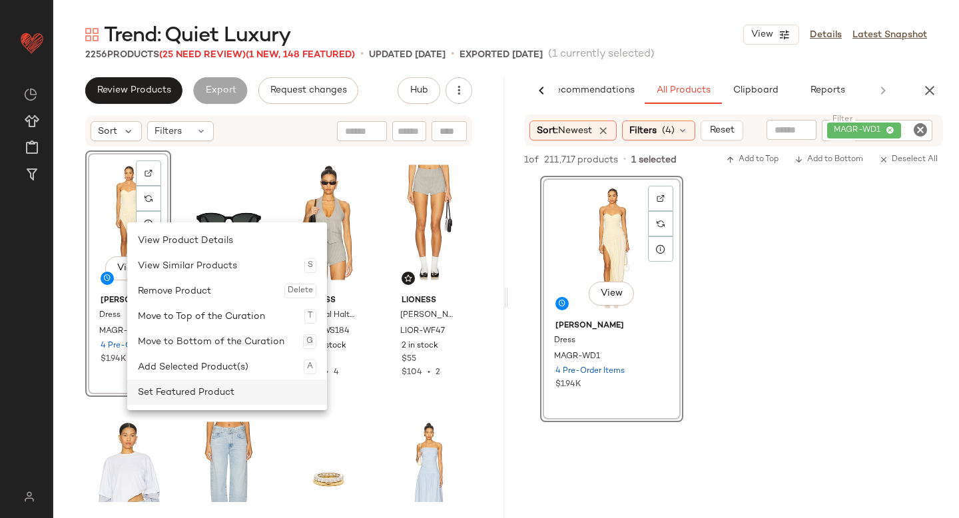
click at [160, 380] on div "Set Featured Product" at bounding box center [227, 392] width 179 height 25
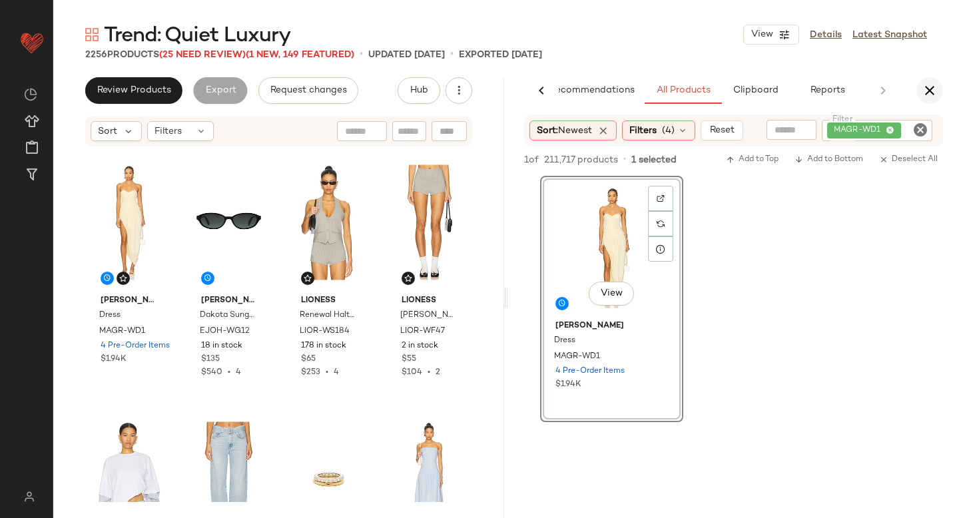
click at [931, 91] on icon "button" at bounding box center [930, 91] width 16 height 16
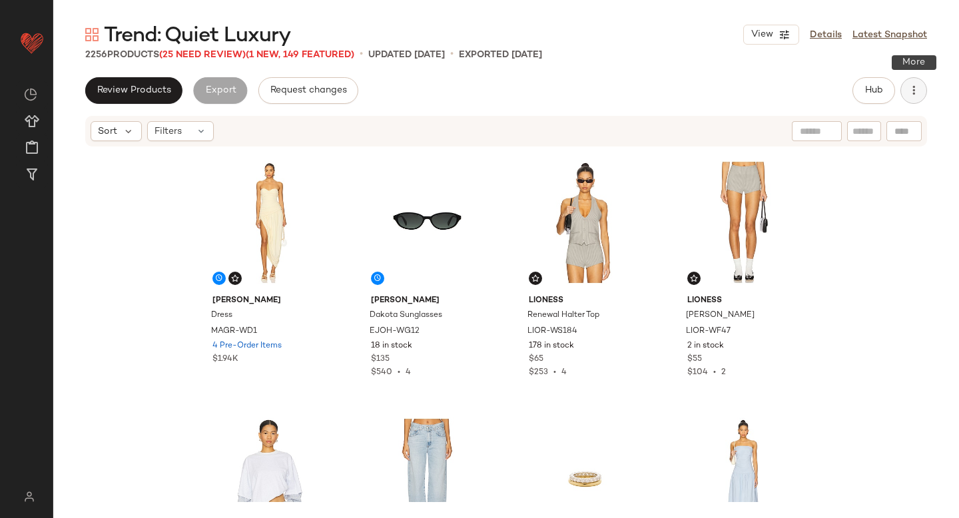
click at [919, 91] on icon "button" at bounding box center [913, 90] width 13 height 13
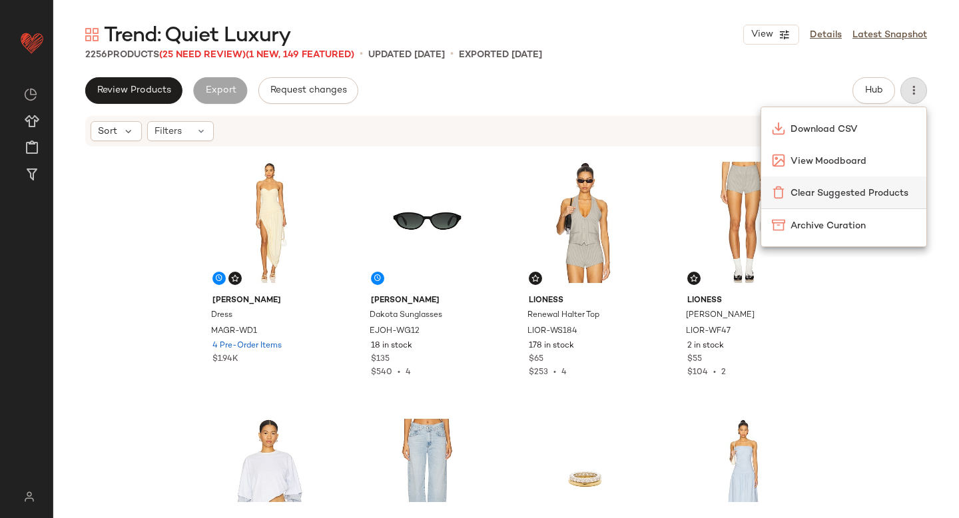
click at [868, 193] on span "Clear Suggested Products" at bounding box center [853, 194] width 125 height 14
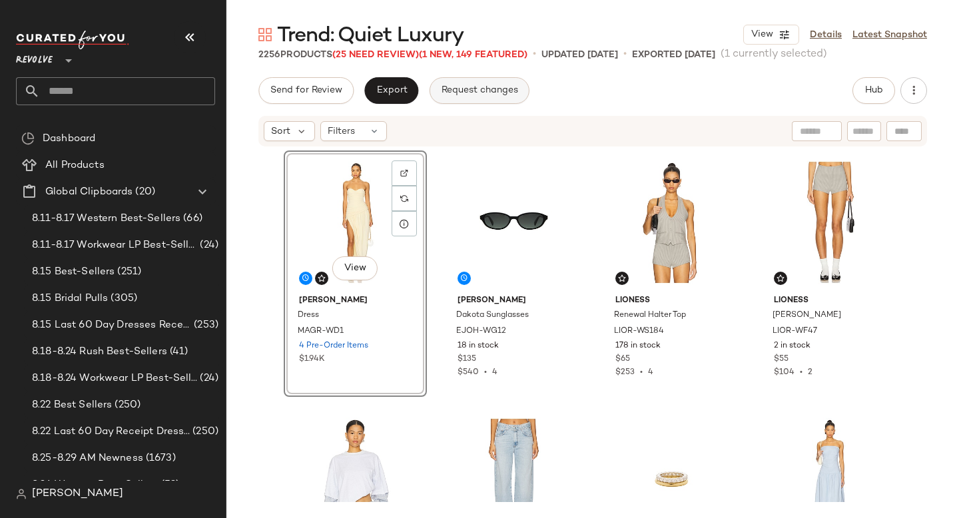
click at [472, 96] on button "Request changes" at bounding box center [480, 90] width 100 height 27
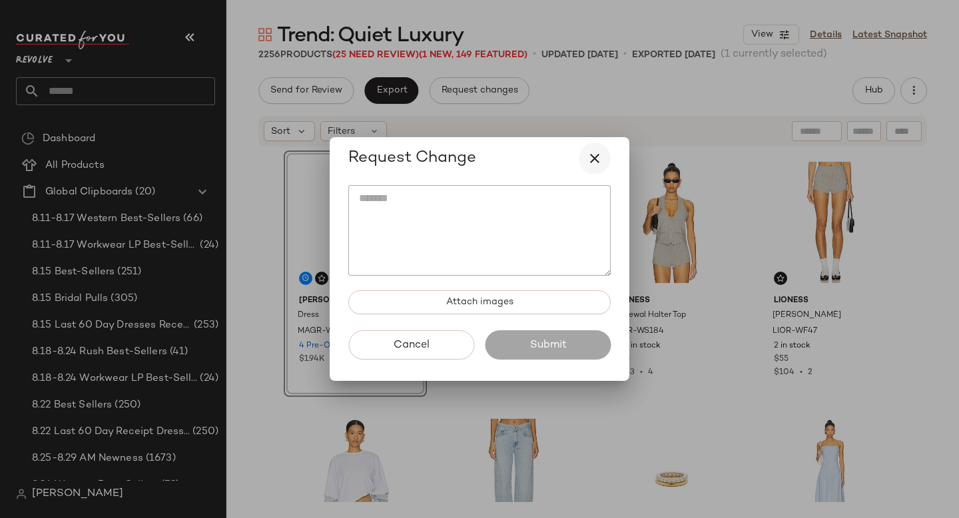
click at [601, 164] on icon "button" at bounding box center [595, 159] width 16 height 16
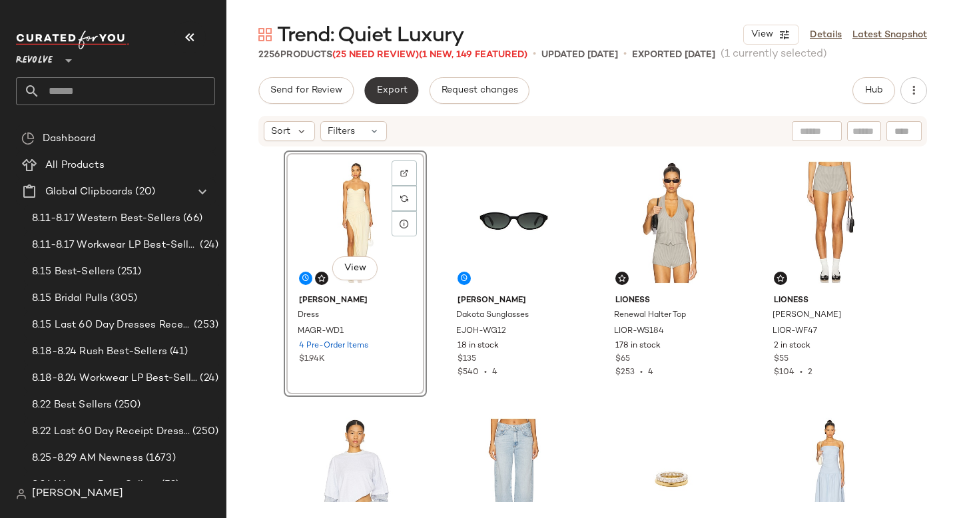
click at [384, 97] on button "Export" at bounding box center [391, 90] width 54 height 27
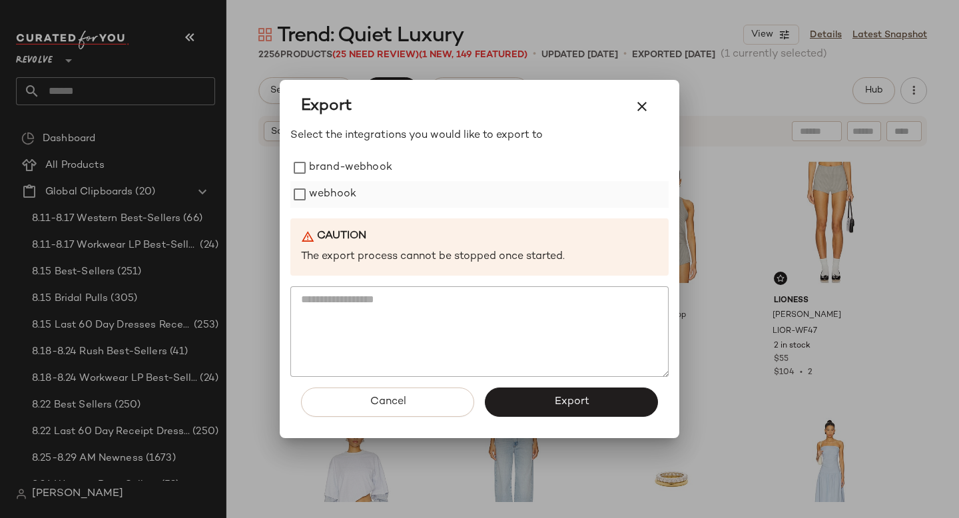
click at [326, 203] on label "webhook" at bounding box center [332, 194] width 47 height 27
click at [545, 386] on div "Cancel Export" at bounding box center [479, 407] width 378 height 61
click at [548, 395] on button "Export" at bounding box center [571, 402] width 173 height 29
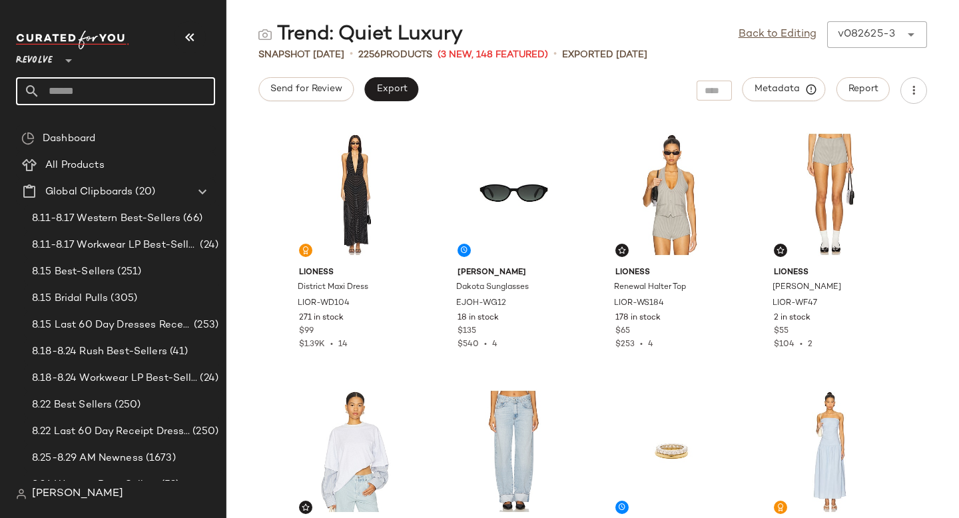
click at [105, 89] on input "text" at bounding box center [127, 91] width 175 height 28
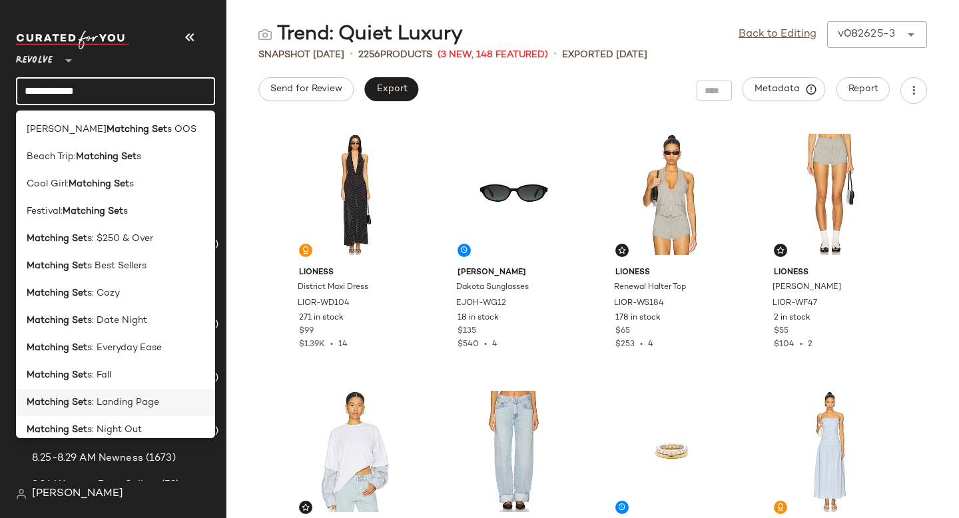
type input "**********"
click at [101, 396] on span "s: Landing Page" at bounding box center [123, 403] width 72 height 14
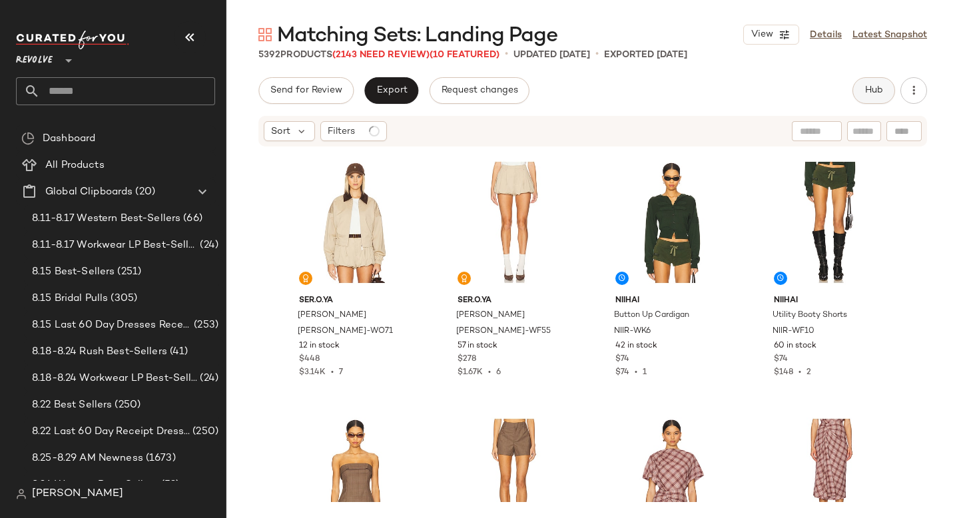
click at [865, 93] on span "Hub" at bounding box center [874, 90] width 19 height 11
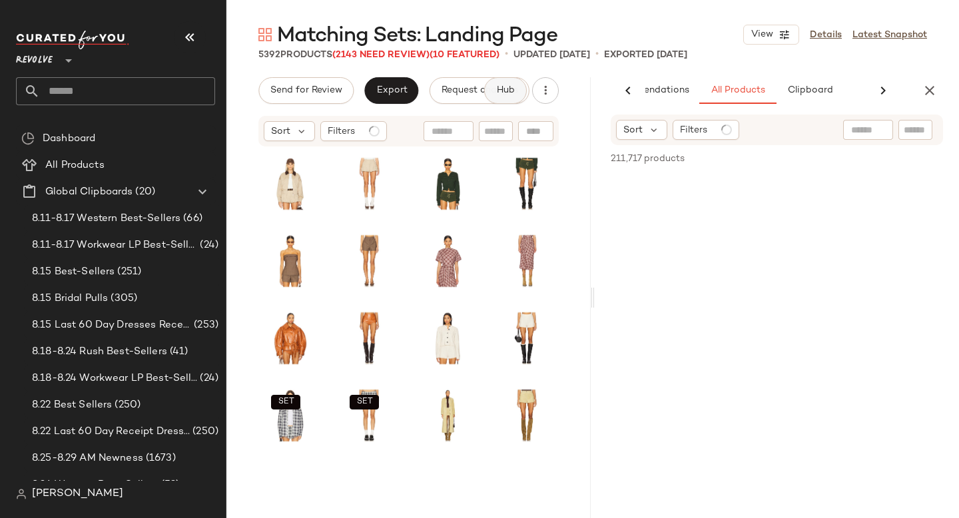
scroll to position [0, 67]
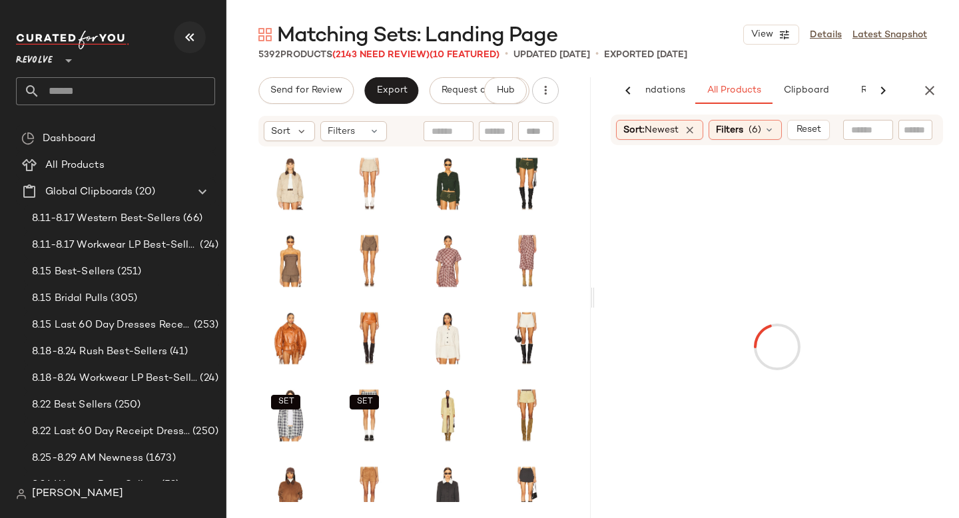
click at [187, 33] on icon "button" at bounding box center [190, 37] width 16 height 16
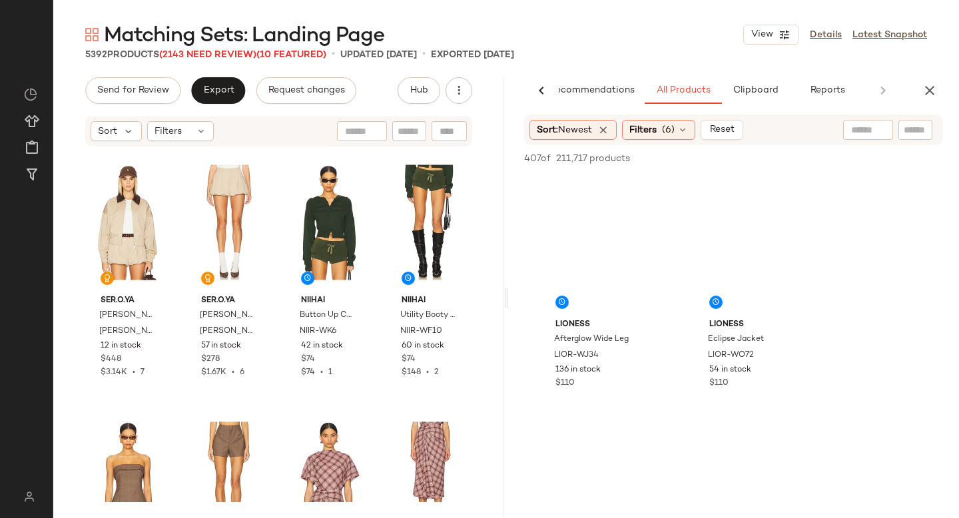
scroll to position [0, 31]
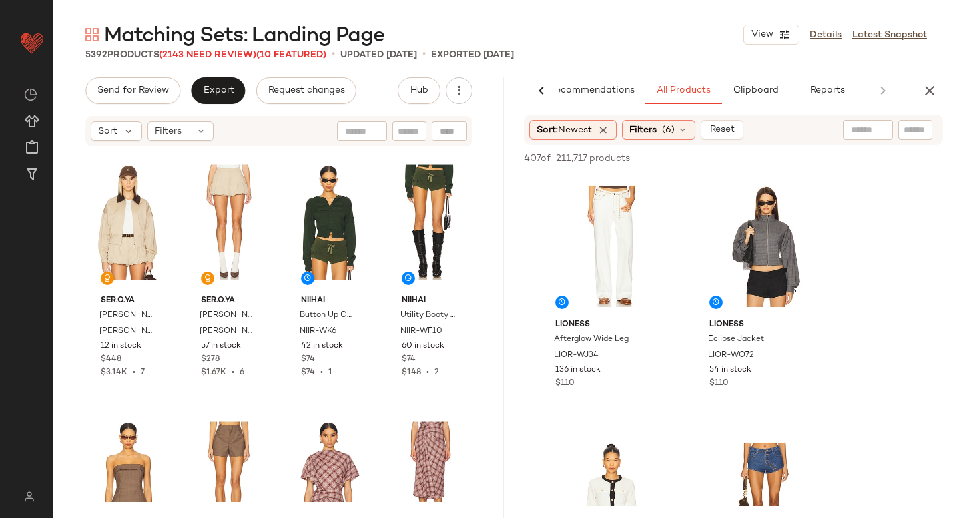
click at [917, 138] on div at bounding box center [916, 130] width 34 height 20
paste input "*********"
type input "*********"
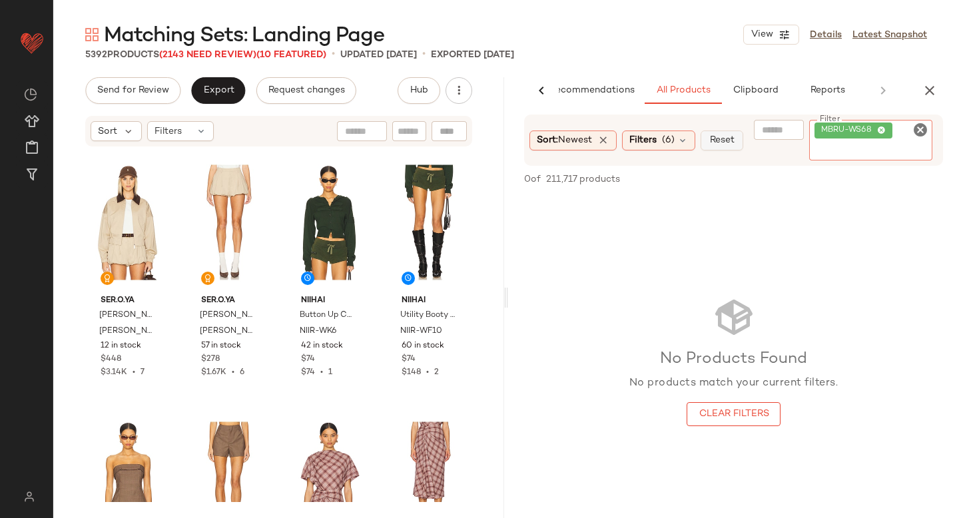
click at [721, 137] on button "Reset" at bounding box center [722, 141] width 43 height 20
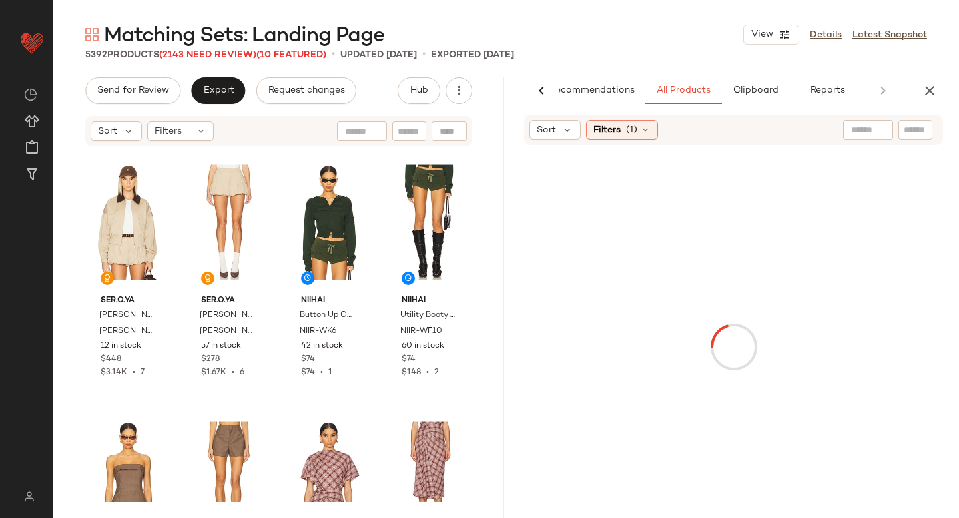
click at [917, 135] on input "text" at bounding box center [915, 130] width 23 height 14
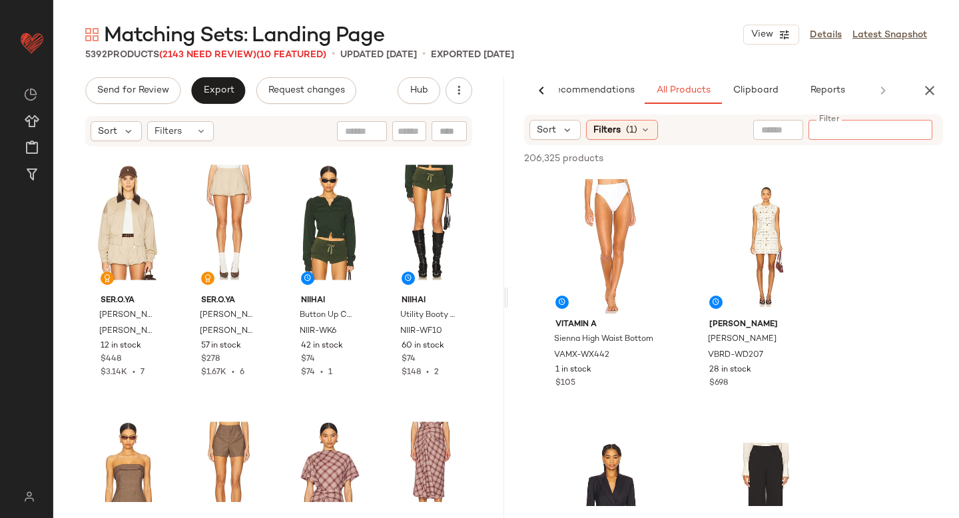
paste input "*********"
type input "*********"
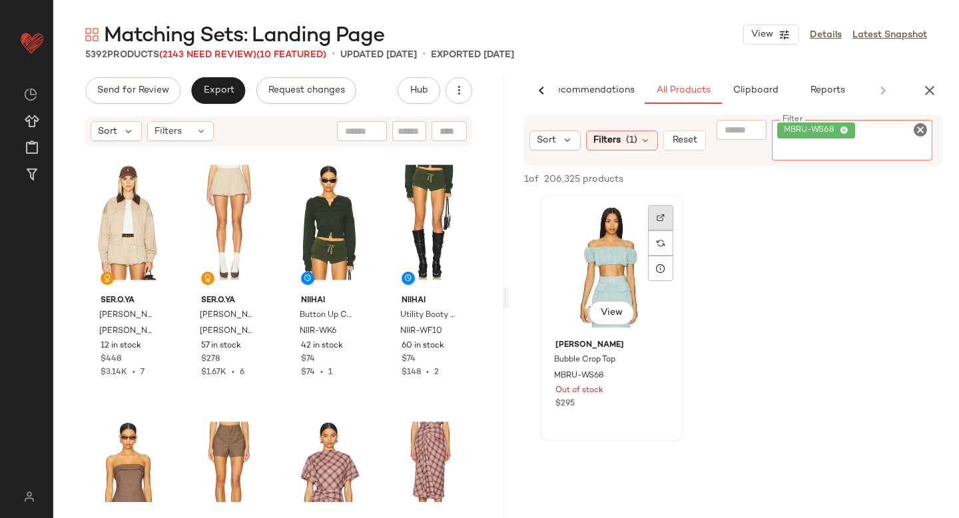
click at [661, 221] on div at bounding box center [660, 243] width 25 height 76
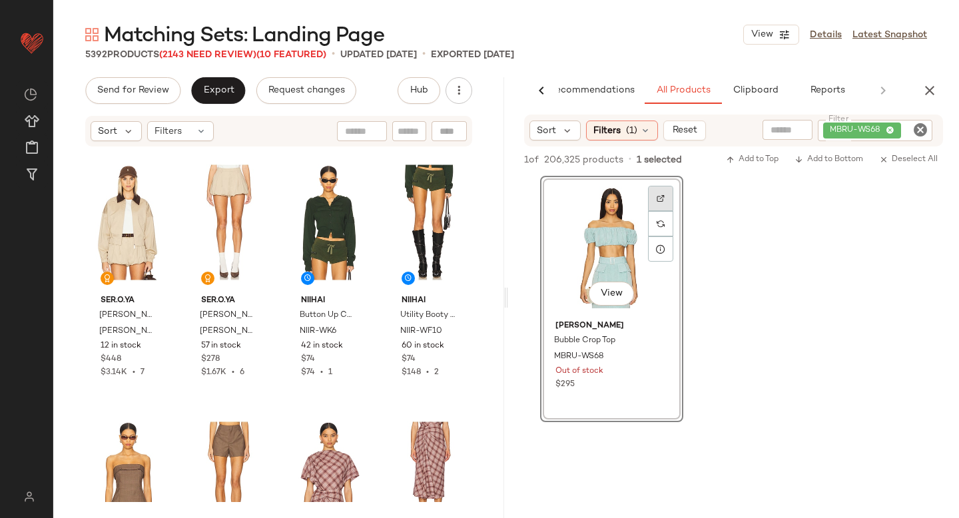
click at [661, 199] on img at bounding box center [661, 199] width 8 height 8
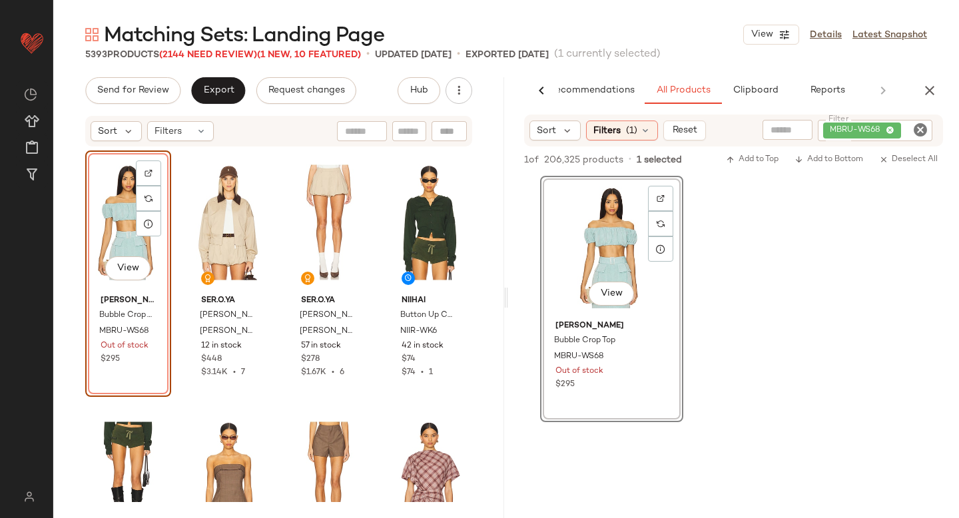
click at [919, 125] on icon "Clear Filter" at bounding box center [921, 130] width 16 height 16
paste input "*********"
type input "*********"
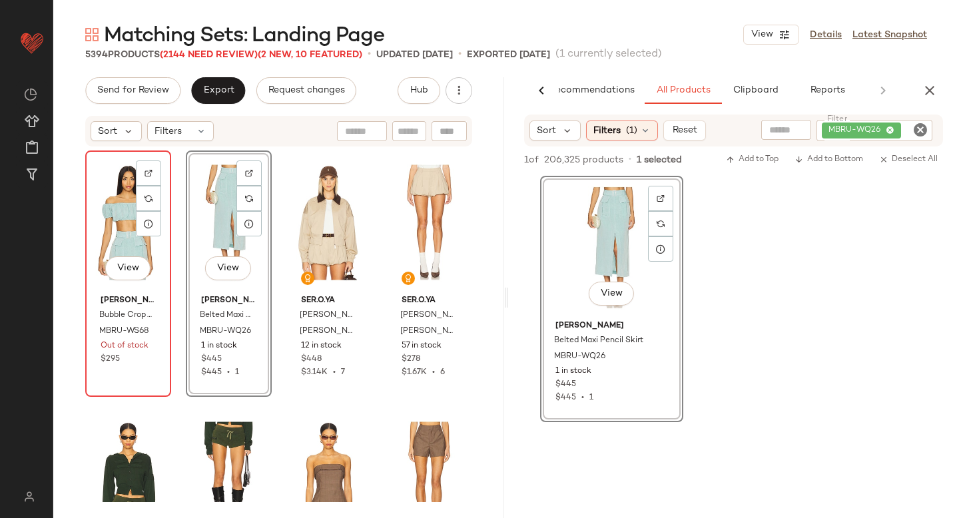
click at [111, 223] on div "View" at bounding box center [128, 222] width 77 height 135
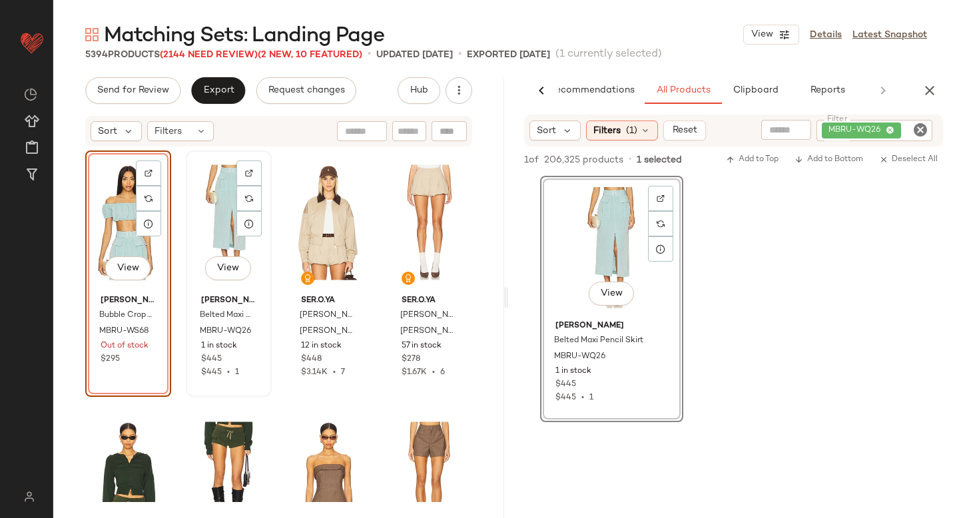
click at [207, 217] on div "View" at bounding box center [229, 222] width 77 height 135
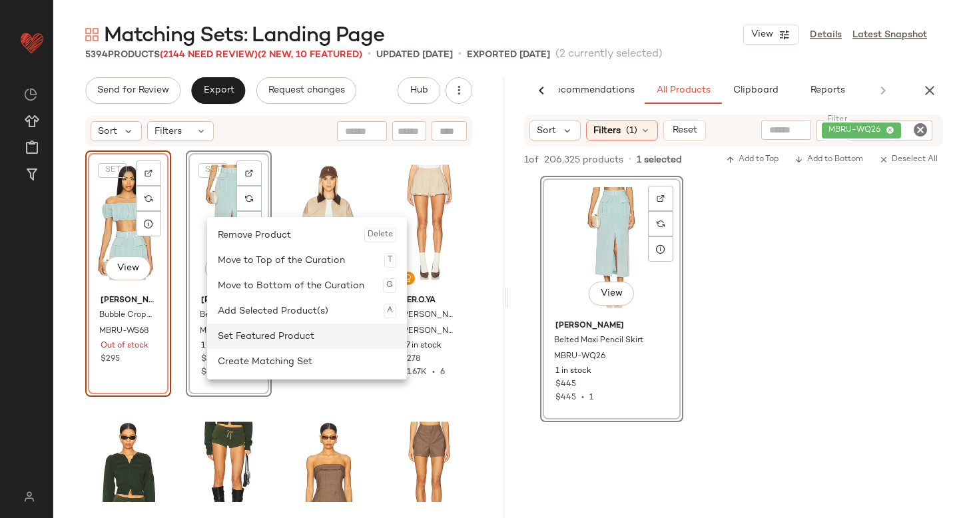
click at [233, 337] on div "Set Featured Product" at bounding box center [307, 336] width 179 height 25
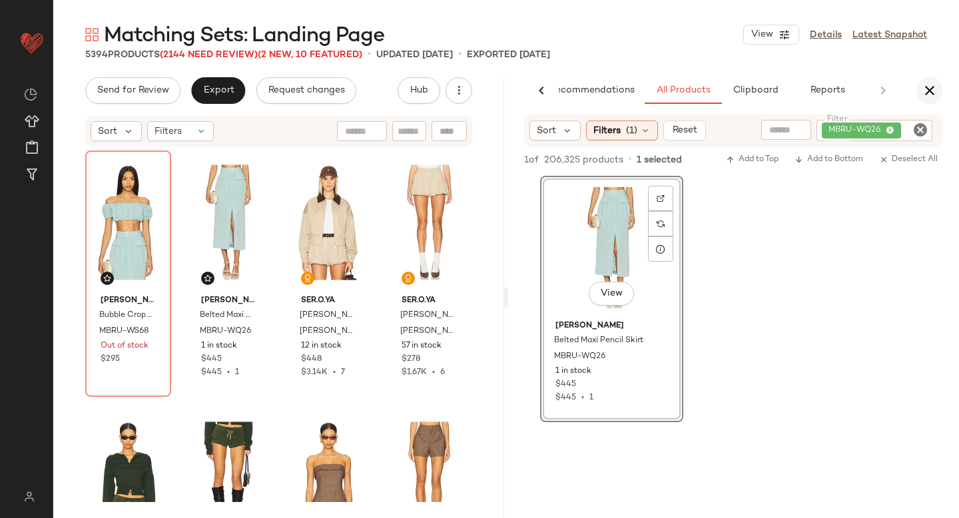
click at [928, 87] on icon "button" at bounding box center [930, 91] width 16 height 16
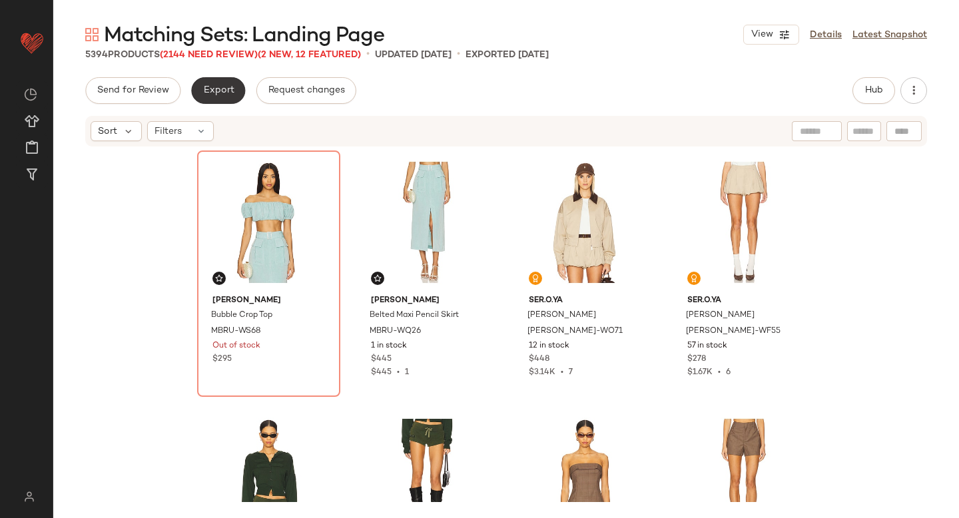
click at [217, 99] on button "Export" at bounding box center [218, 90] width 54 height 27
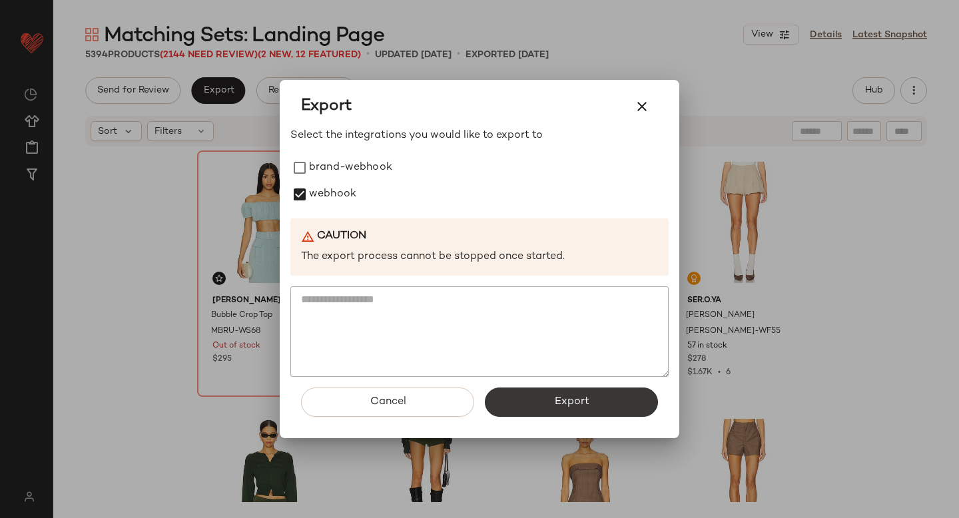
click at [548, 398] on button "Export" at bounding box center [571, 402] width 173 height 29
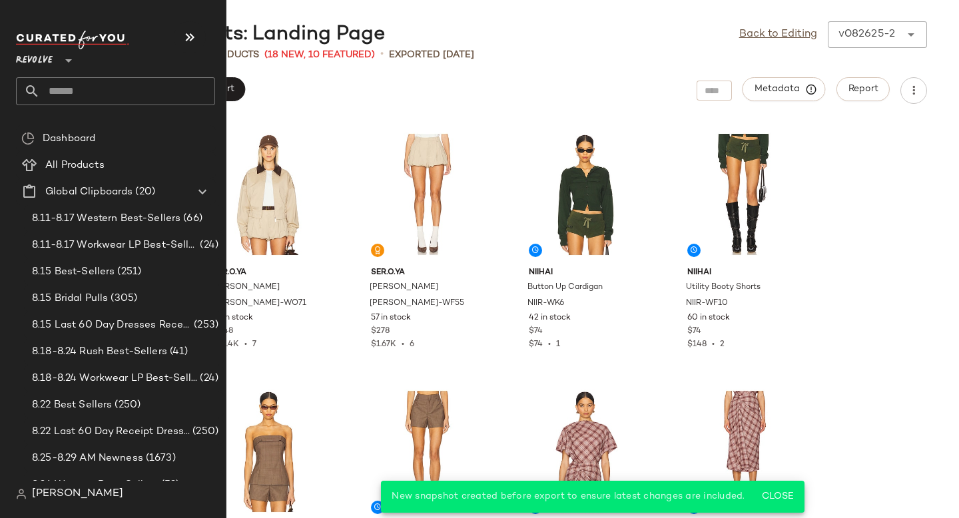
click at [101, 91] on input "text" at bounding box center [127, 91] width 175 height 28
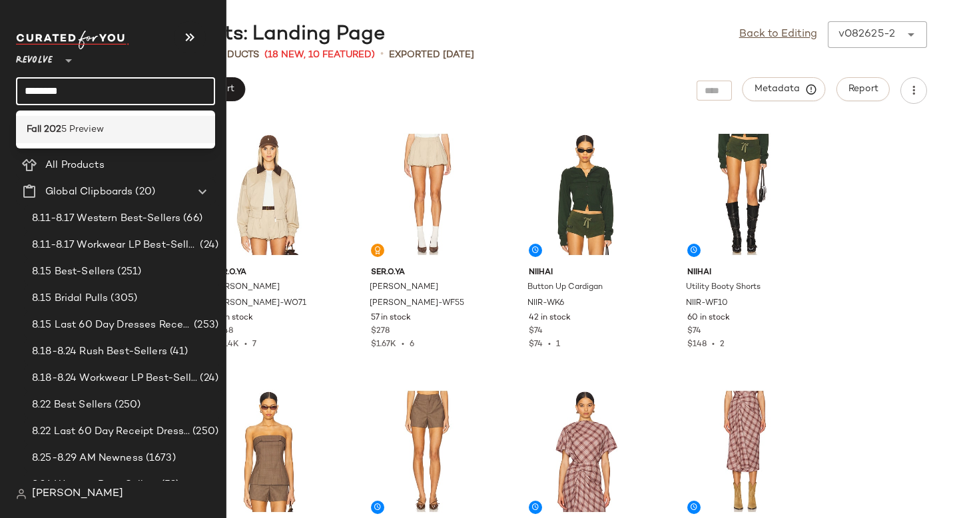
type input "********"
click at [111, 132] on div "Fall 202 5 Preview" at bounding box center [116, 130] width 178 height 14
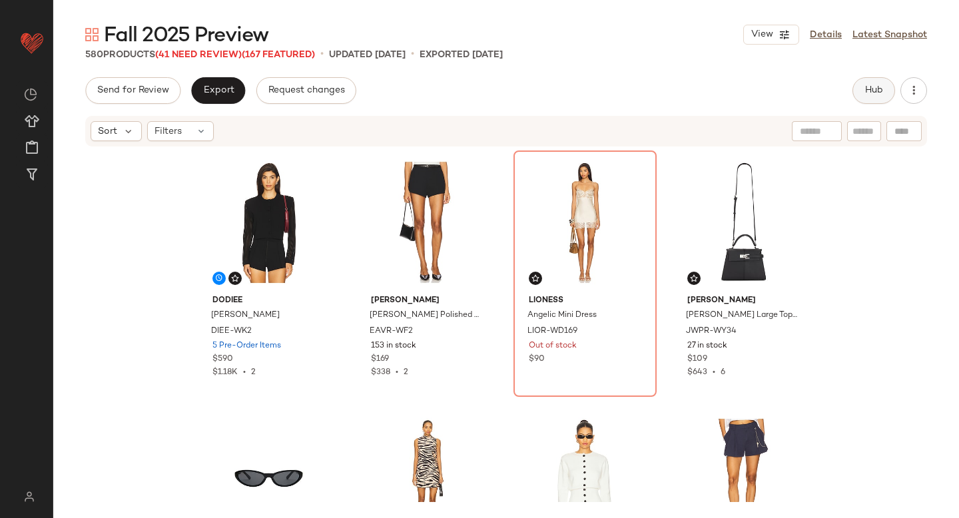
click at [878, 92] on span "Hub" at bounding box center [874, 90] width 19 height 11
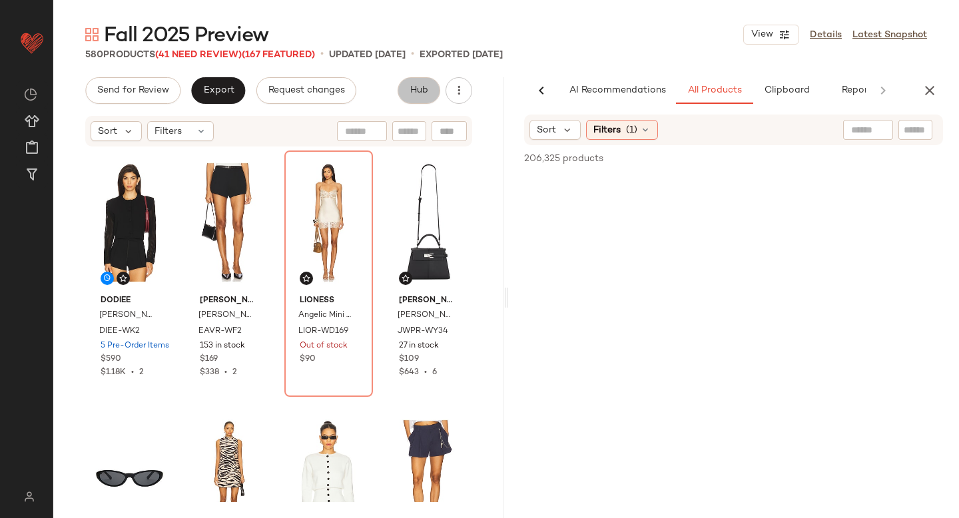
scroll to position [0, 31]
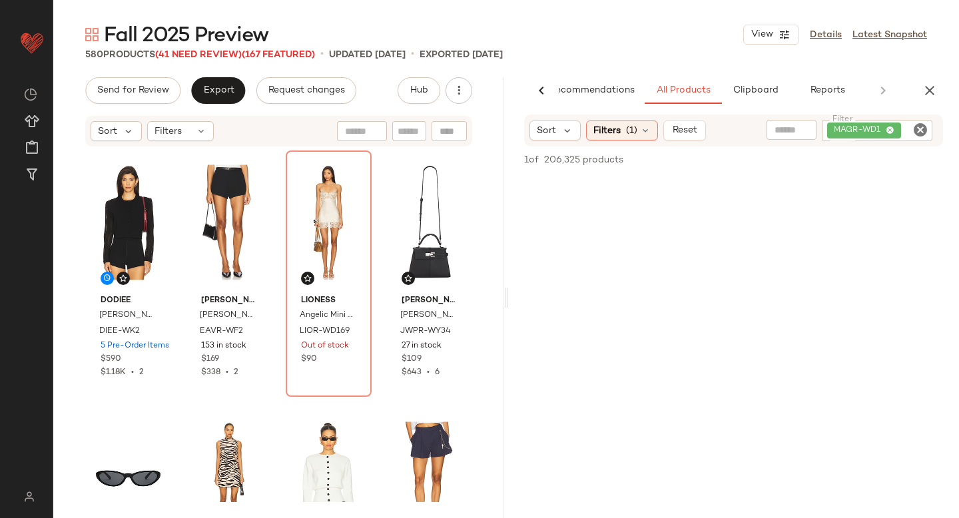
click at [919, 129] on icon "Clear Filter" at bounding box center [921, 130] width 16 height 16
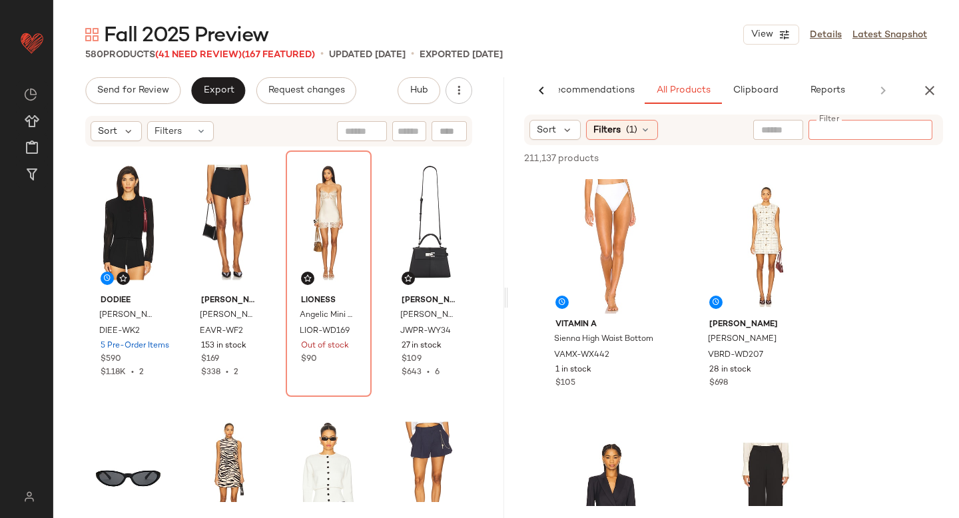
paste input "**********"
type input "**********"
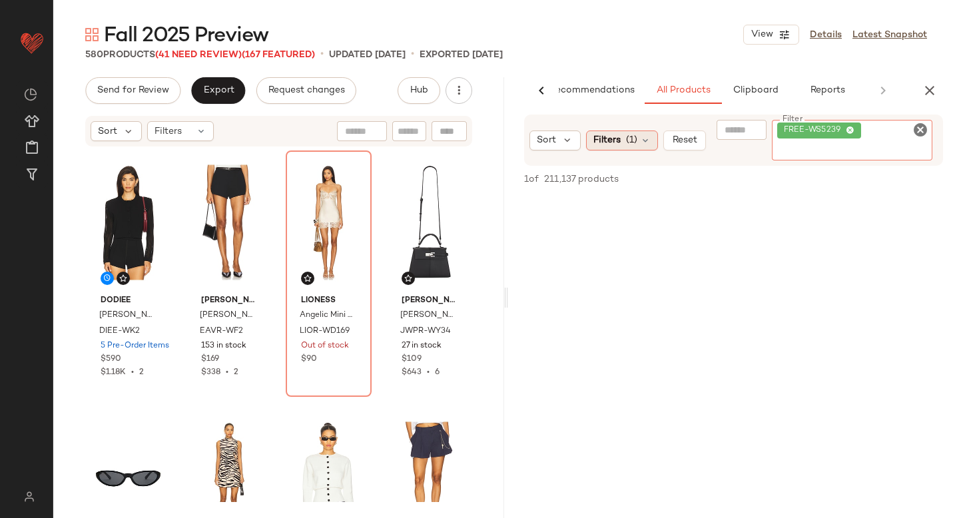
click at [623, 145] on div "Sort Filters (1) Reset Filter FREE-WS5239 Filter" at bounding box center [733, 140] width 419 height 51
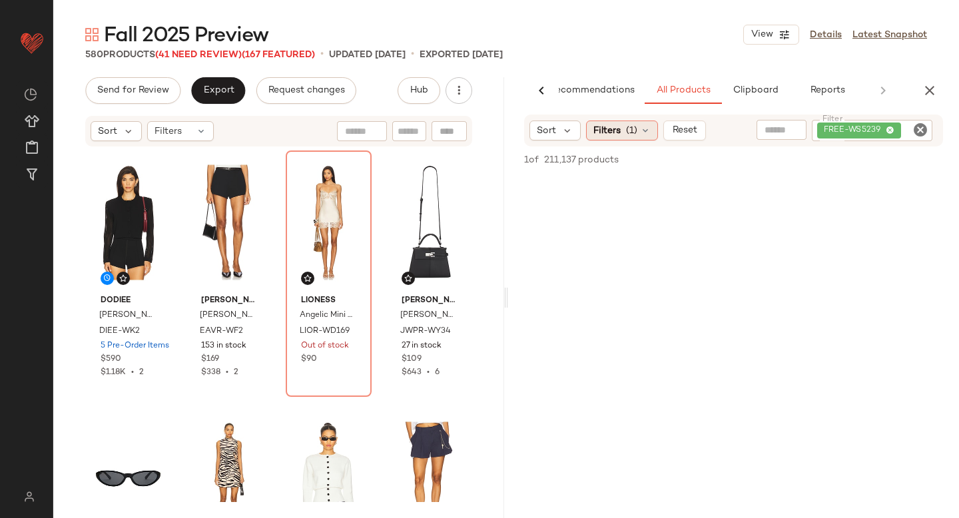
click at [627, 129] on span "(1)" at bounding box center [631, 131] width 11 height 14
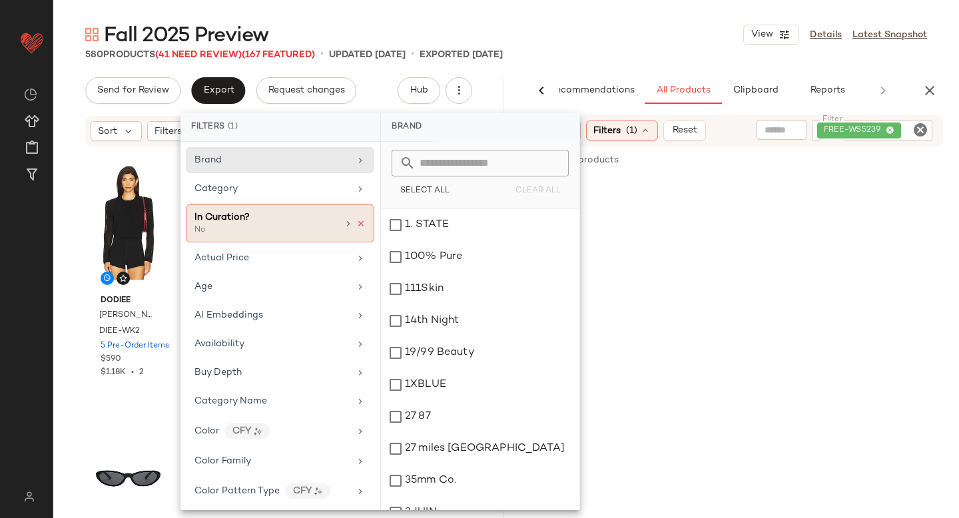
click at [358, 223] on icon at bounding box center [360, 223] width 9 height 9
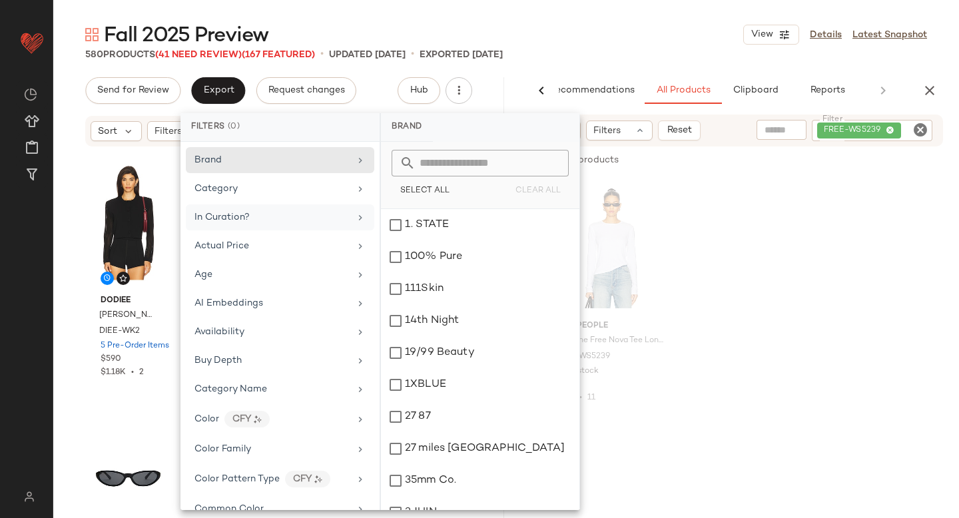
click at [706, 216] on div "Free People x We The Free Nova Tee Long Sleeve FREE-WS5239 197 in stock $48 $51…" at bounding box center [733, 299] width 451 height 247
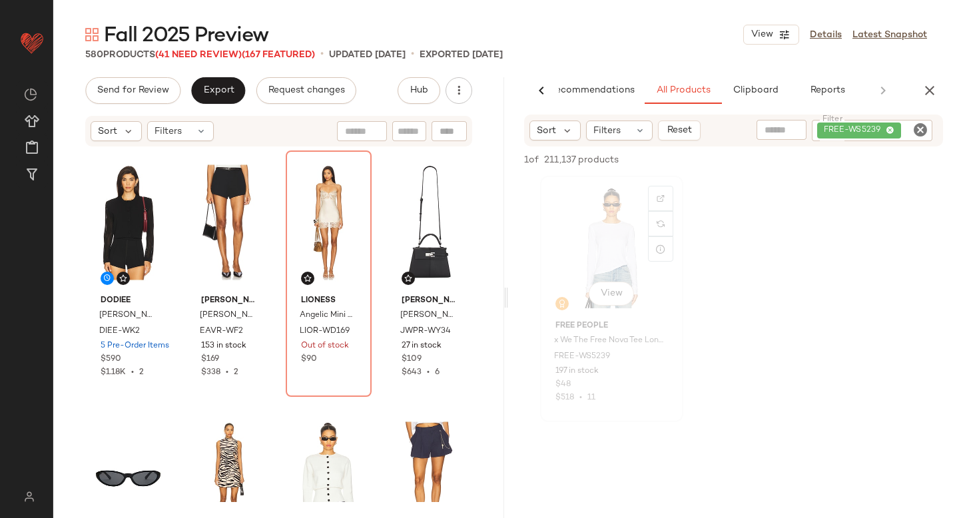
click at [592, 239] on div "View" at bounding box center [612, 248] width 134 height 135
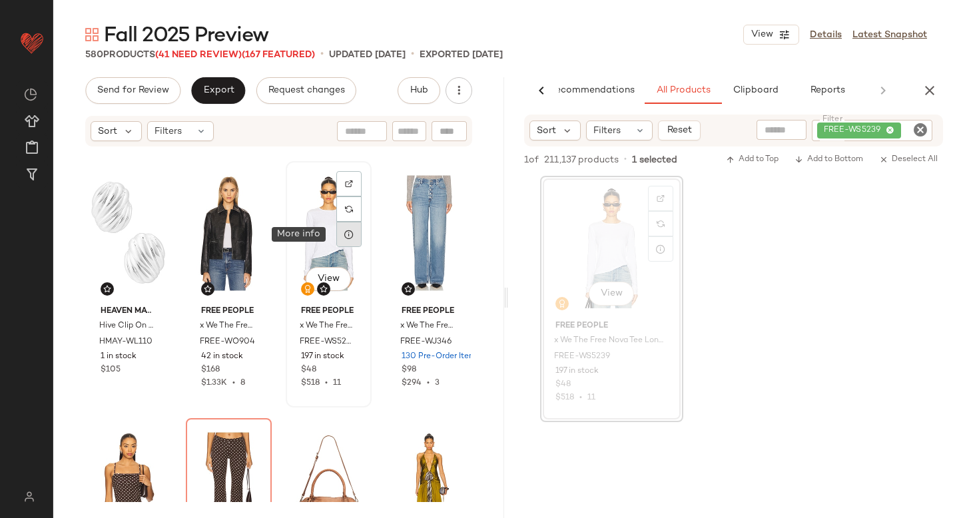
click at [347, 227] on div at bounding box center [348, 234] width 25 height 25
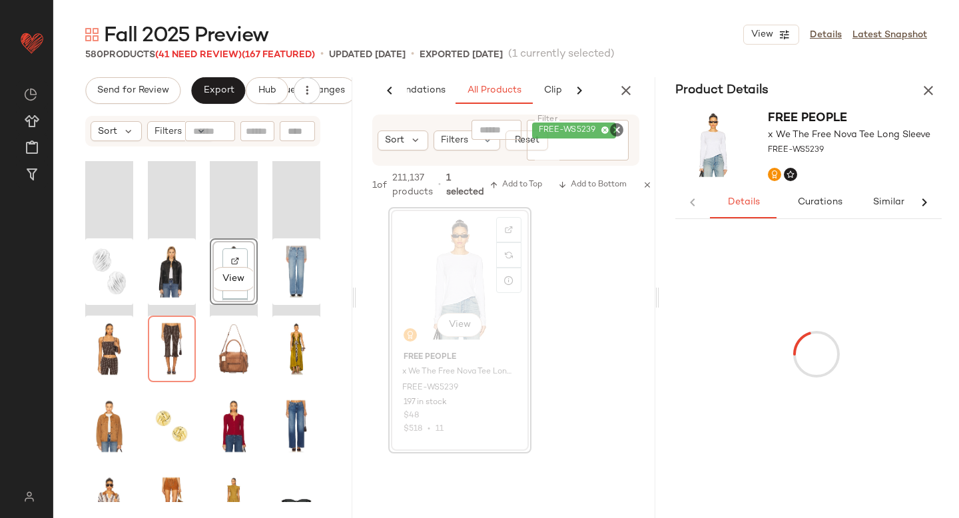
scroll to position [0, 70]
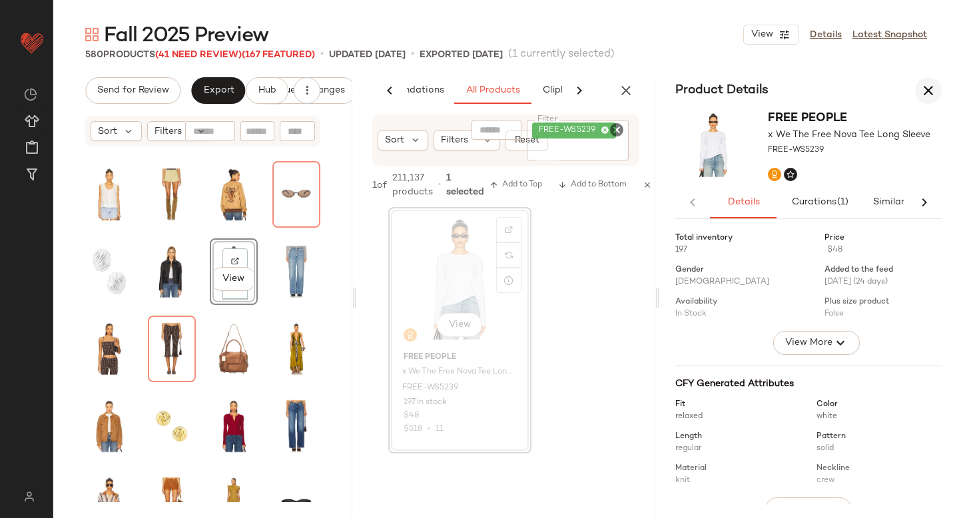
click at [930, 90] on icon "button" at bounding box center [929, 91] width 16 height 16
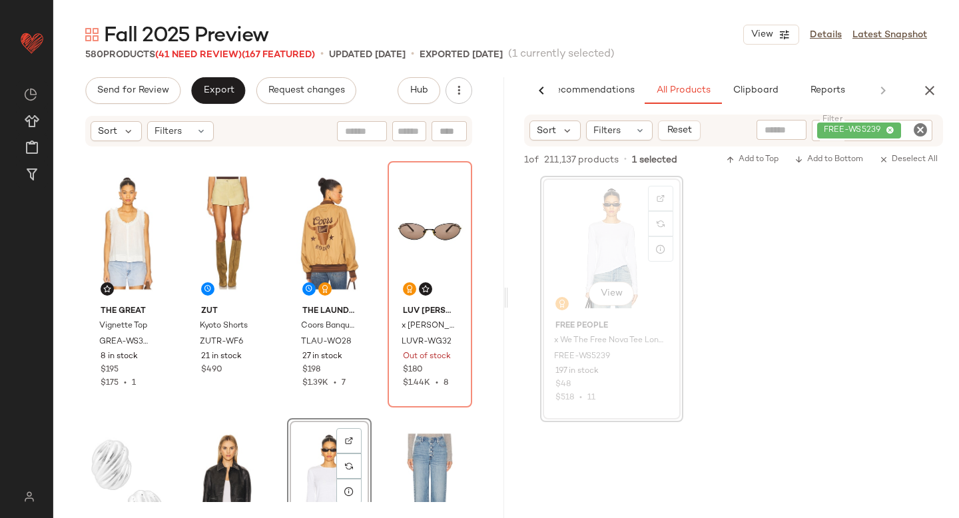
scroll to position [4372, 0]
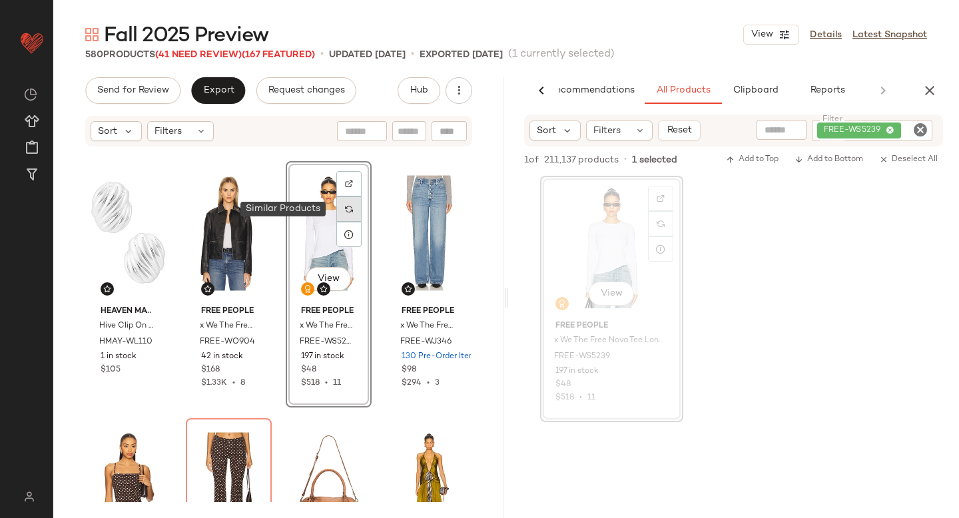
click at [352, 209] on div at bounding box center [348, 209] width 25 height 25
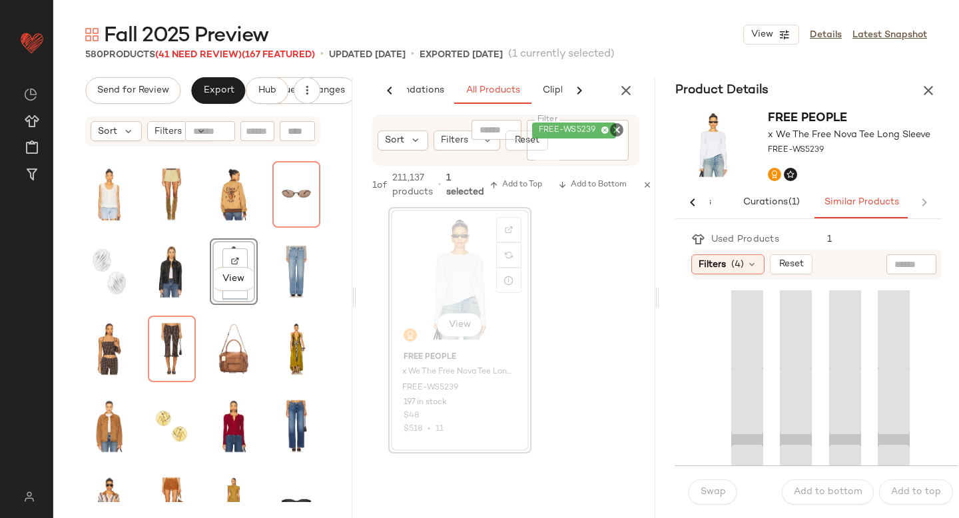
scroll to position [0, 70]
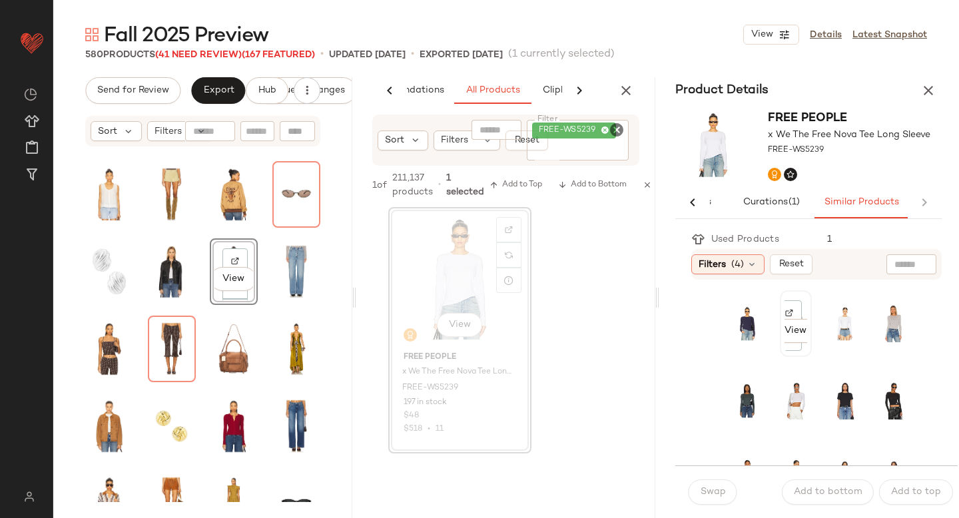
click at [800, 300] on div "View" at bounding box center [796, 323] width 23 height 57
click at [709, 498] on button "Swap" at bounding box center [713, 492] width 49 height 25
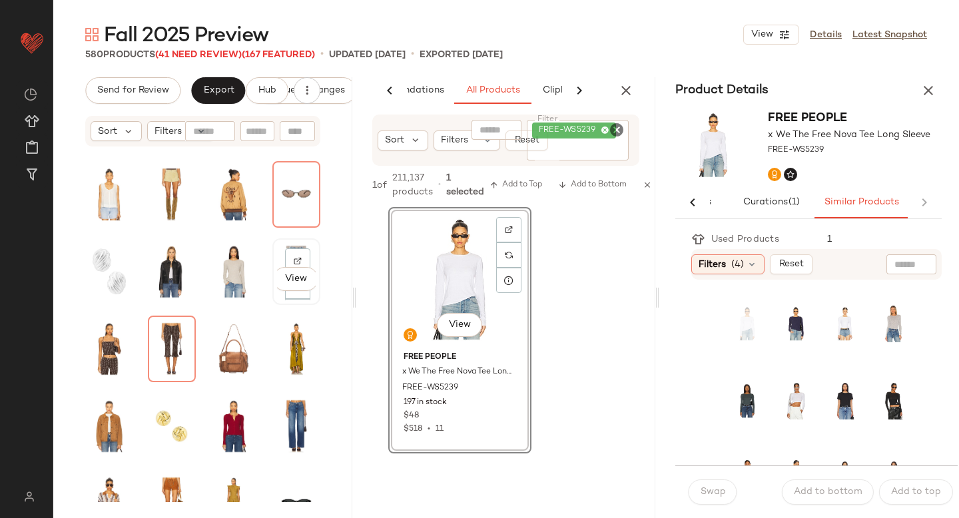
click at [307, 259] on div "View" at bounding box center [296, 272] width 45 height 64
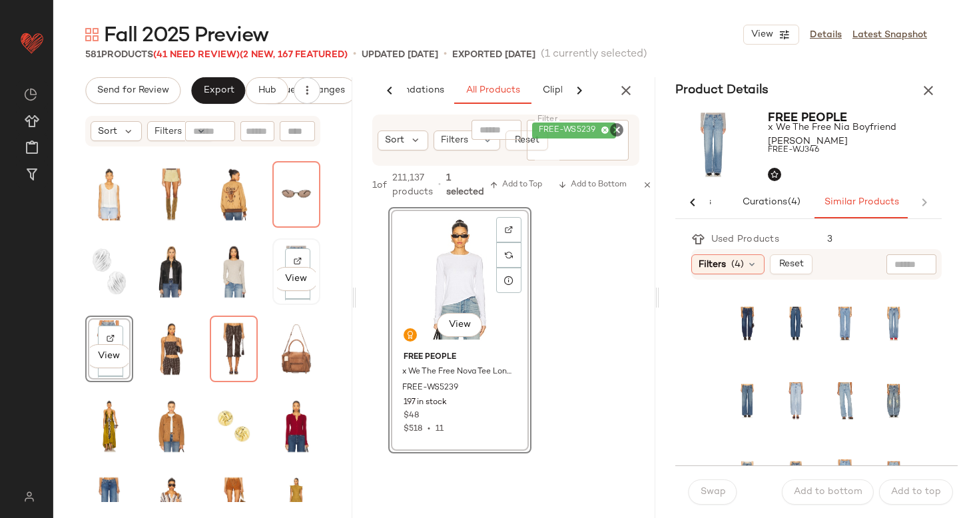
click at [308, 245] on div "View" at bounding box center [296, 272] width 45 height 64
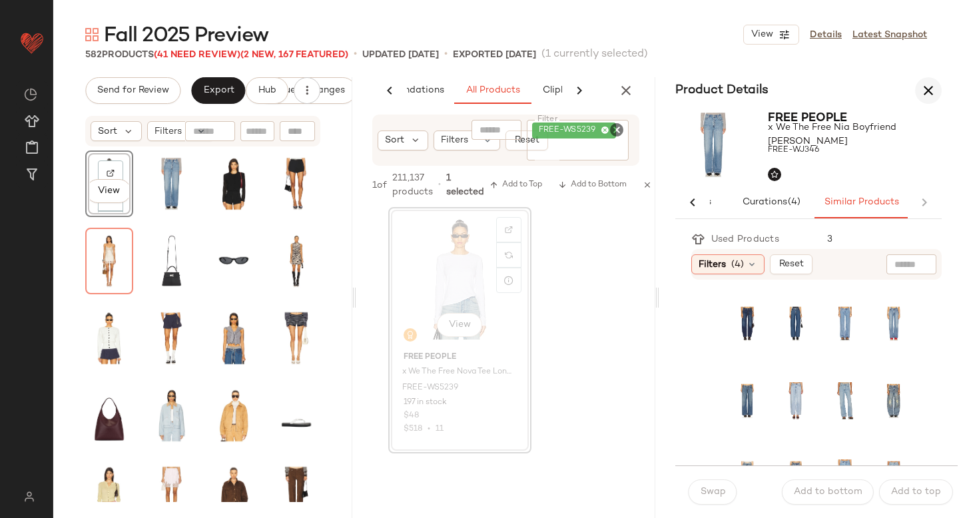
click at [928, 87] on icon "button" at bounding box center [929, 91] width 16 height 16
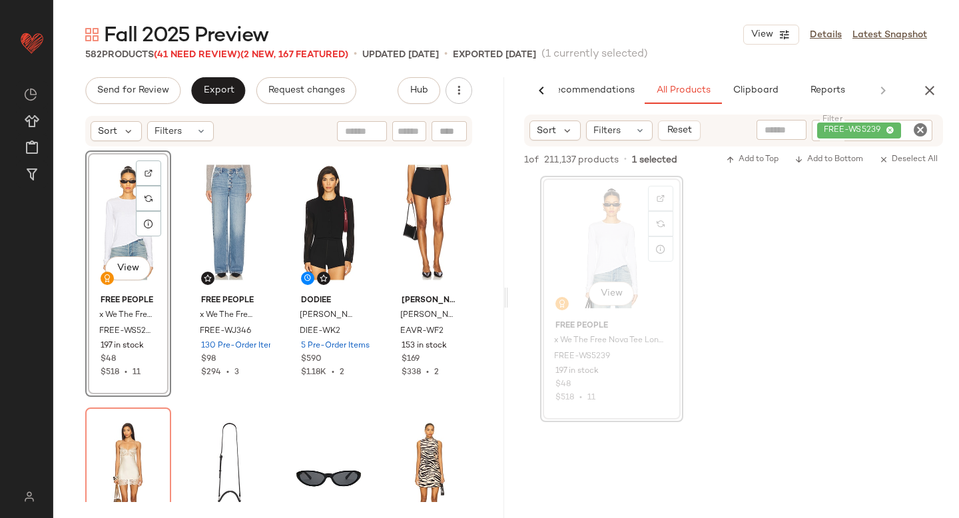
scroll to position [0, 31]
click at [921, 135] on icon "Clear Filter" at bounding box center [921, 130] width 16 height 16
paste input "**********"
type input "**********"
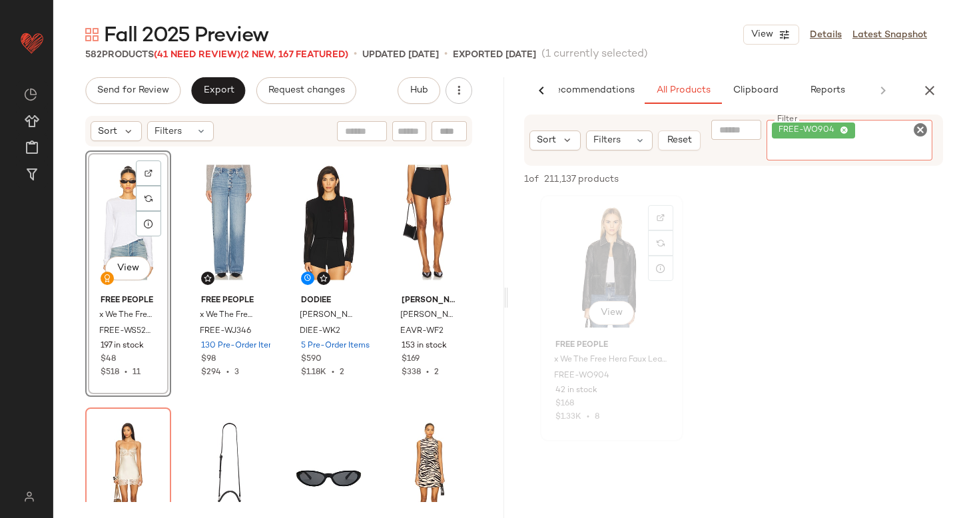
click at [619, 253] on div "View" at bounding box center [612, 267] width 134 height 135
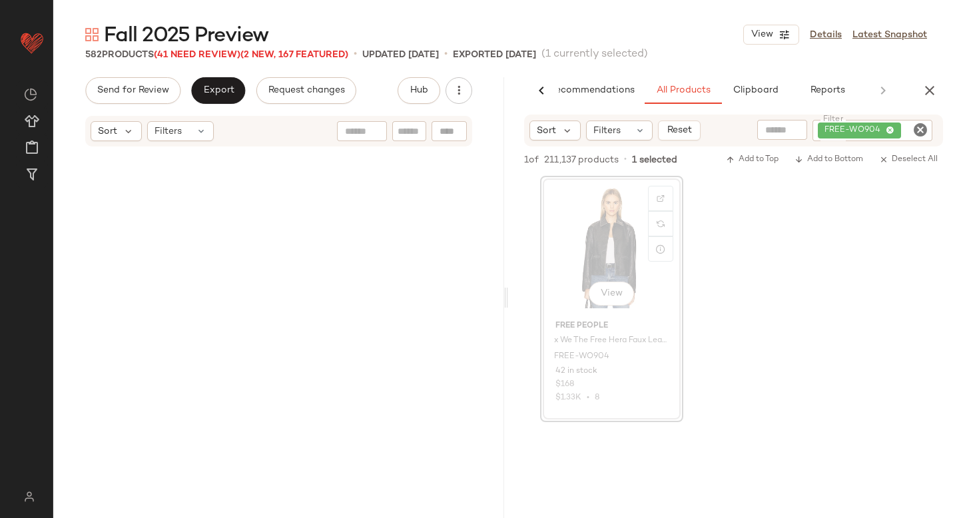
scroll to position [4372, 0]
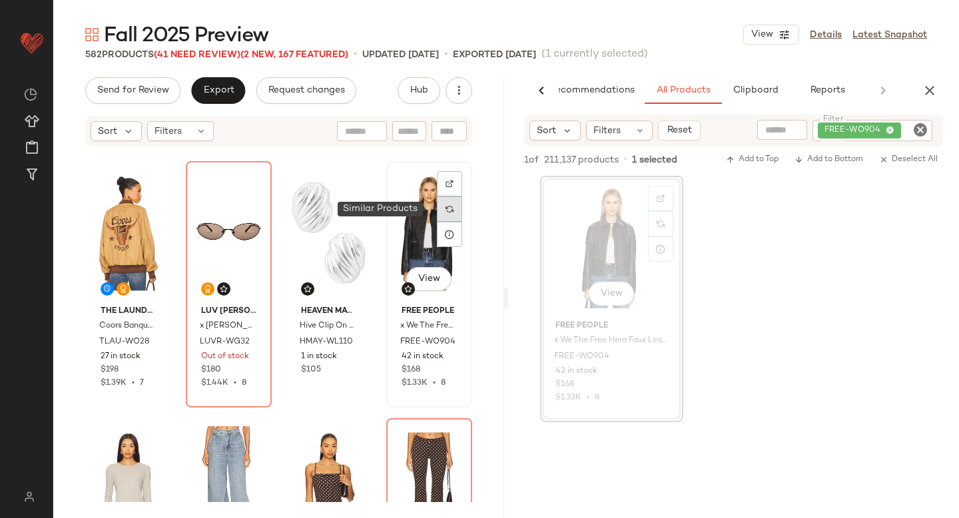
click at [446, 211] on div at bounding box center [449, 209] width 25 height 25
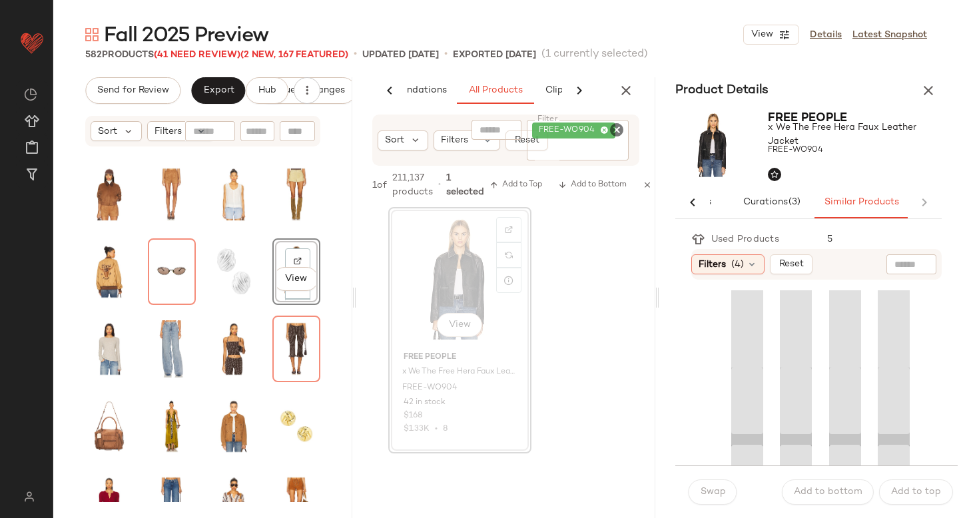
scroll to position [0, 67]
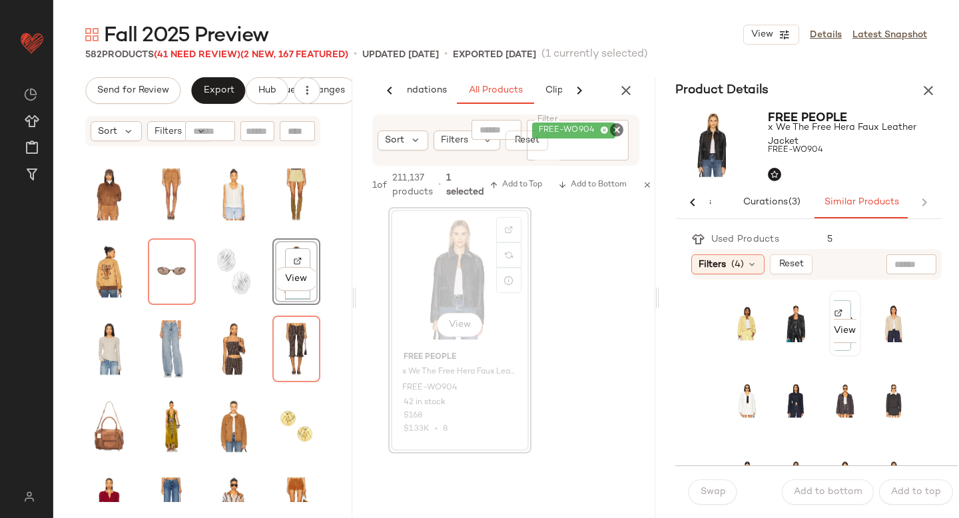
click at [841, 298] on div "View" at bounding box center [845, 323] width 23 height 57
click at [716, 496] on span "Swap" at bounding box center [713, 492] width 26 height 11
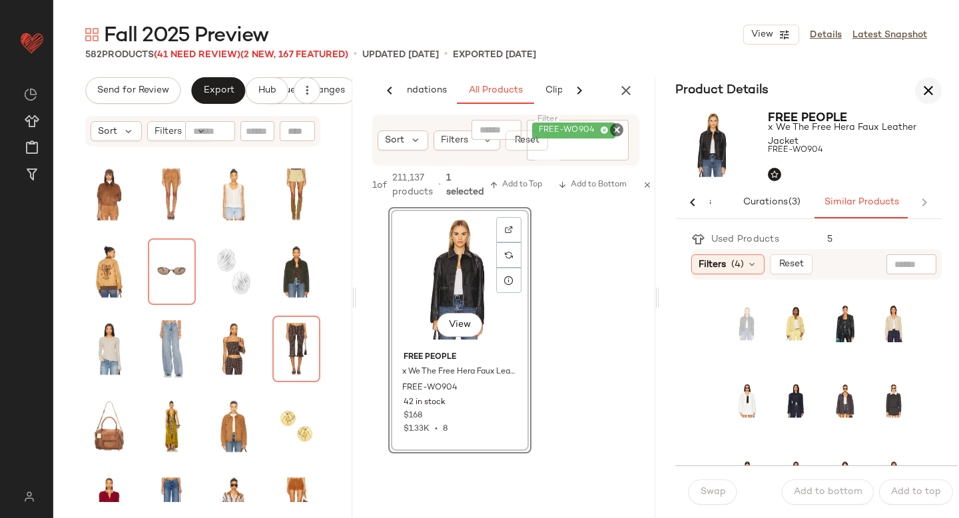
click at [931, 89] on icon "button" at bounding box center [929, 91] width 16 height 16
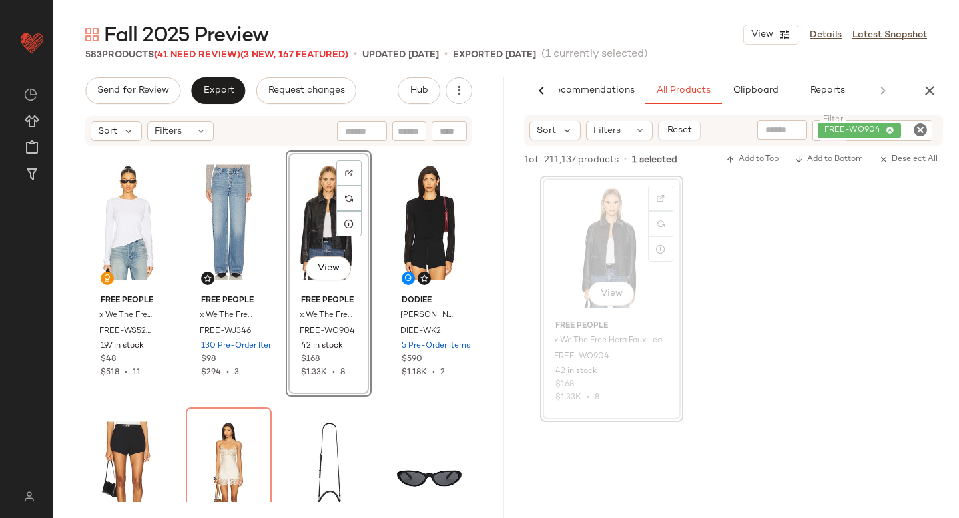
click at [925, 132] on icon "Clear Filter" at bounding box center [921, 130] width 16 height 16
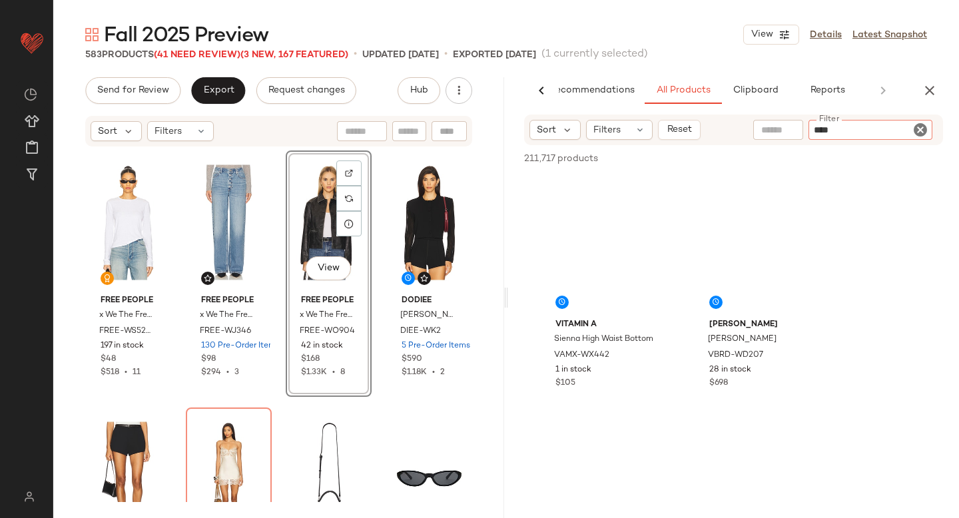
type input "*****"
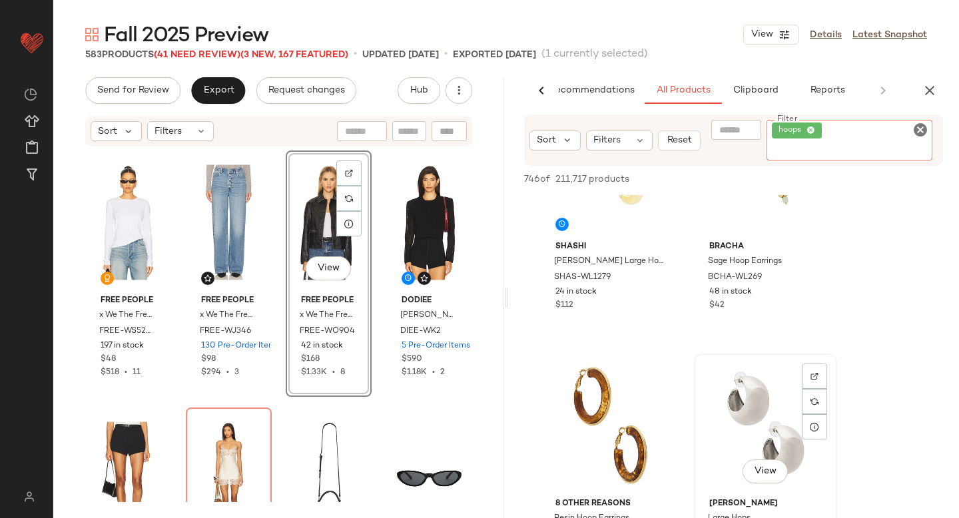
scroll to position [398, 0]
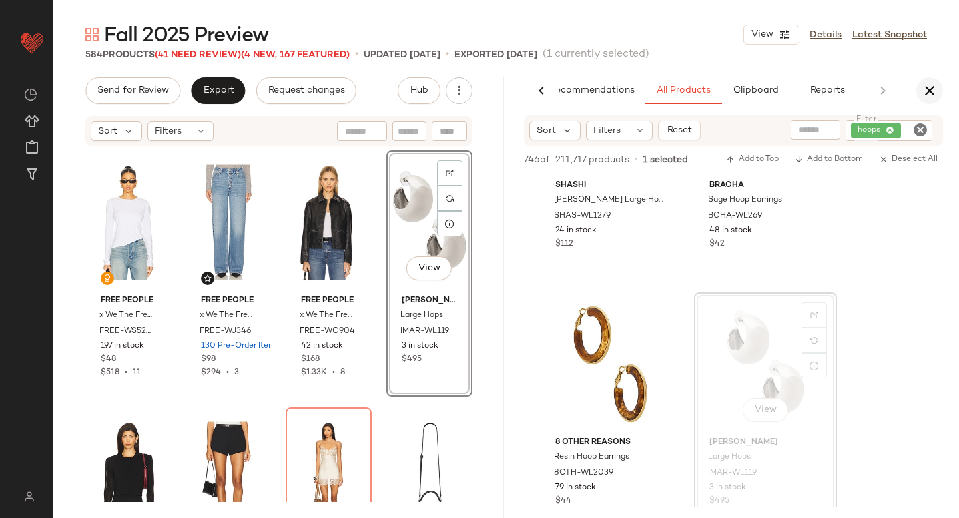
click at [927, 84] on icon "button" at bounding box center [930, 91] width 16 height 16
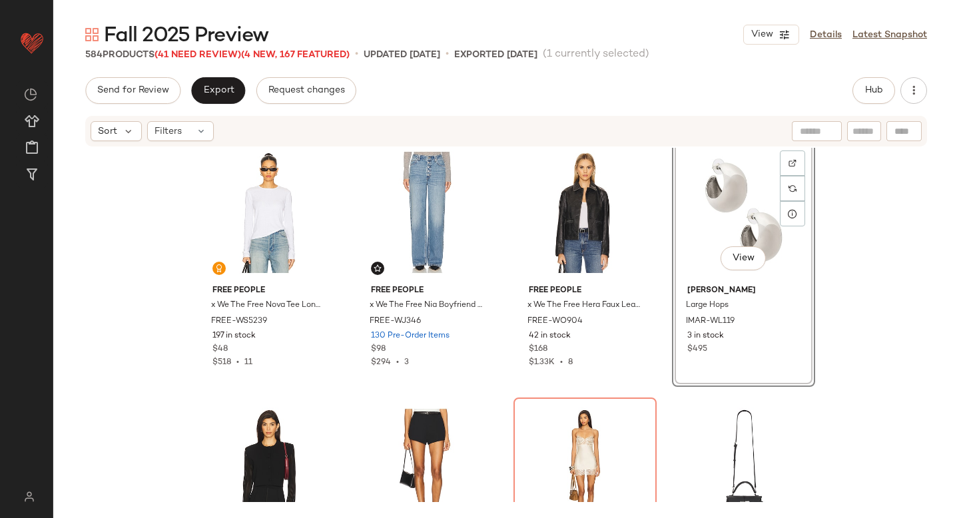
scroll to position [0, 0]
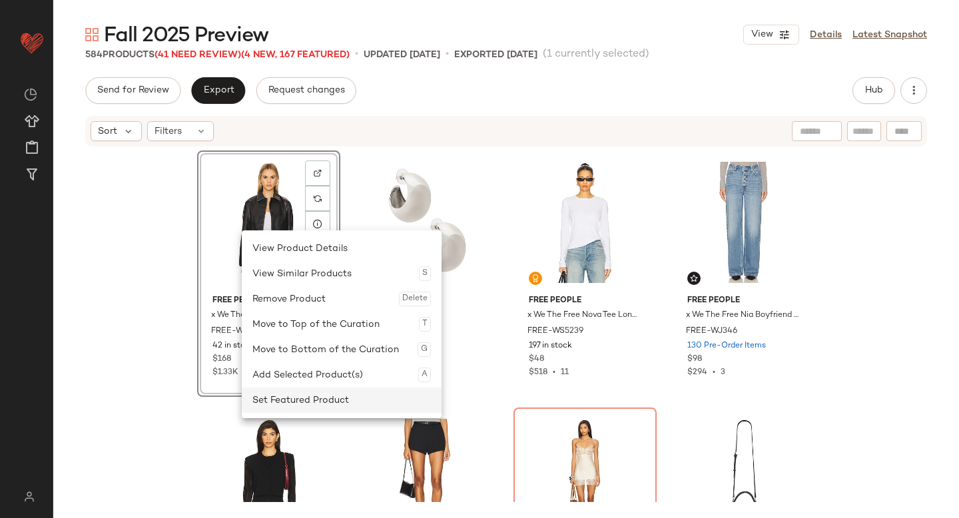
click at [306, 396] on div "Set Featured Product" at bounding box center [342, 400] width 179 height 25
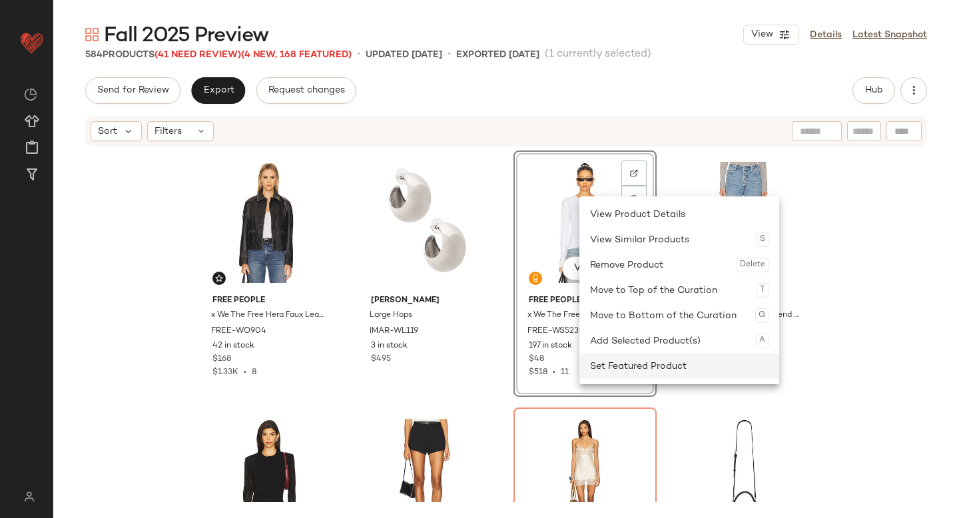
click at [592, 356] on div "Set Featured Product" at bounding box center [679, 366] width 179 height 25
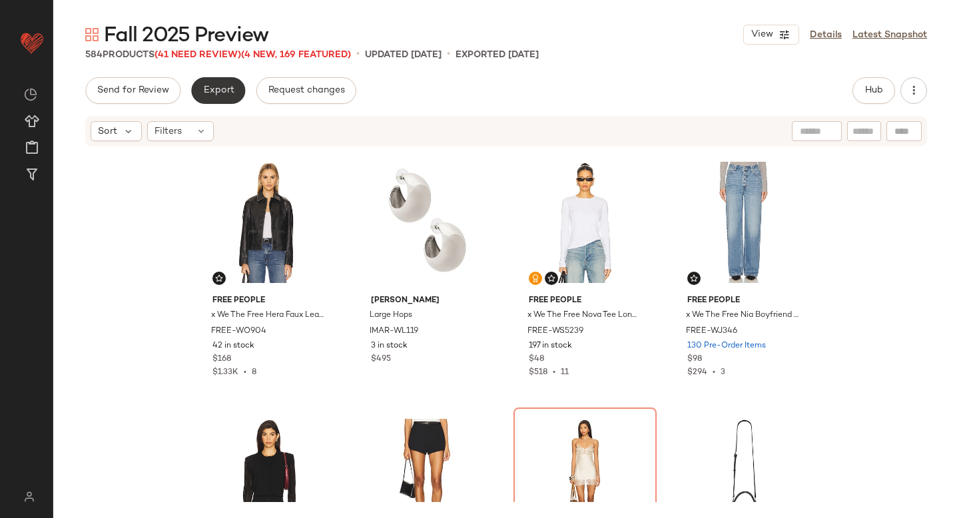
click at [217, 98] on button "Export" at bounding box center [218, 90] width 54 height 27
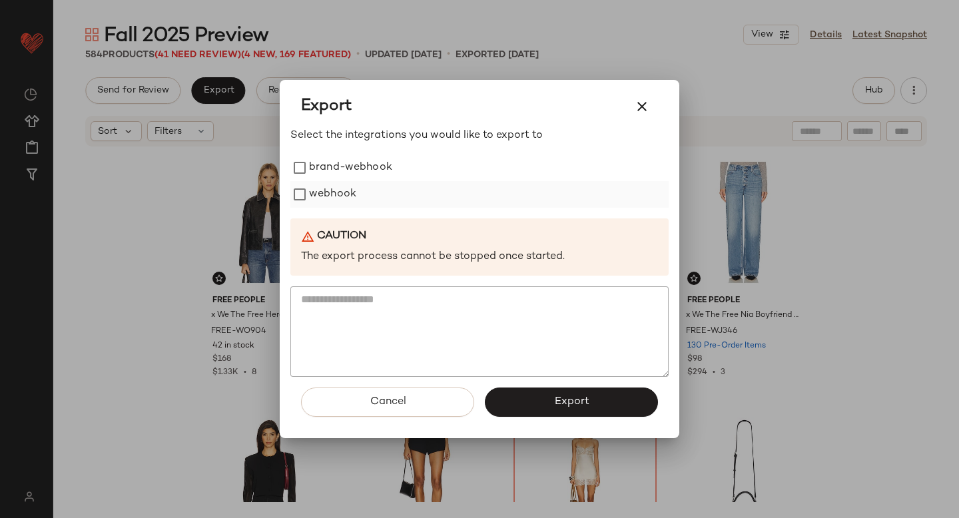
click at [333, 189] on label "webhook" at bounding box center [332, 194] width 47 height 27
click at [562, 404] on span "Export" at bounding box center [571, 402] width 35 height 13
